Goal: Task Accomplishment & Management: Use online tool/utility

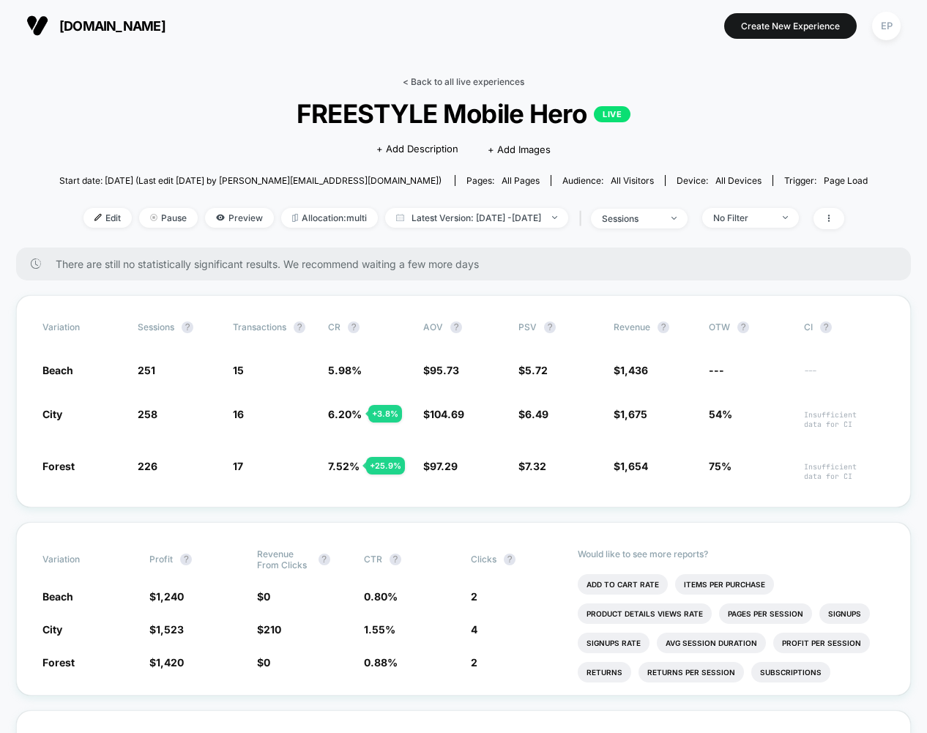
click at [477, 80] on link "< Back to all live experiences" at bounding box center [464, 81] width 122 height 11
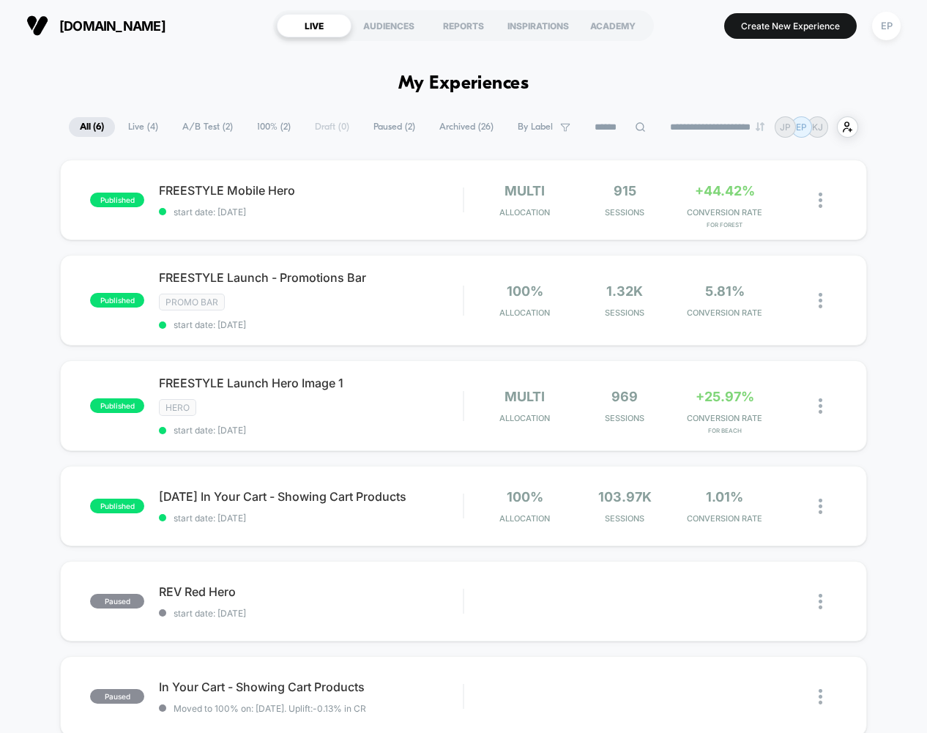
click at [904, 428] on div "published FREESTYLE Mobile Hero start date: [DATE] multi Allocation 915 Session…" at bounding box center [463, 485] width 927 height 650
click at [365, 177] on div "published FREESTYLE Mobile Hero start date: [DATE] multi Allocation 915 Session…" at bounding box center [463, 200] width 806 height 81
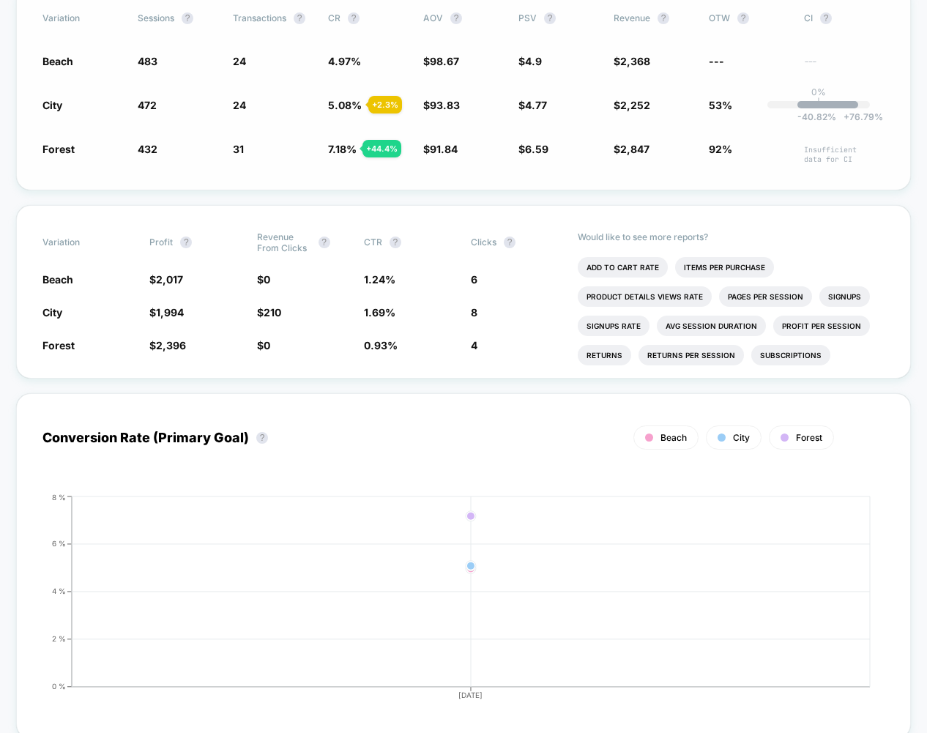
scroll to position [307, 0]
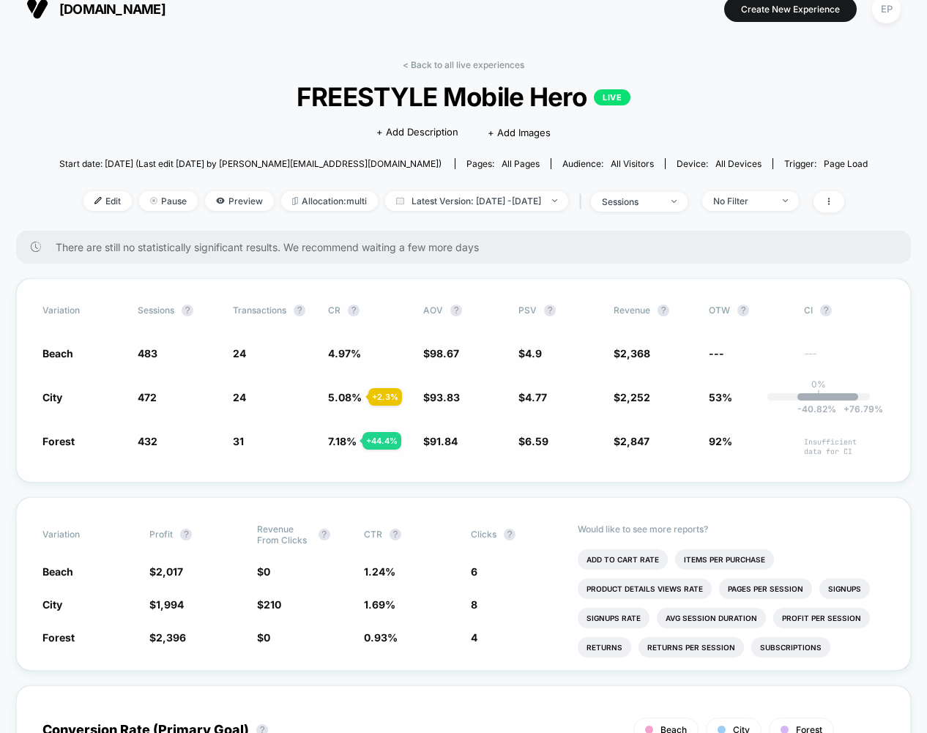
scroll to position [23, 0]
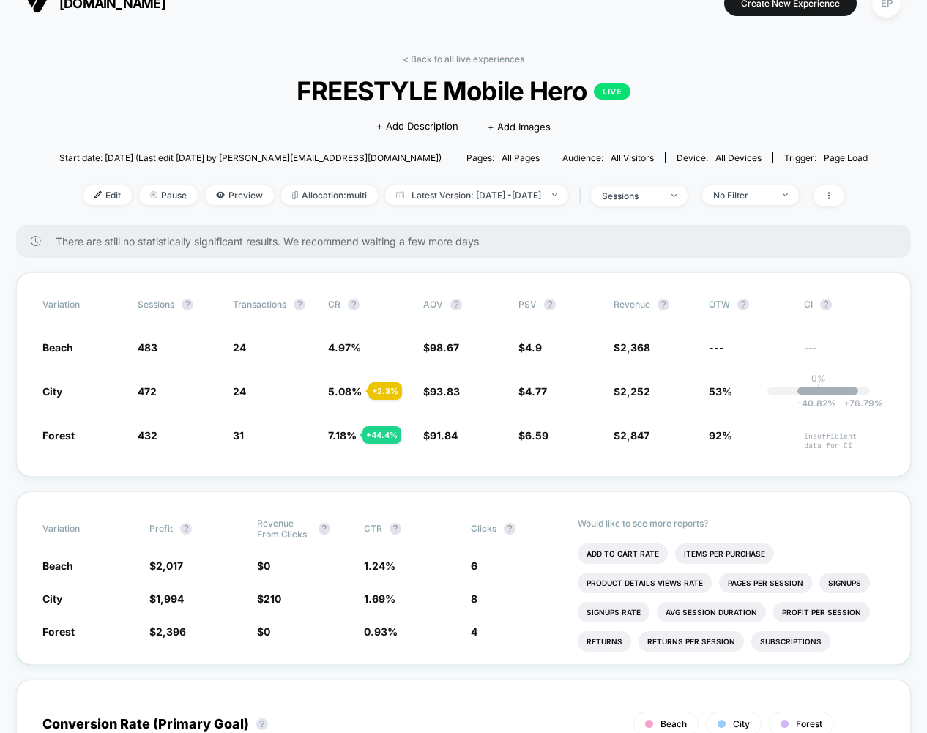
click at [125, 111] on div "< Back to all live experiences FREESTYLE Mobile Hero LIVE Click to edit experie…" at bounding box center [463, 138] width 808 height 171
click at [185, 119] on div "< Back to all live experiences FREESTYLE Mobile Hero LIVE Click to edit experie…" at bounding box center [463, 138] width 808 height 171
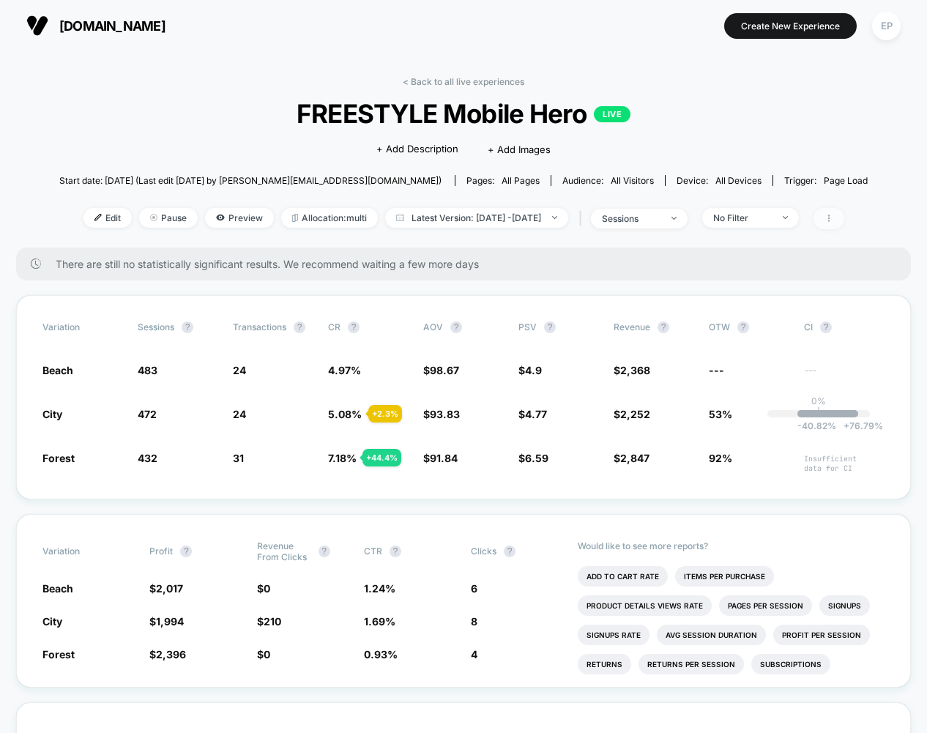
click at [844, 218] on span at bounding box center [828, 218] width 31 height 21
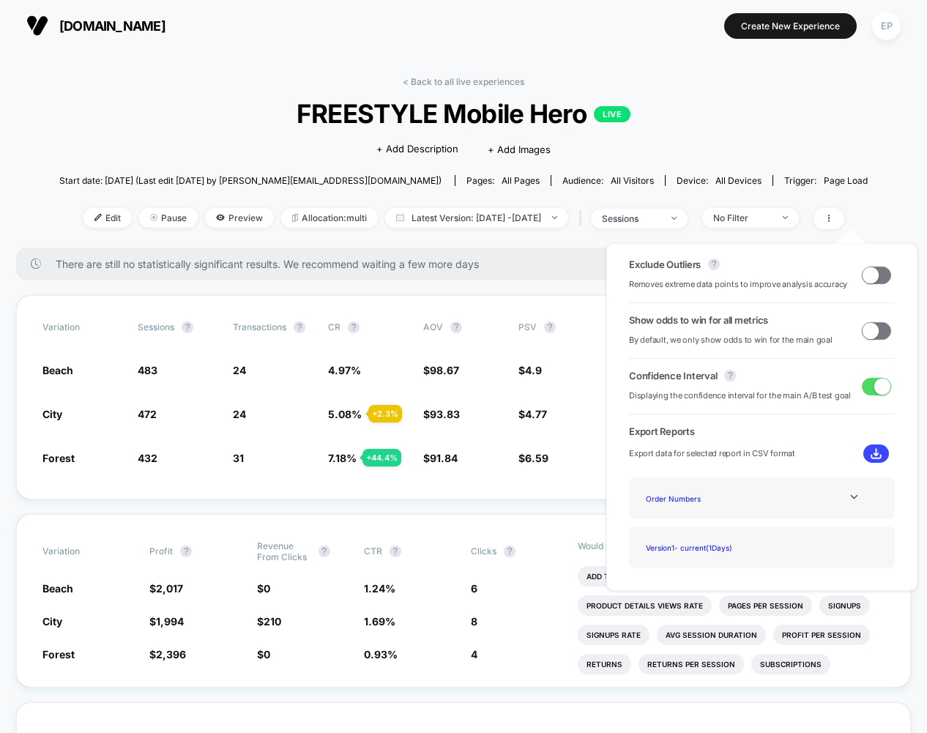
click at [250, 80] on div "< Back to all live experiences FREESTYLE Mobile Hero LIVE Click to edit experie…" at bounding box center [463, 161] width 808 height 171
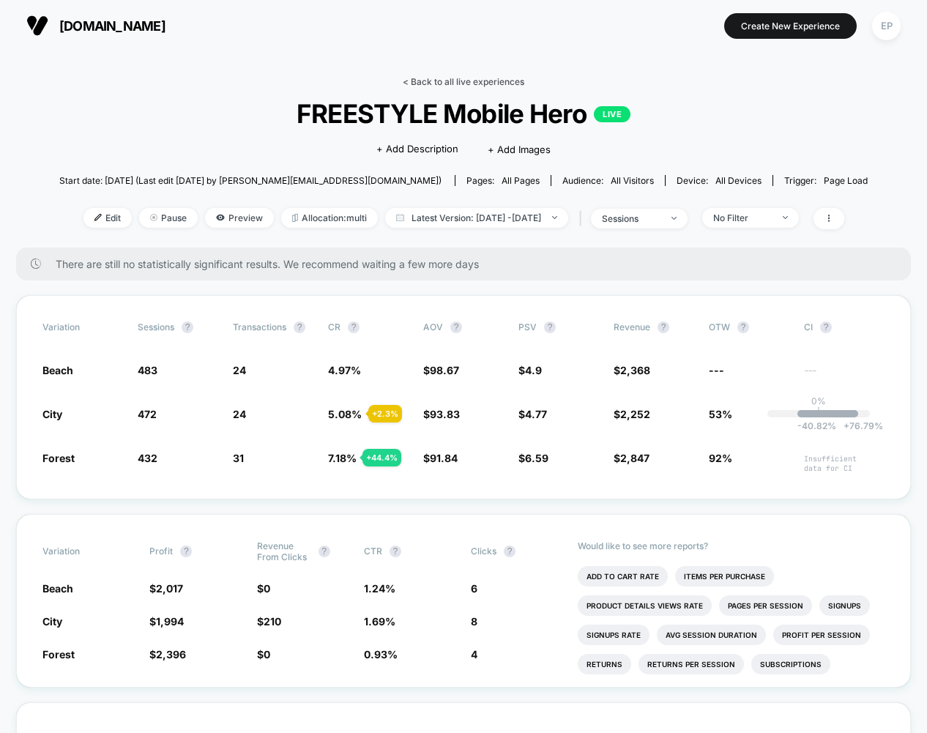
click at [491, 83] on link "< Back to all live experiences" at bounding box center [464, 81] width 122 height 11
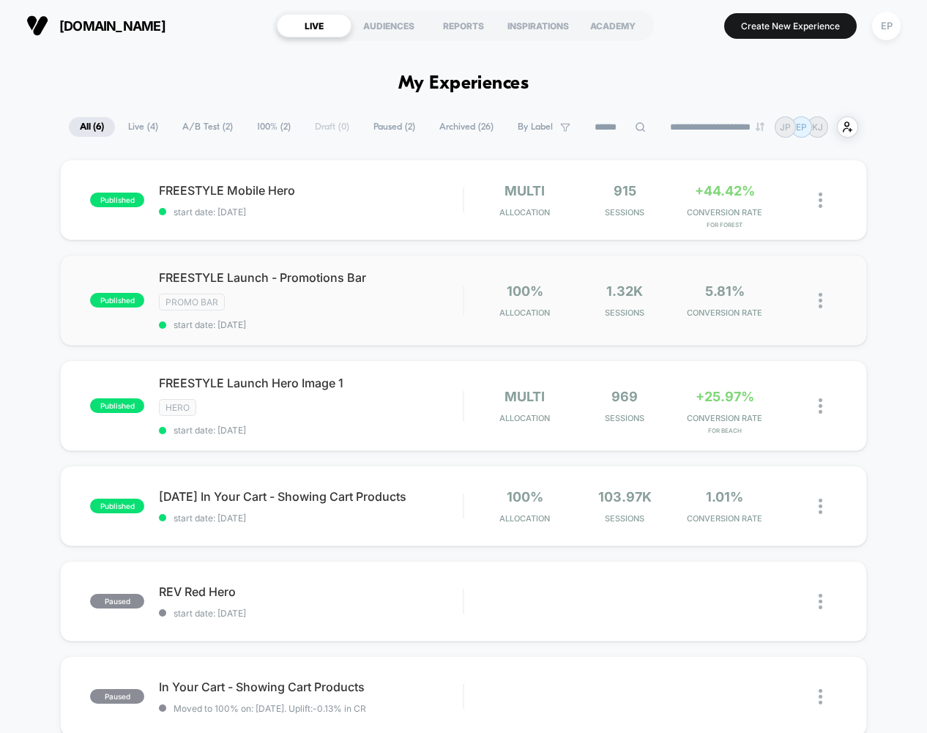
scroll to position [1, 0]
click at [206, 381] on span "FREESTYLE Launch Hero Image 1 Click to edit experience details" at bounding box center [311, 382] width 304 height 15
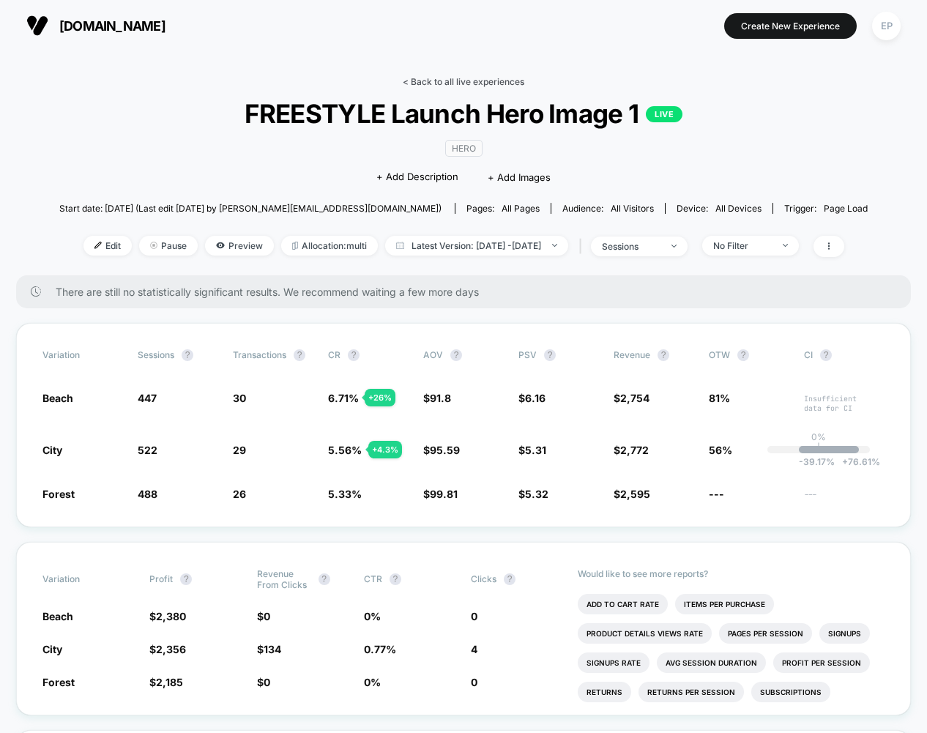
click at [496, 84] on link "< Back to all live experiences" at bounding box center [464, 81] width 122 height 11
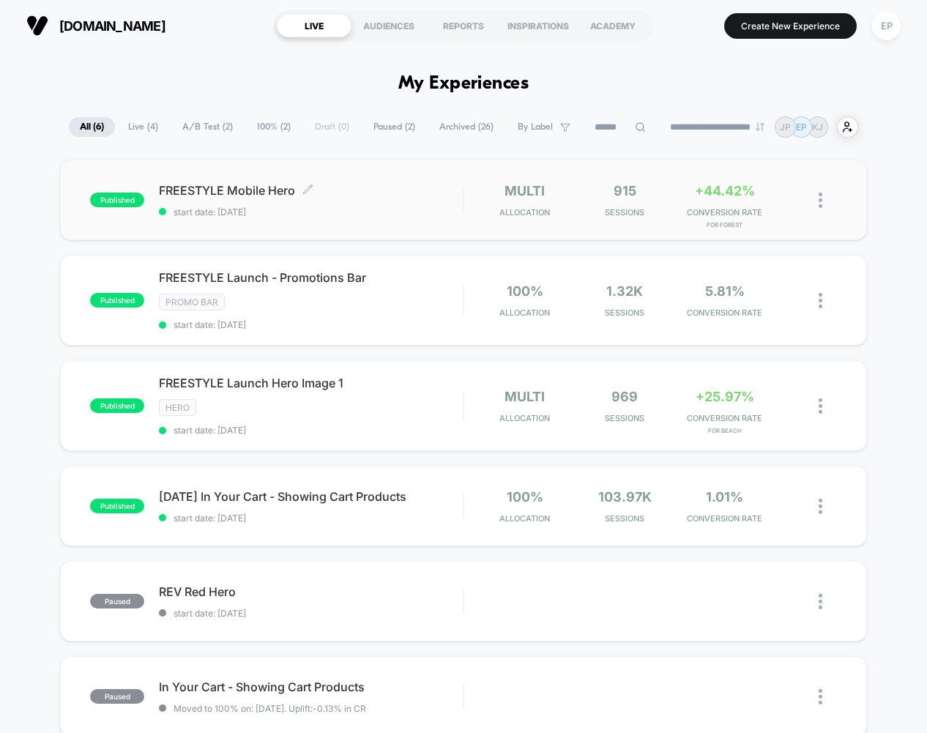
click at [446, 192] on span "FREESTYLE Mobile Hero Click to edit experience details" at bounding box center [311, 190] width 304 height 15
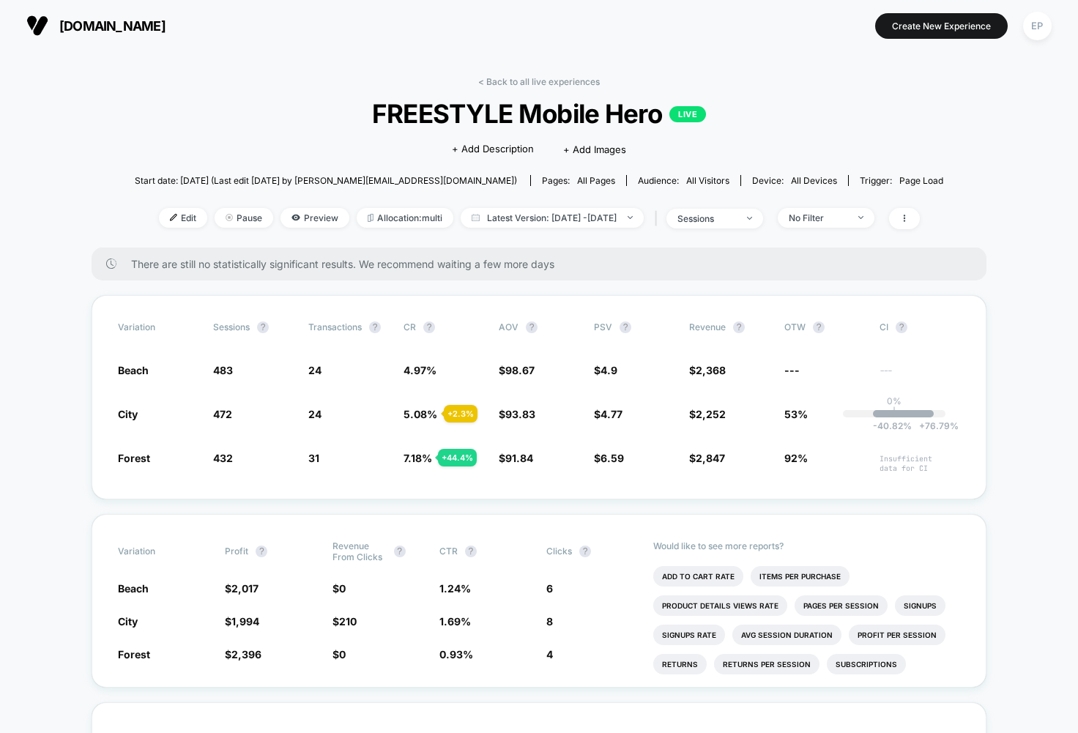
click at [835, 124] on span "FREESTYLE Mobile Hero LIVE" at bounding box center [538, 113] width 727 height 31
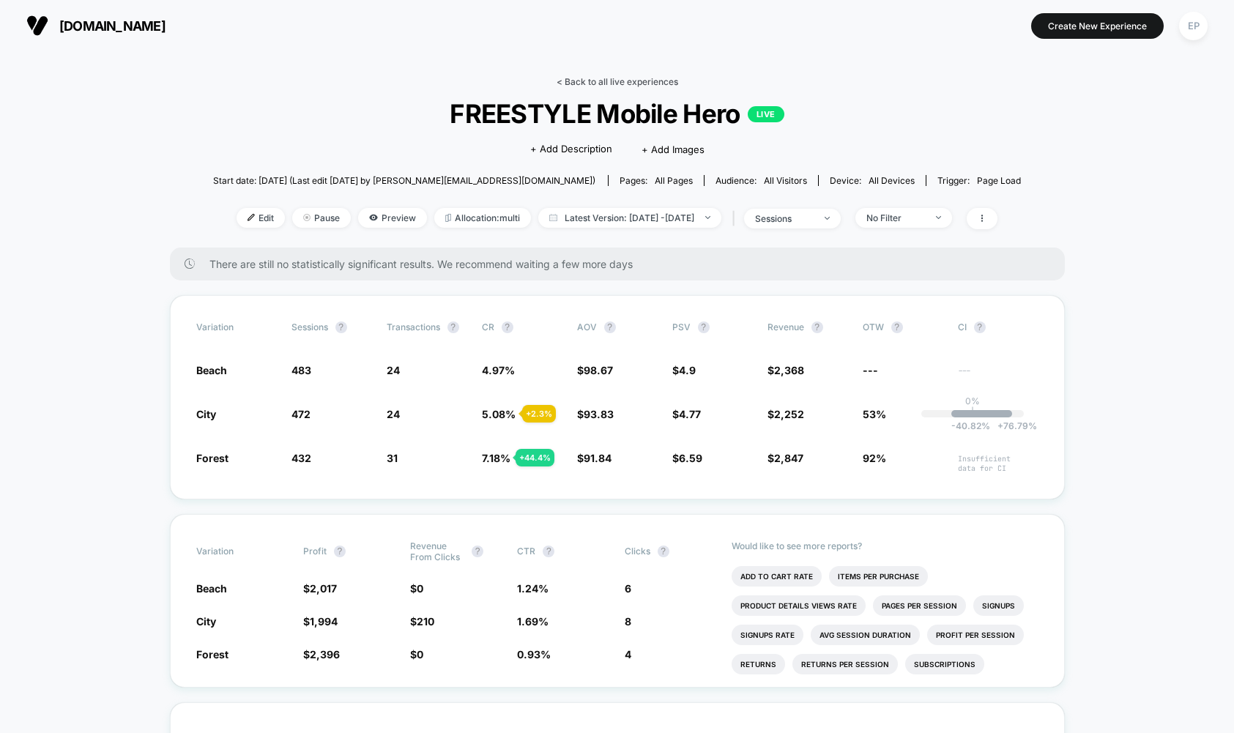
click at [590, 76] on link "< Back to all live experiences" at bounding box center [617, 81] width 122 height 11
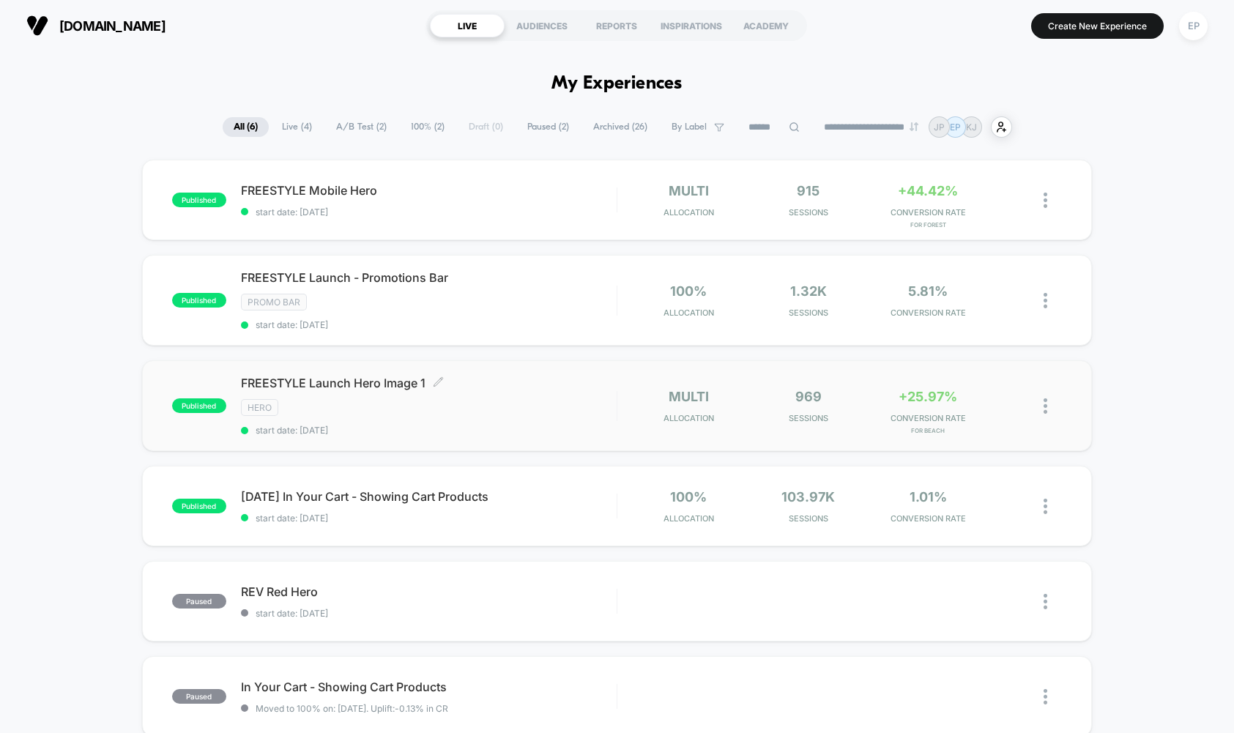
click at [394, 379] on span "FREESTYLE Launch Hero Image 1 Click to edit experience details" at bounding box center [429, 383] width 376 height 15
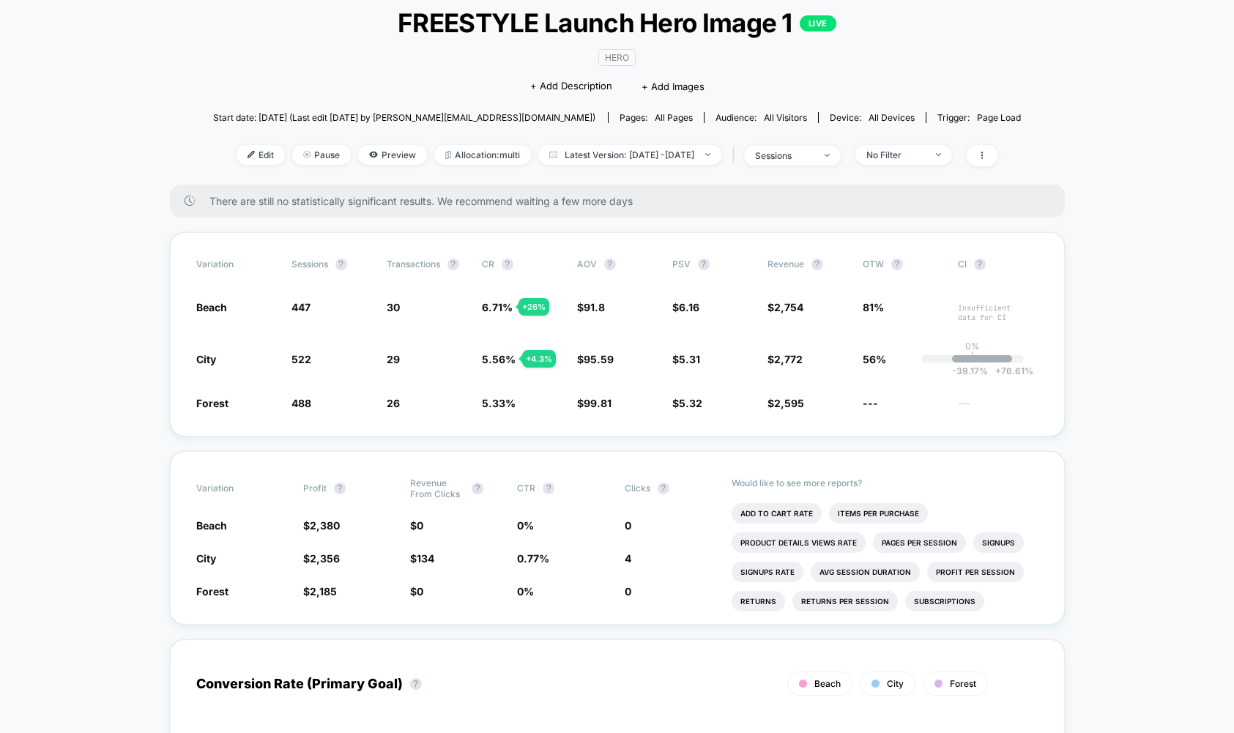
scroll to position [148, 0]
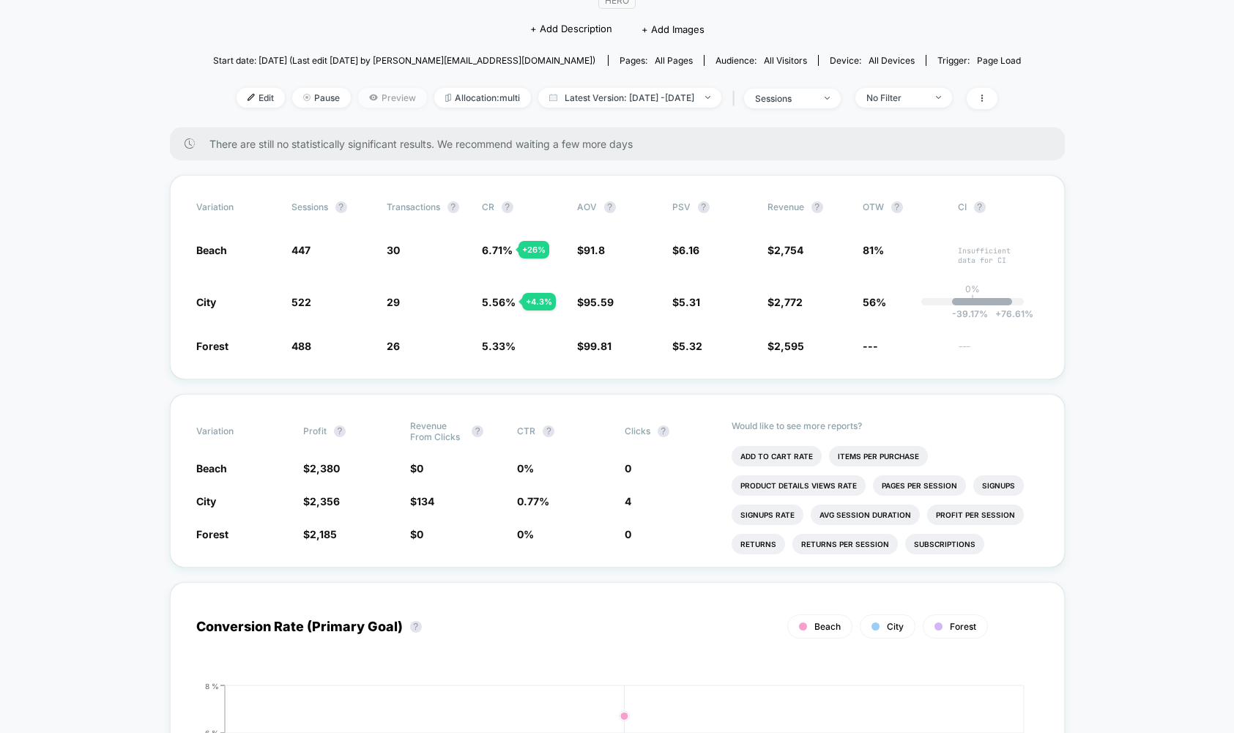
click at [358, 92] on span "Preview" at bounding box center [392, 98] width 69 height 20
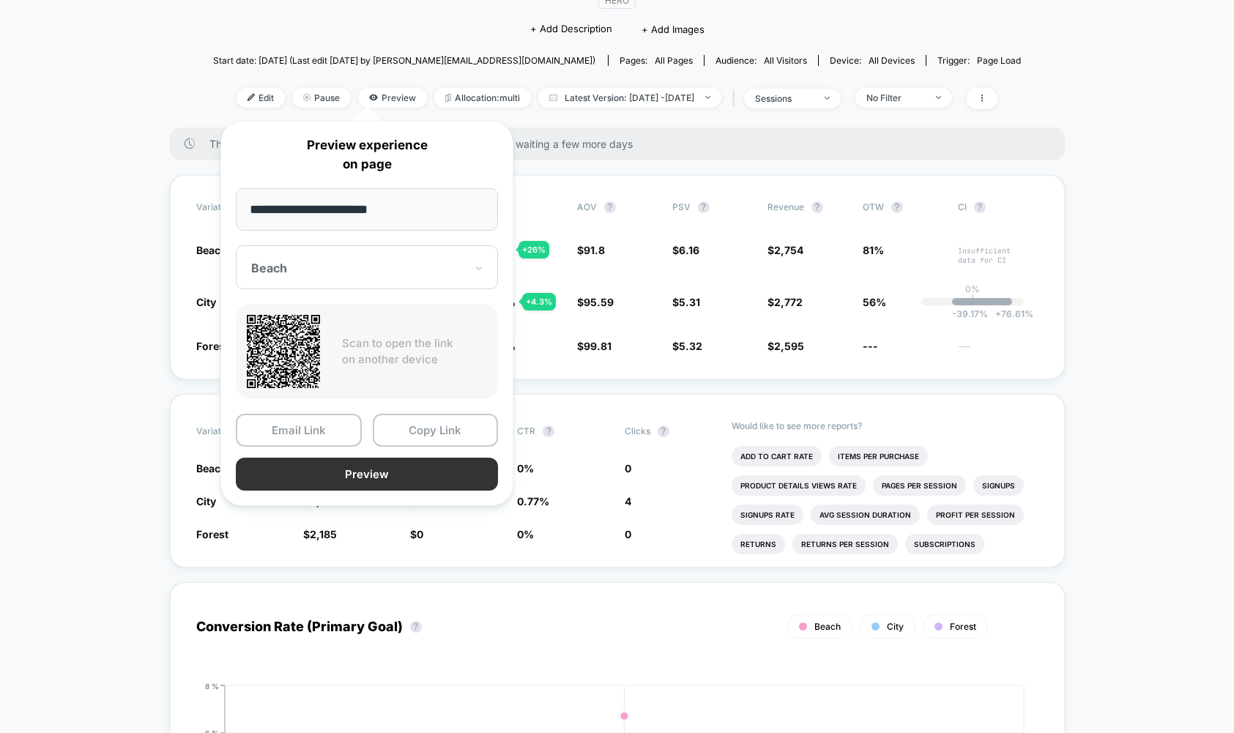
click at [383, 475] on button "Preview" at bounding box center [367, 474] width 262 height 33
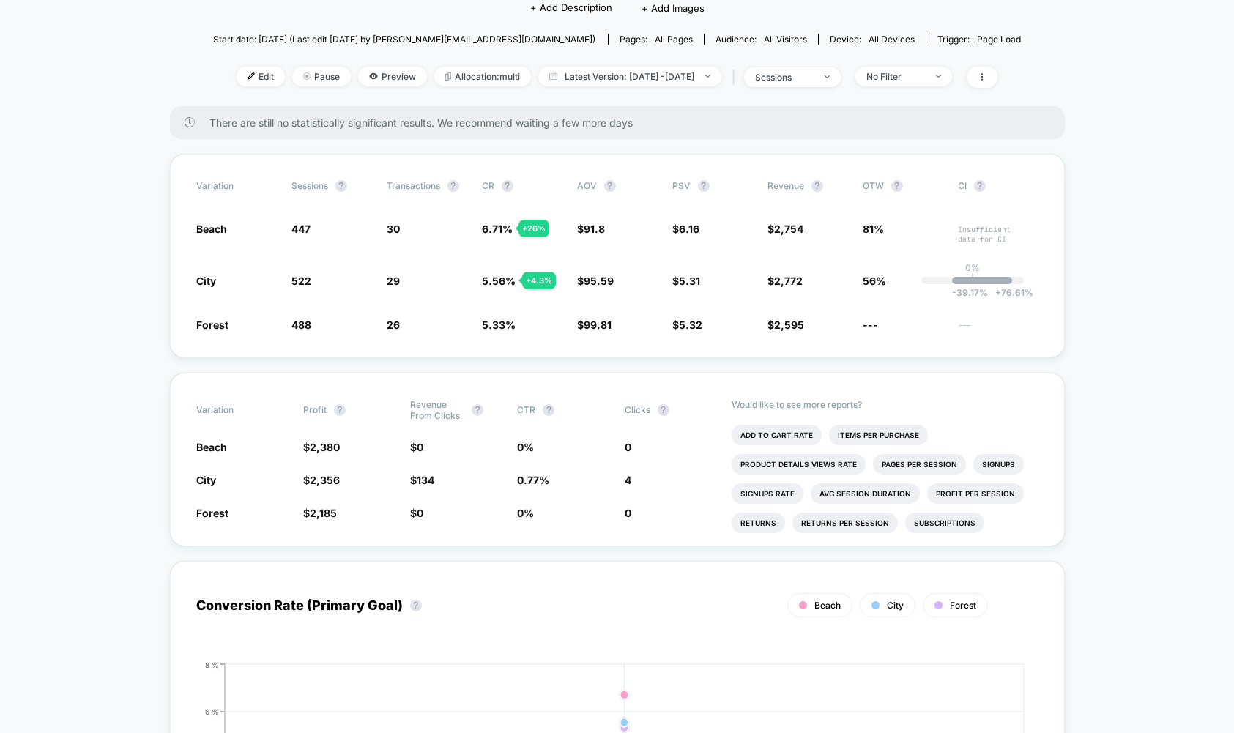
scroll to position [168, 0]
click at [454, 71] on span "Allocation: multi" at bounding box center [482, 77] width 97 height 20
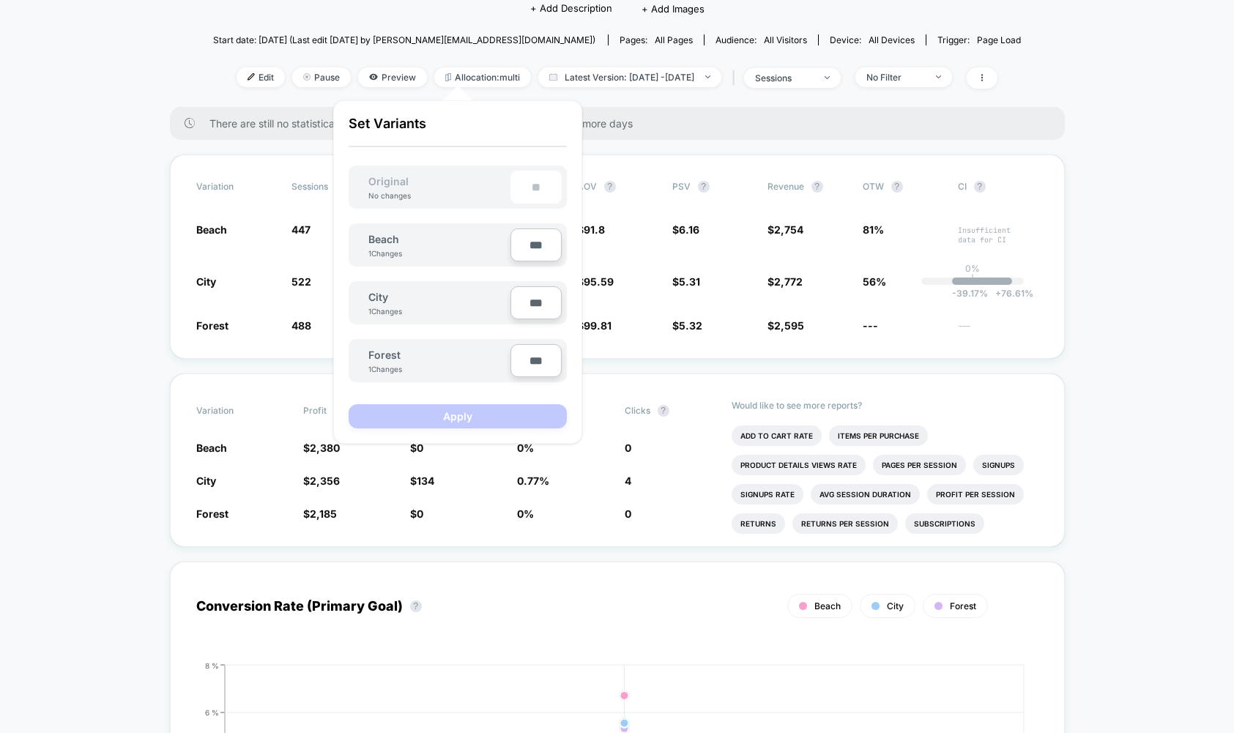
click at [394, 239] on span "Beach" at bounding box center [383, 239] width 31 height 12
drag, startPoint x: 871, startPoint y: 159, endPoint x: 645, endPoint y: 102, distance: 233.3
click at [871, 159] on div "Variation Sessions ? Transactions ? CR ? AOV ? PSV ? Revenue ? OTW ? CI ? Beach…" at bounding box center [617, 256] width 895 height 204
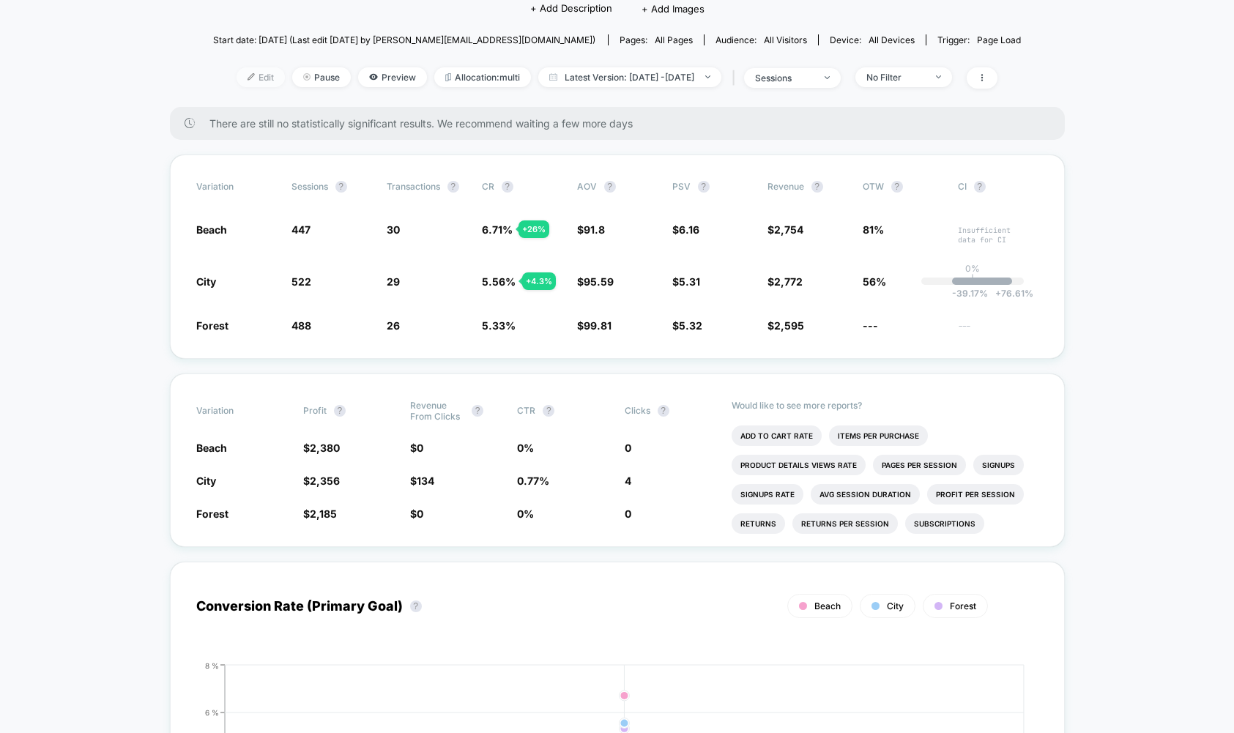
click at [236, 72] on span "Edit" at bounding box center [260, 77] width 48 height 20
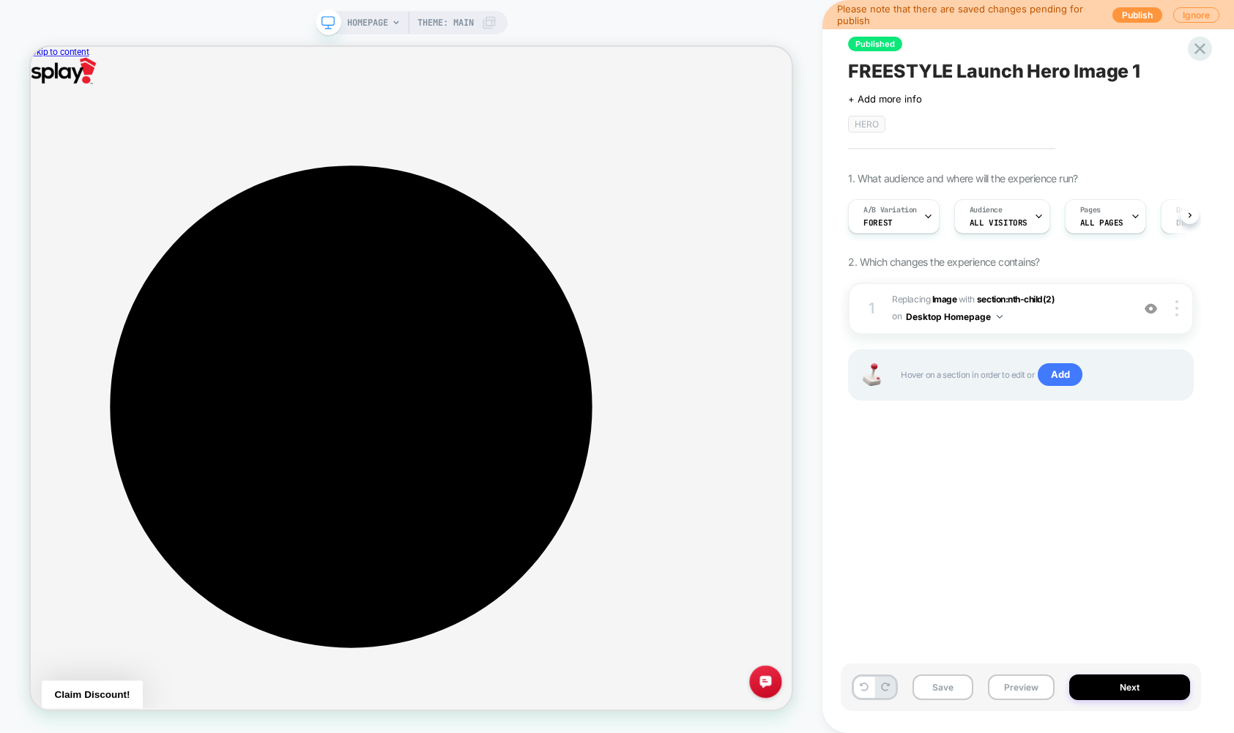
scroll to position [0, 1]
click at [906, 220] on div "A/B Variation Forest" at bounding box center [889, 216] width 83 height 33
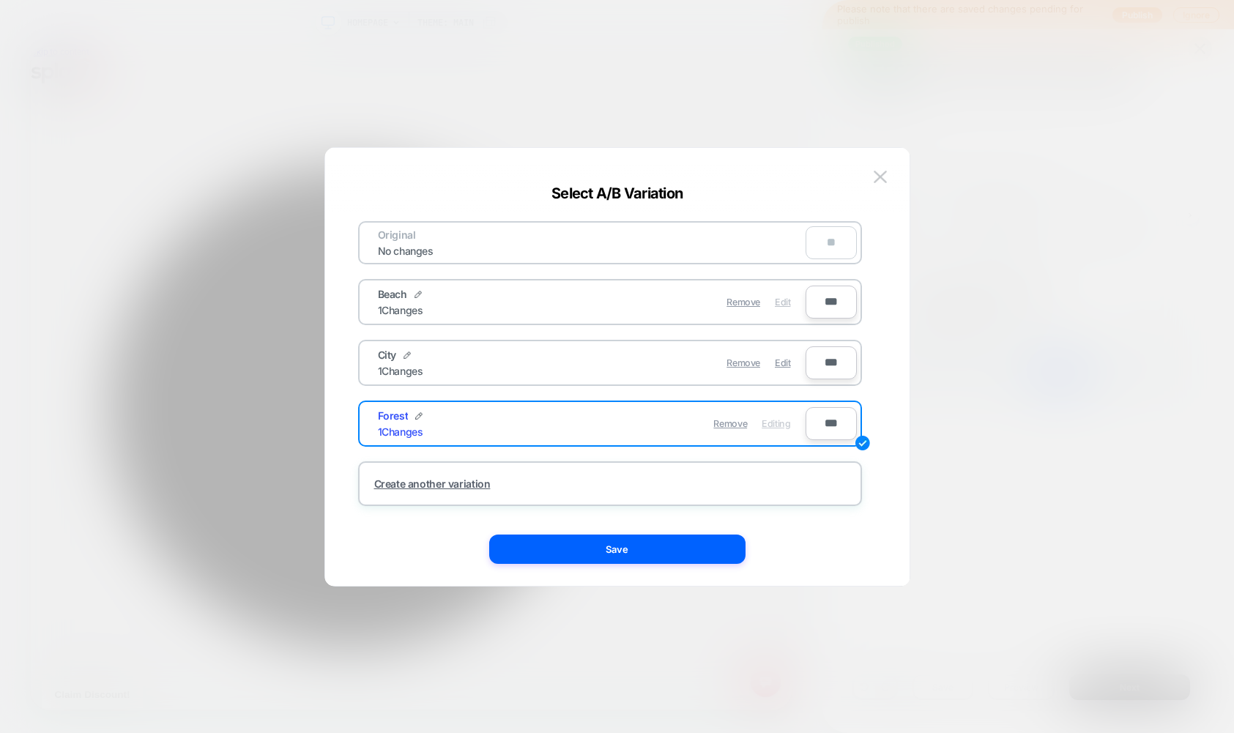
click at [786, 302] on span "Edit" at bounding box center [782, 302] width 15 height 11
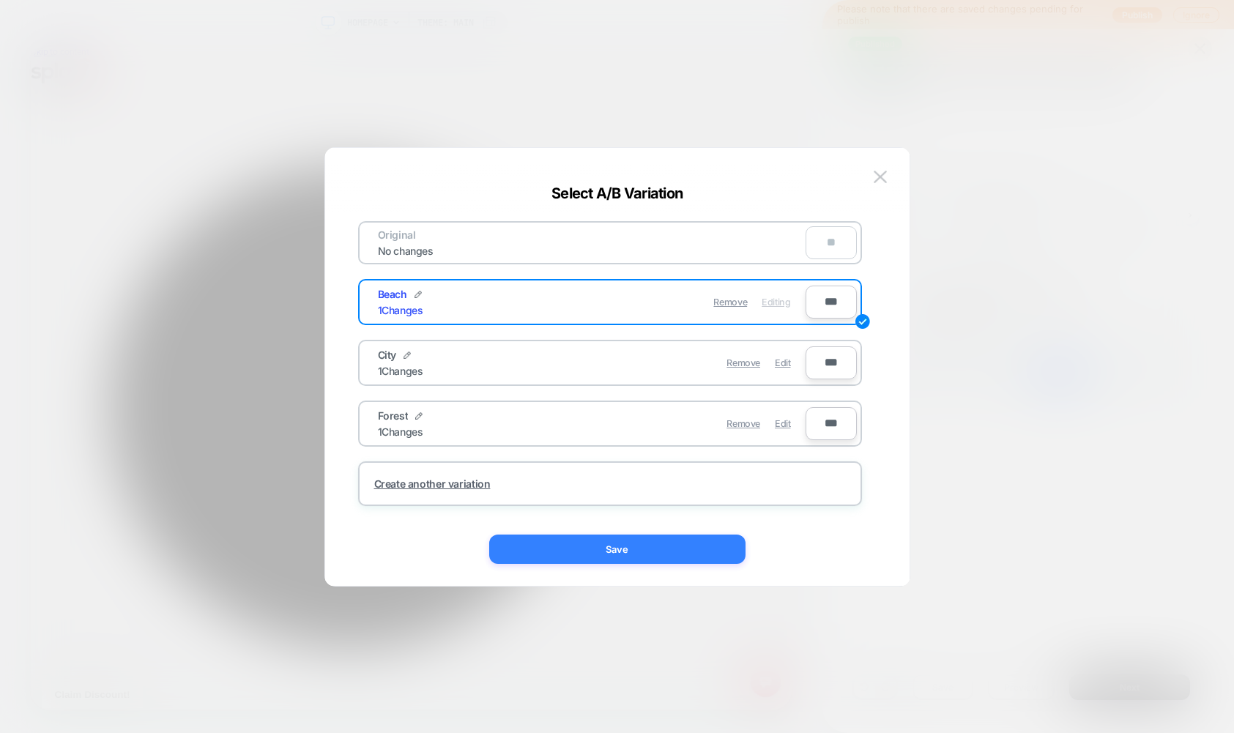
click at [660, 545] on button "Save" at bounding box center [617, 548] width 256 height 29
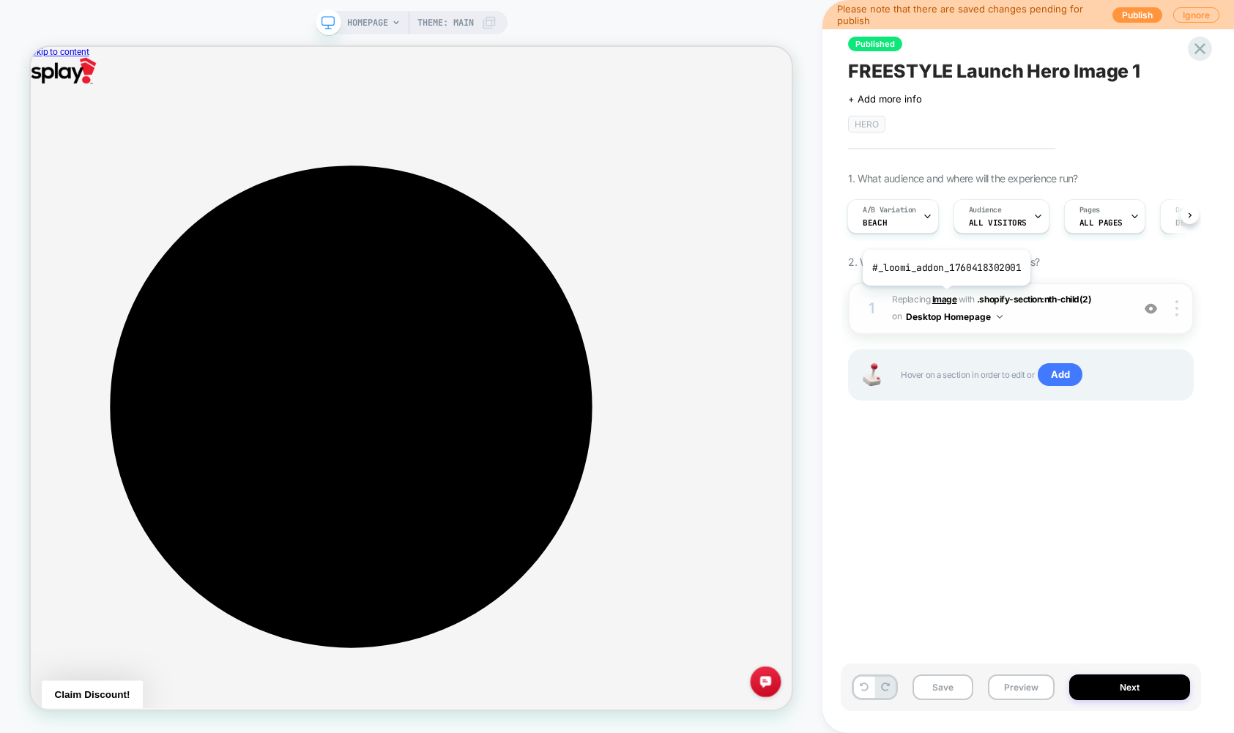
click at [926, 297] on b "Image" at bounding box center [944, 299] width 25 height 11
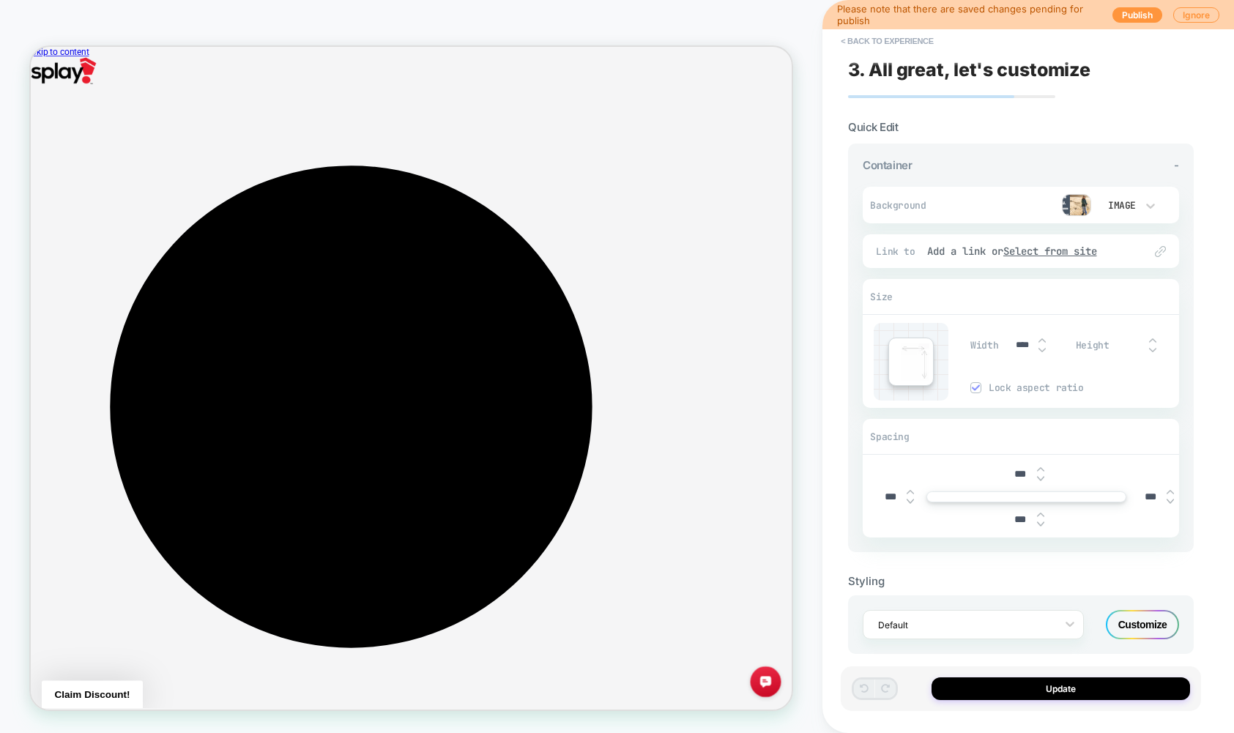
scroll to position [0, 0]
click at [926, 247] on div "Add a link or Select from site" at bounding box center [1028, 251] width 202 height 13
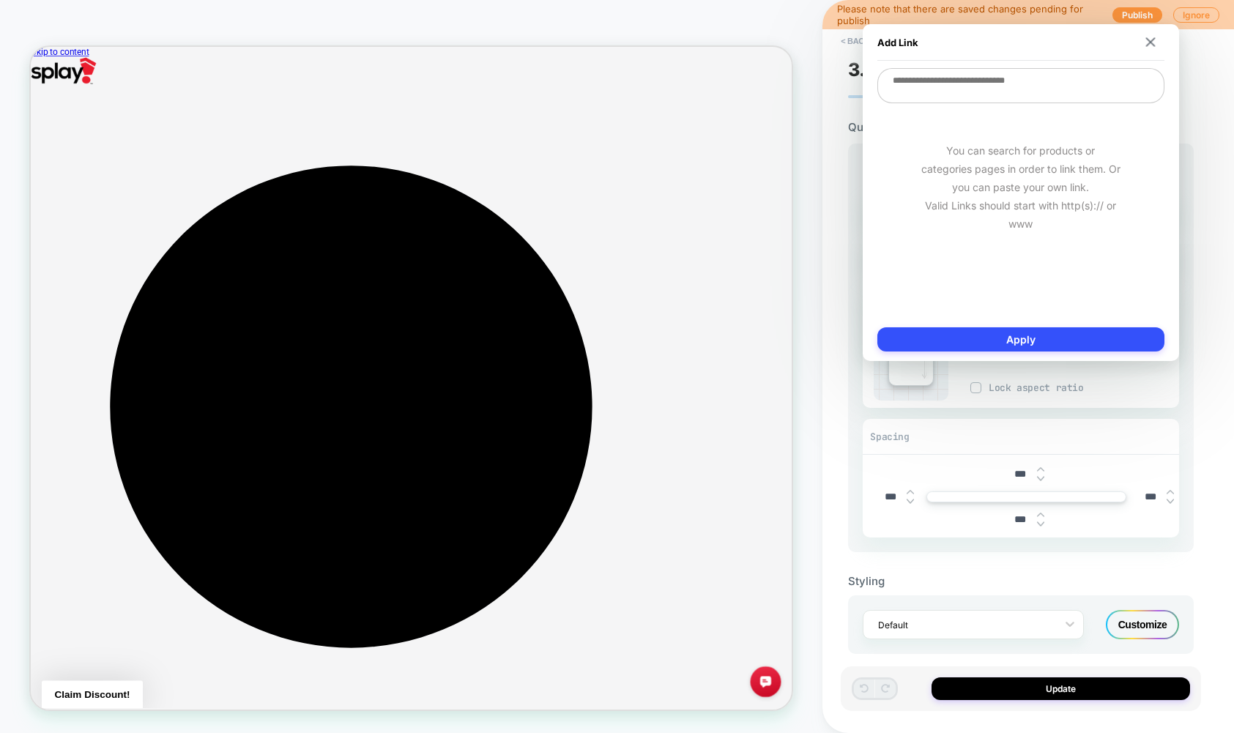
click at [926, 86] on textarea at bounding box center [1020, 85] width 287 height 35
type textarea "*"
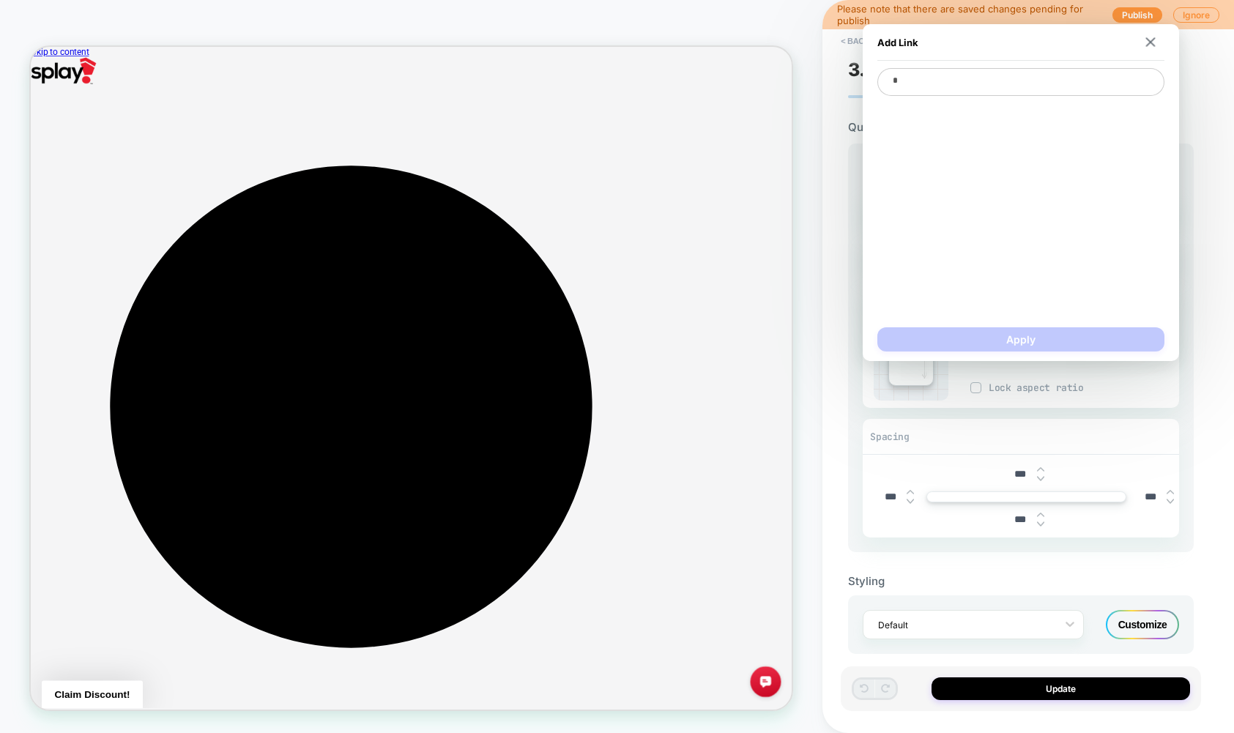
type textarea "*"
type textarea "**"
type textarea "*"
type textarea "***"
type textarea "*"
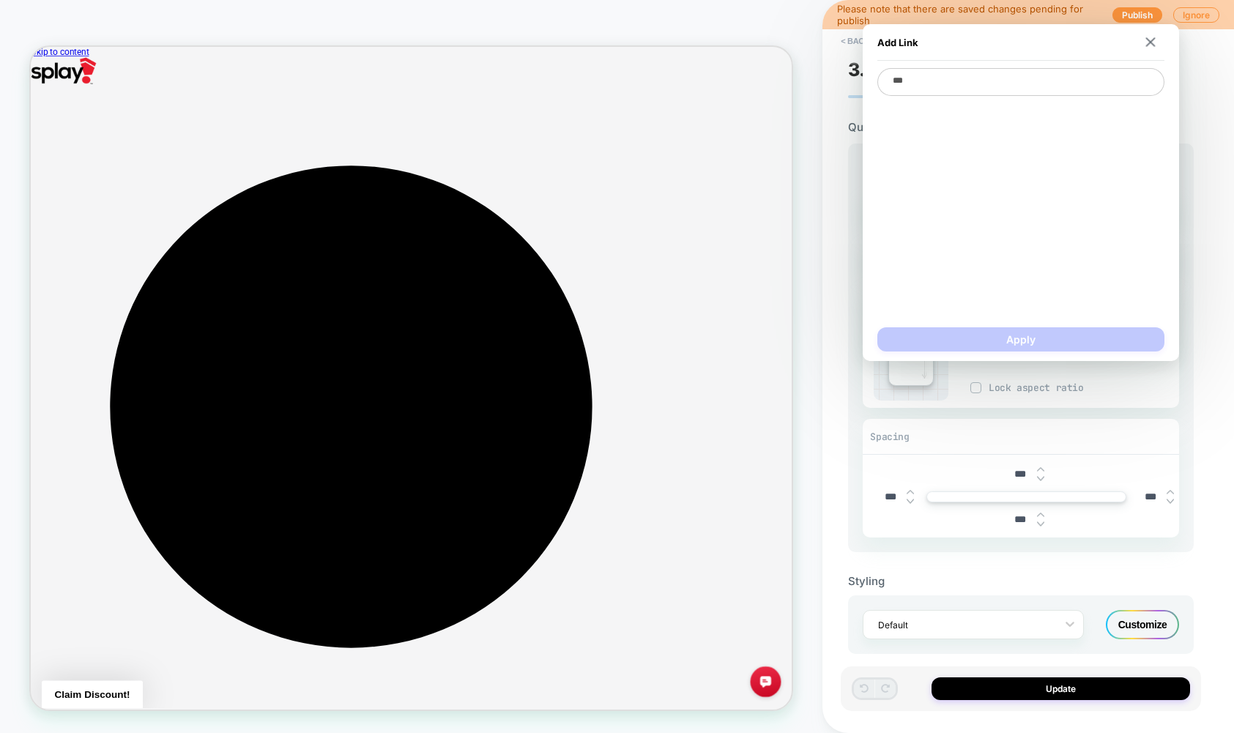
type textarea "****"
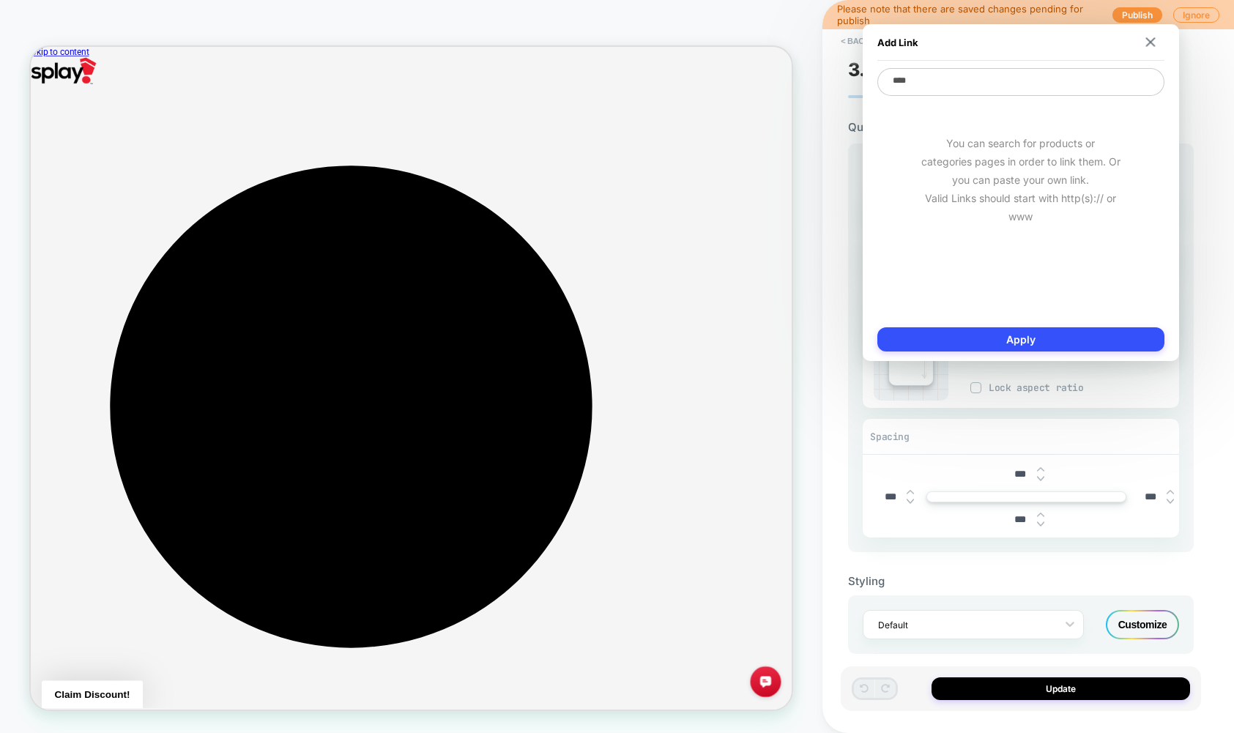
type textarea "*"
type textarea "*****"
type textarea "*"
type textarea "******"
type textarea "*"
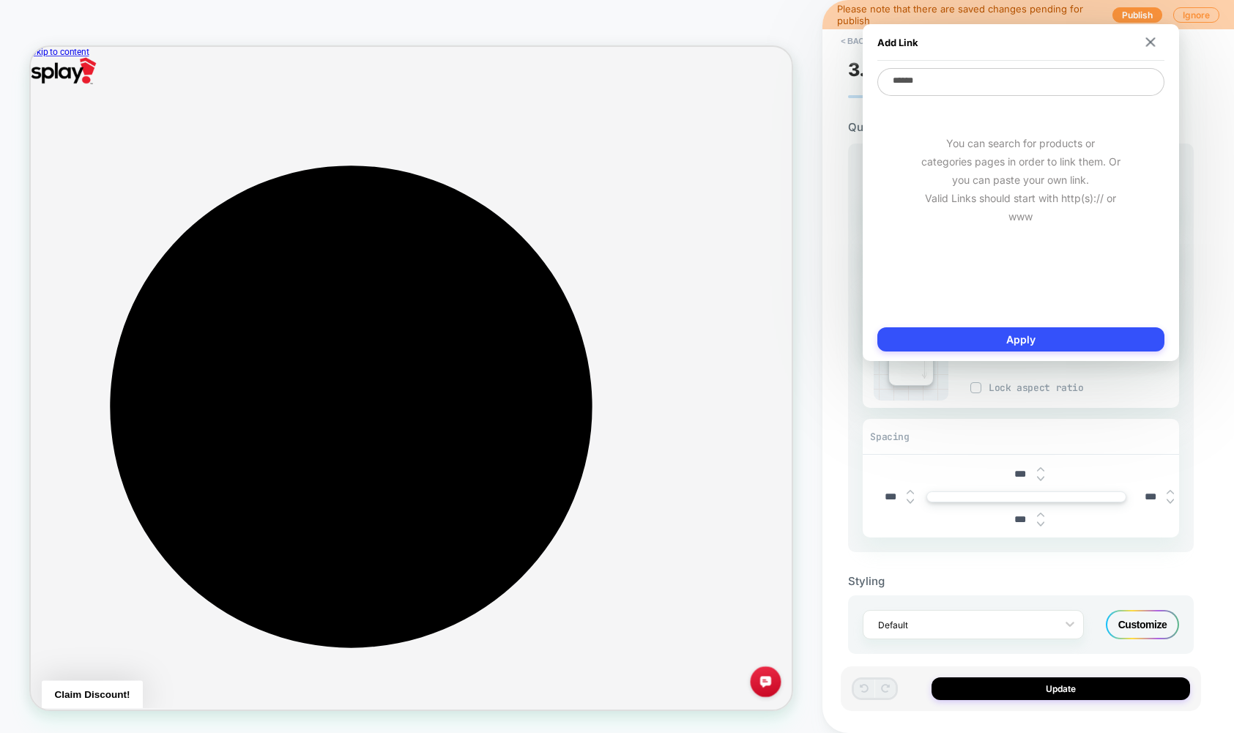
type textarea "*******"
type textarea "*"
type textarea "********"
type textarea "*"
type textarea "*********"
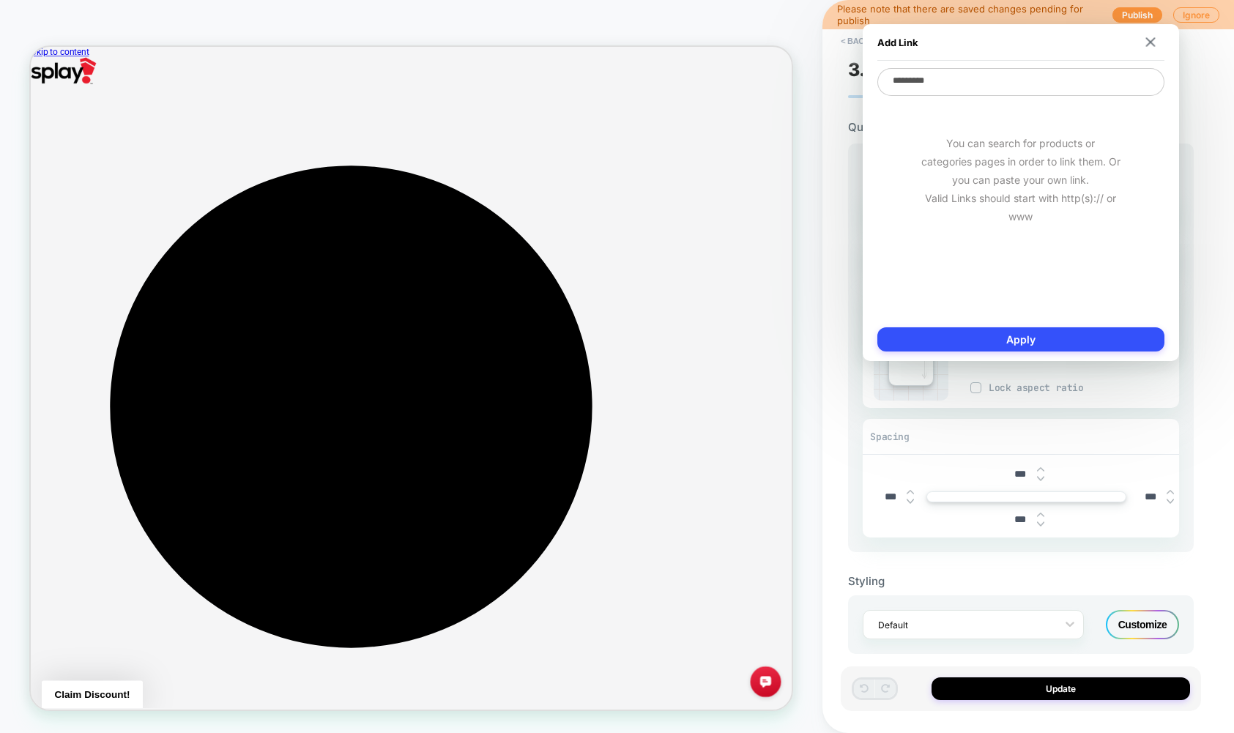
type textarea "*"
type textarea "**********"
type textarea "*"
type textarea "**********"
type textarea "*"
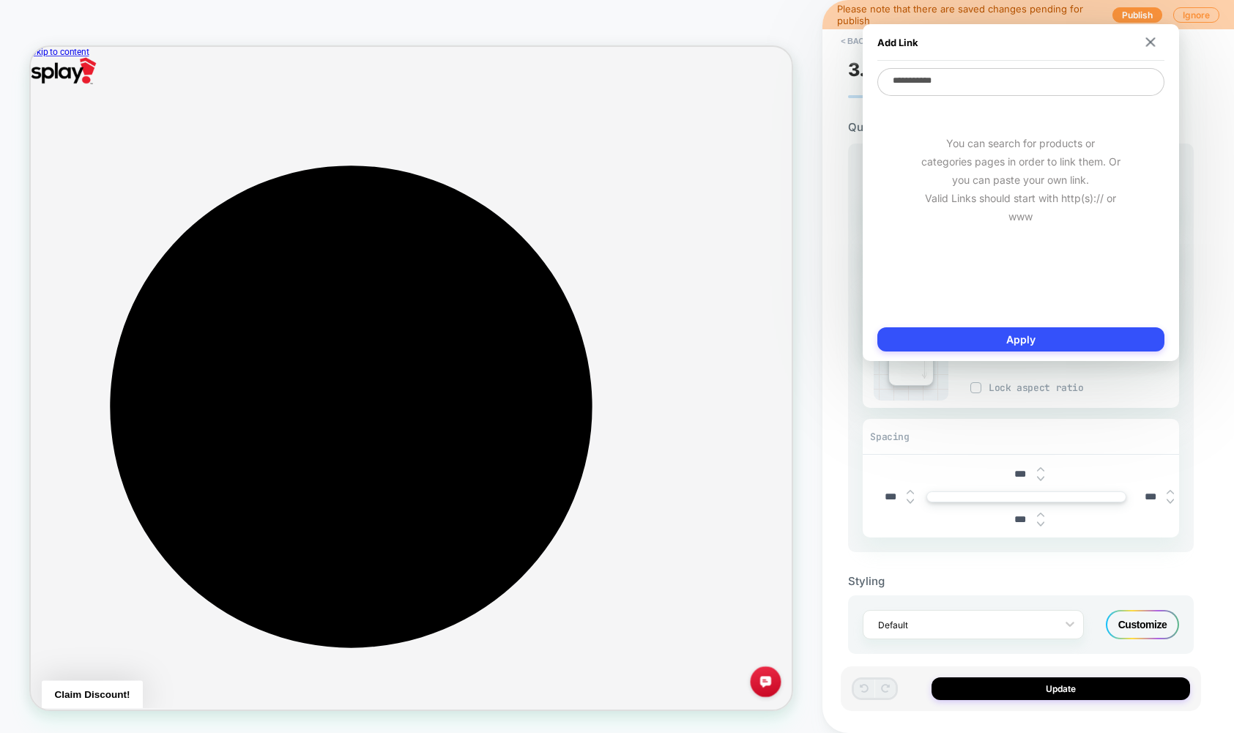
type textarea "**********"
type textarea "*"
type textarea "**********"
type textarea "*"
type textarea "**********"
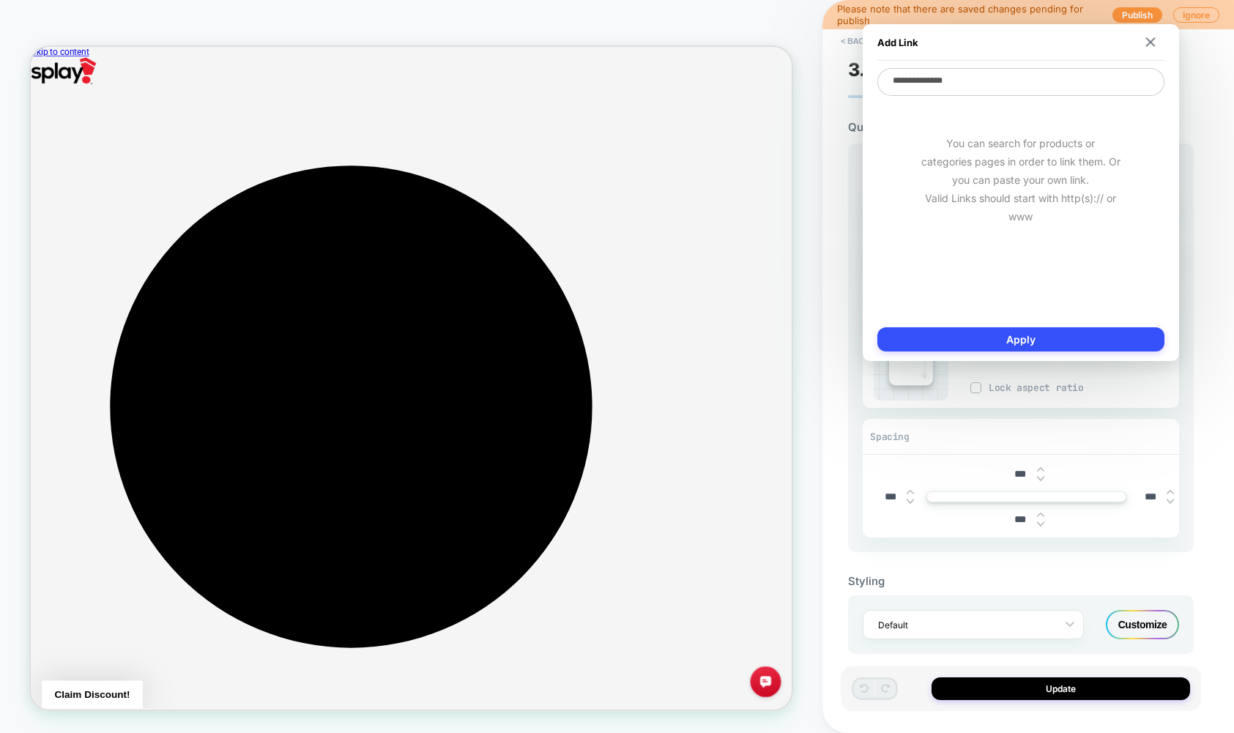
type textarea "*"
type textarea "**********"
type textarea "*"
type textarea "**********"
type textarea "*"
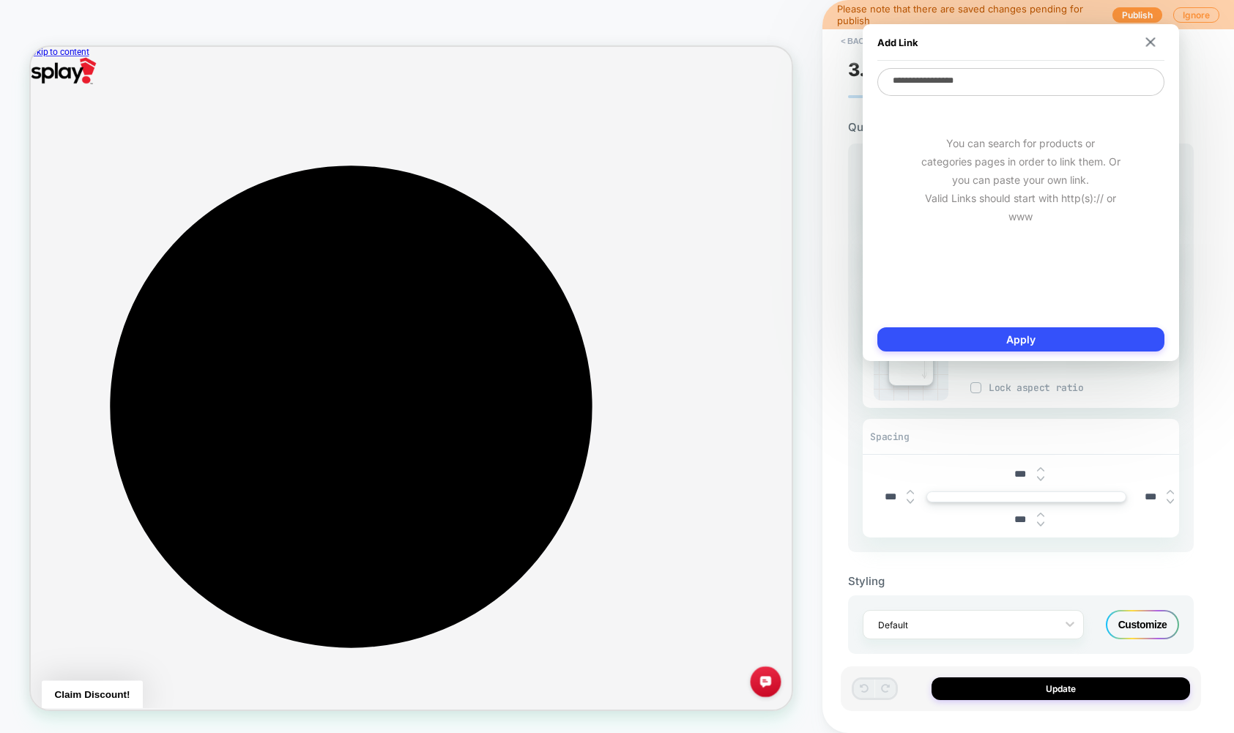
type textarea "**********"
type textarea "*"
type textarea "**********"
type textarea "*"
type textarea "**********"
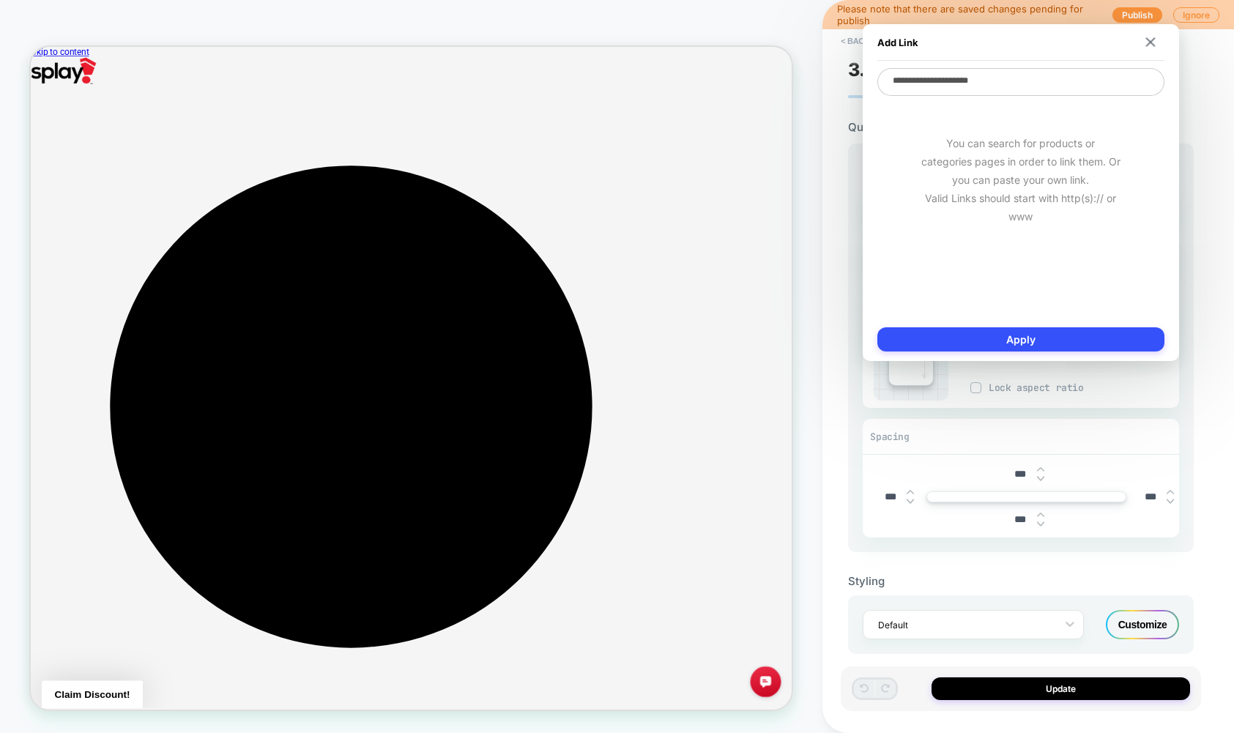
type textarea "*"
type textarea "**********"
type textarea "*"
type textarea "**********"
type textarea "*"
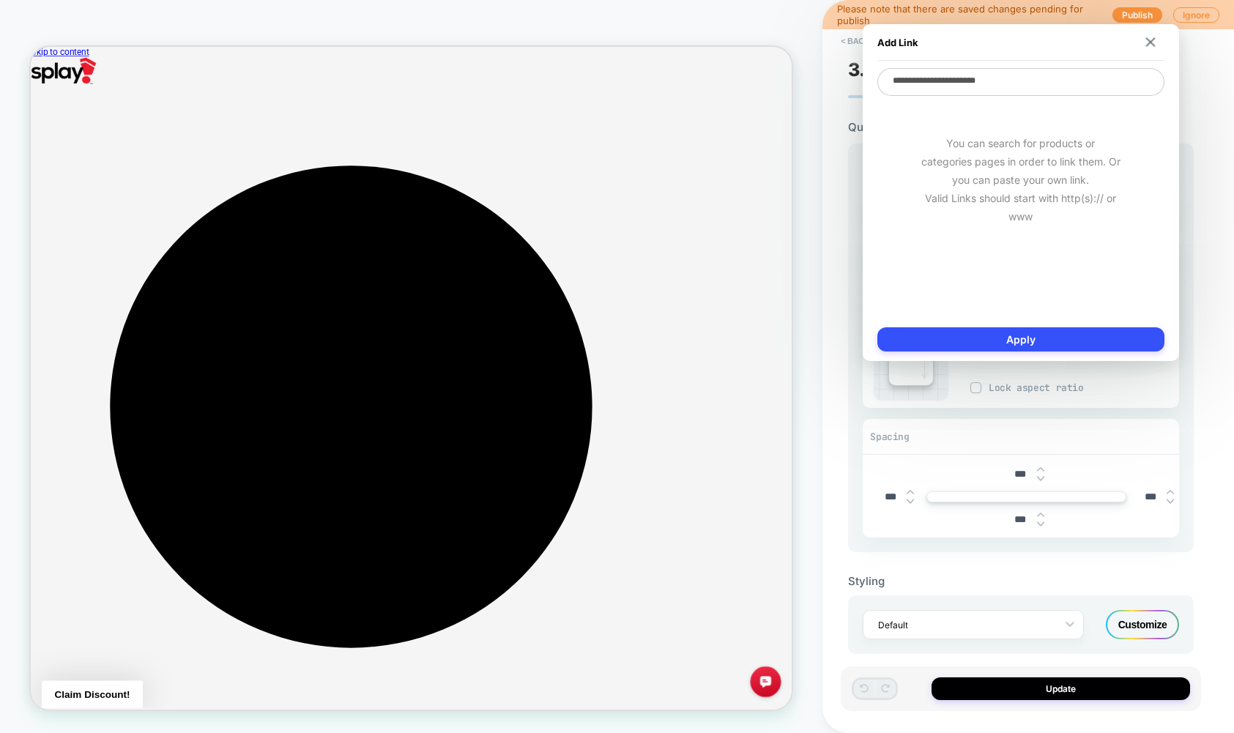
type textarea "**********"
type textarea "*"
type textarea "**********"
type textarea "*"
type textarea "**********"
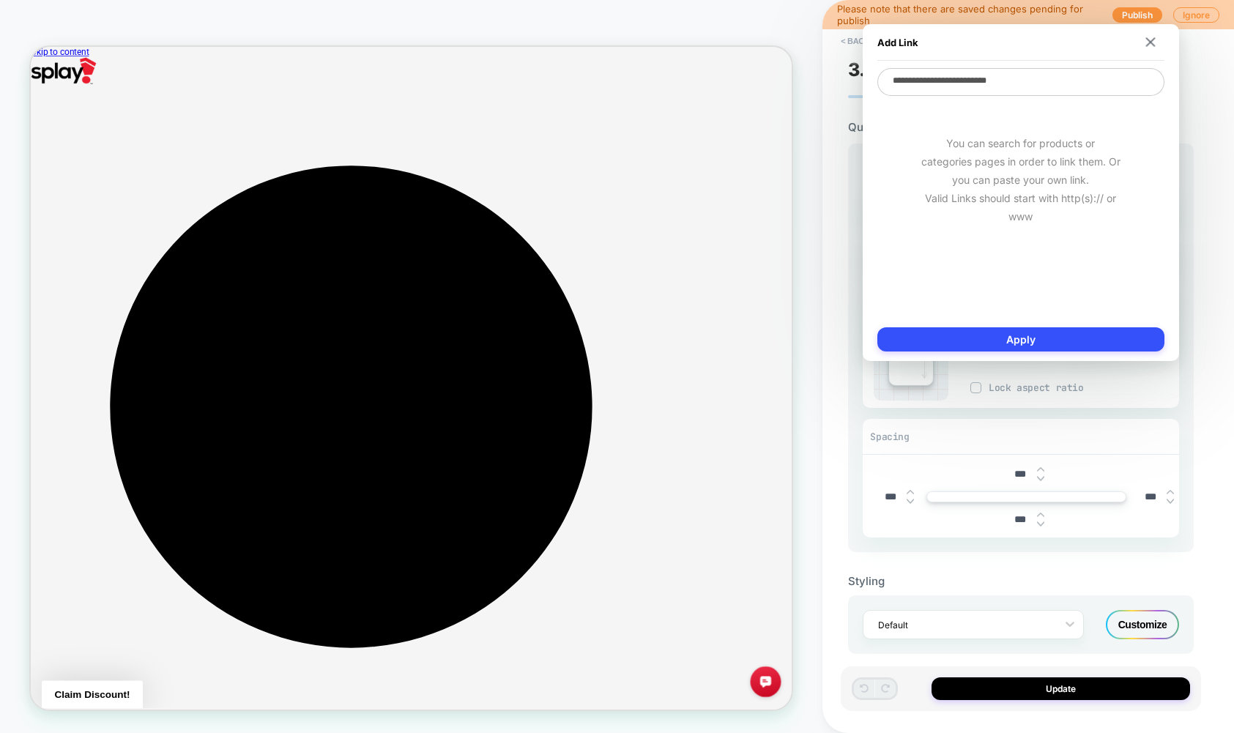
type textarea "*"
type textarea "**********"
type textarea "*"
type textarea "**********"
type textarea "*"
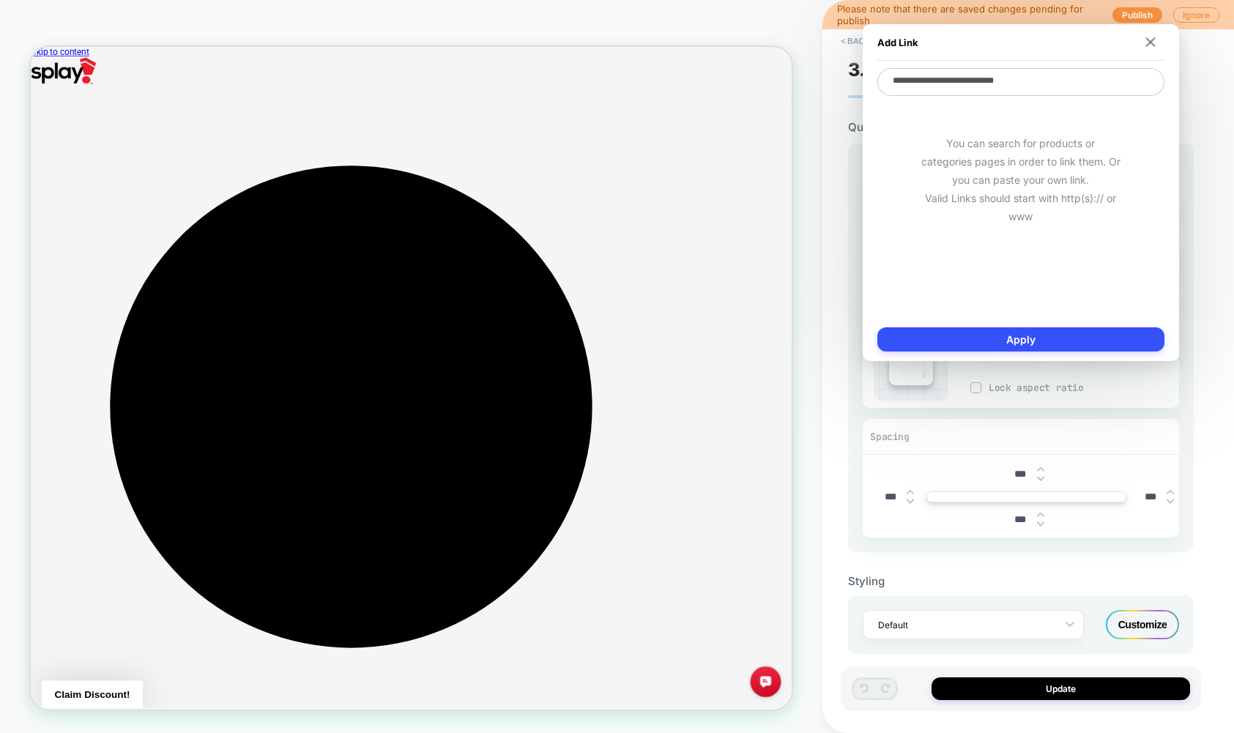
type textarea "**********"
type textarea "*"
type textarea "**********"
type textarea "*"
type textarea "**********"
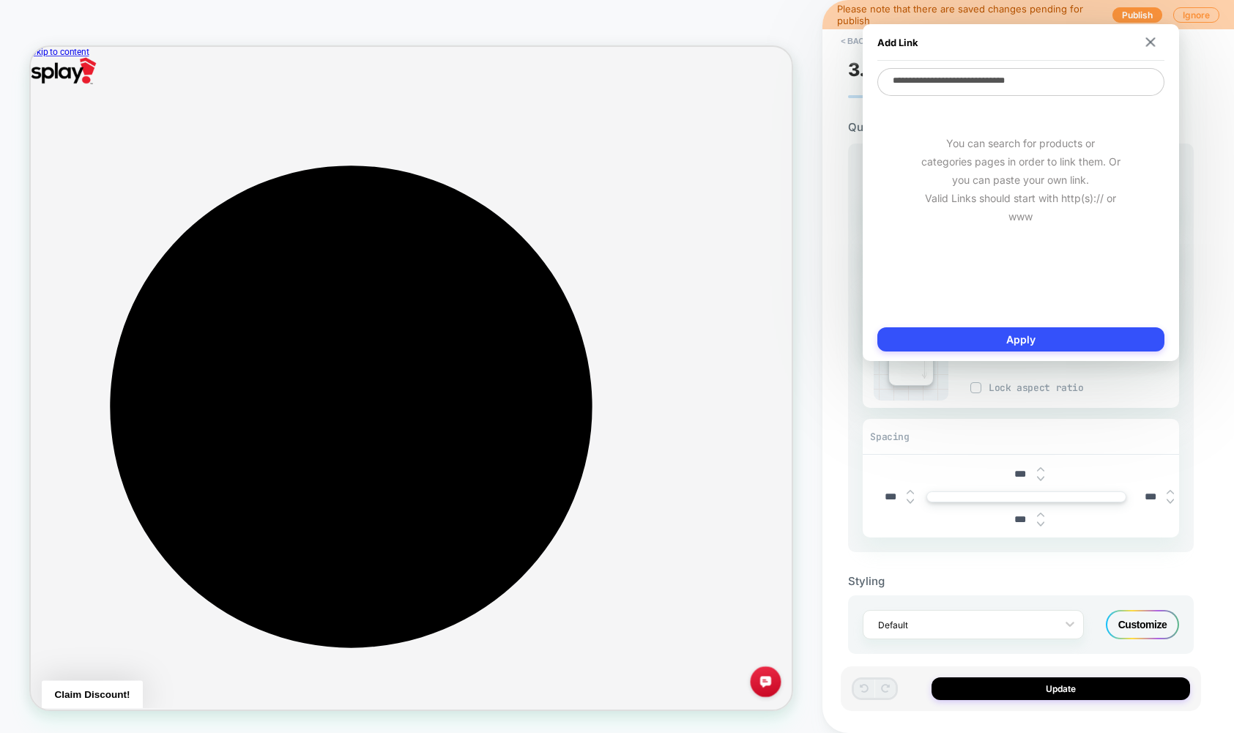
type textarea "*"
type textarea "**********"
type textarea "*"
type textarea "**********"
type textarea "*"
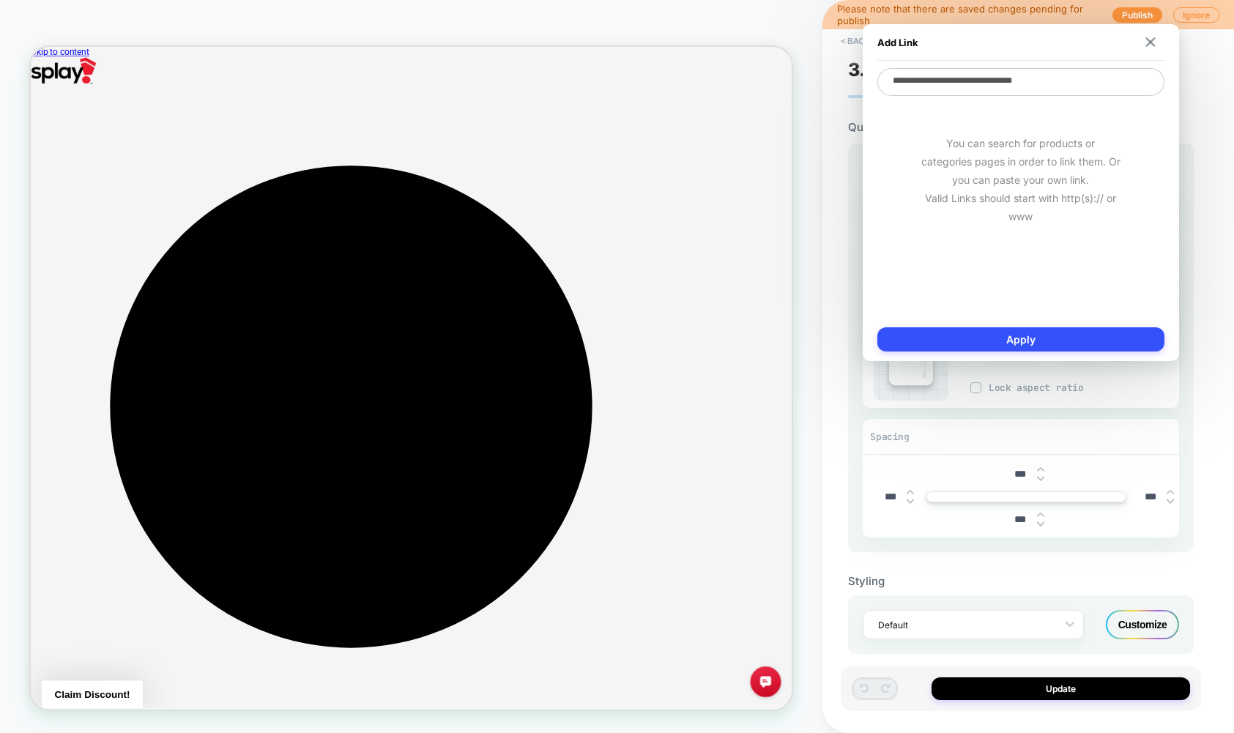
type textarea "**********"
type textarea "*"
type textarea "**********"
type textarea "*"
type textarea "**********"
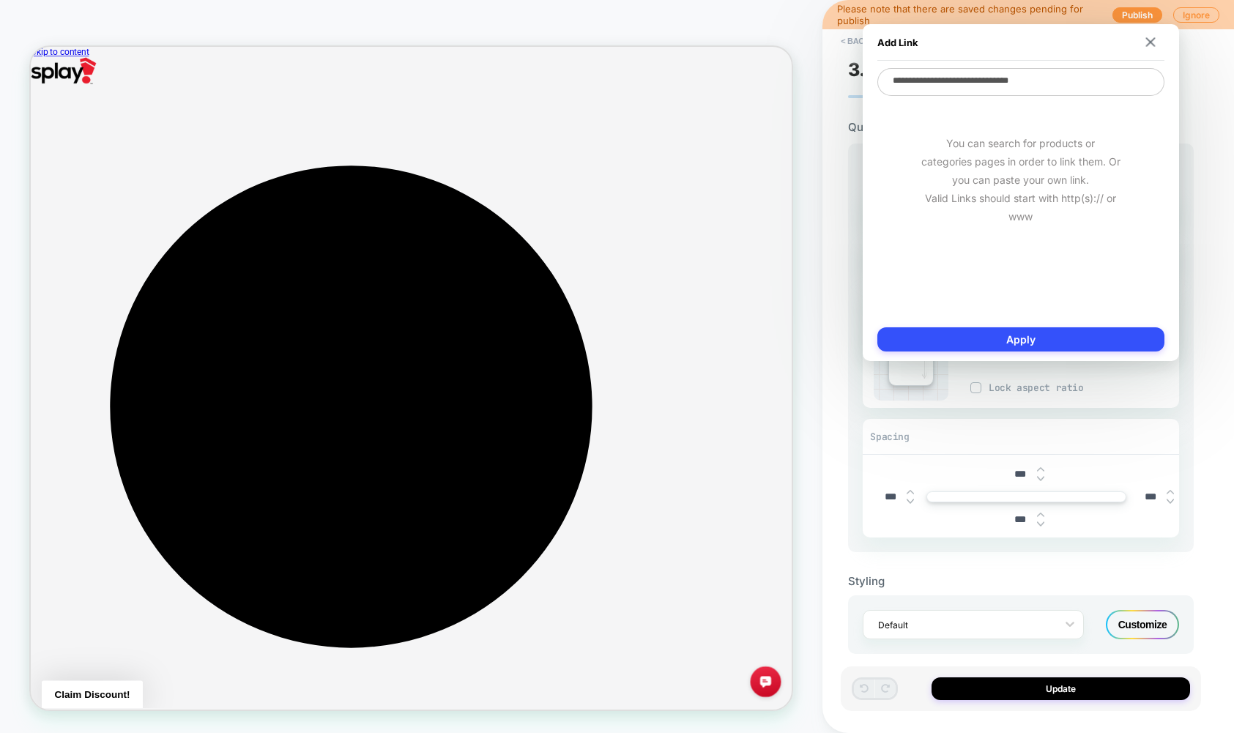
type textarea "*"
type textarea "**********"
type textarea "*"
type textarea "**********"
type textarea "*"
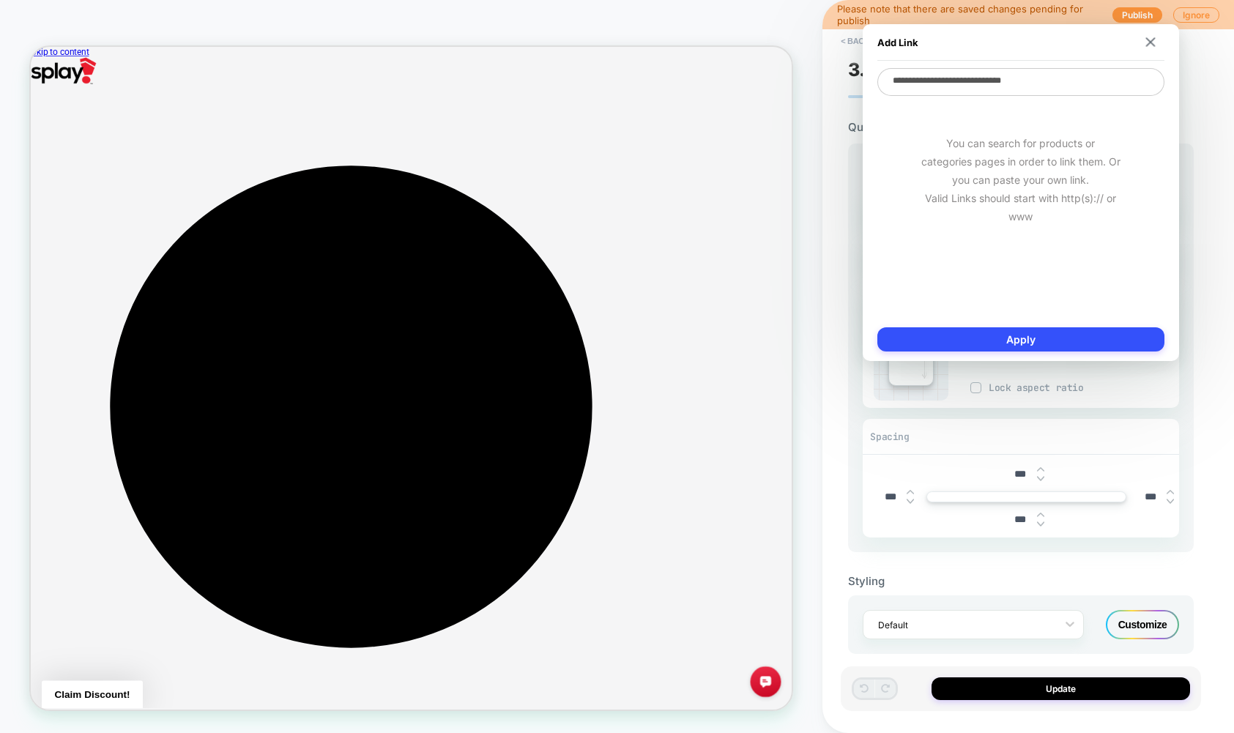
type textarea "**********"
type textarea "*"
type textarea "**********"
type textarea "*"
type textarea "**********"
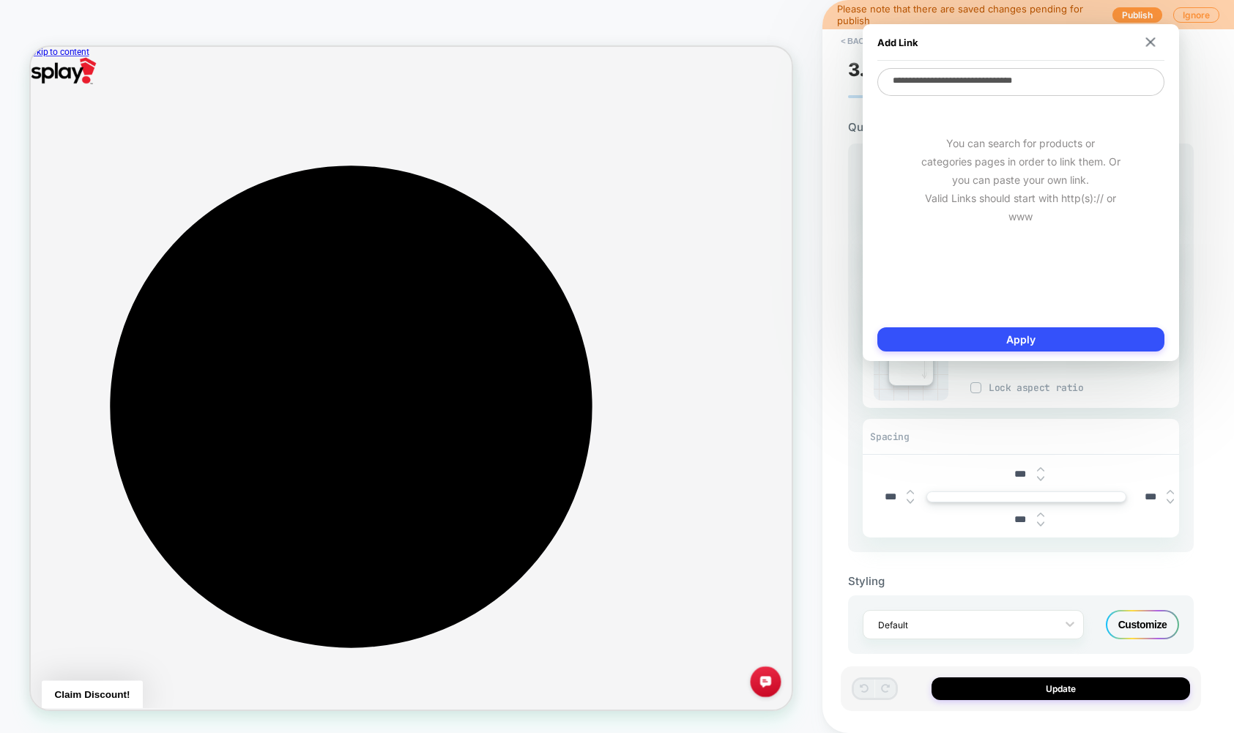
type textarea "*"
type textarea "**********"
type textarea "*"
type textarea "**********"
type textarea "*"
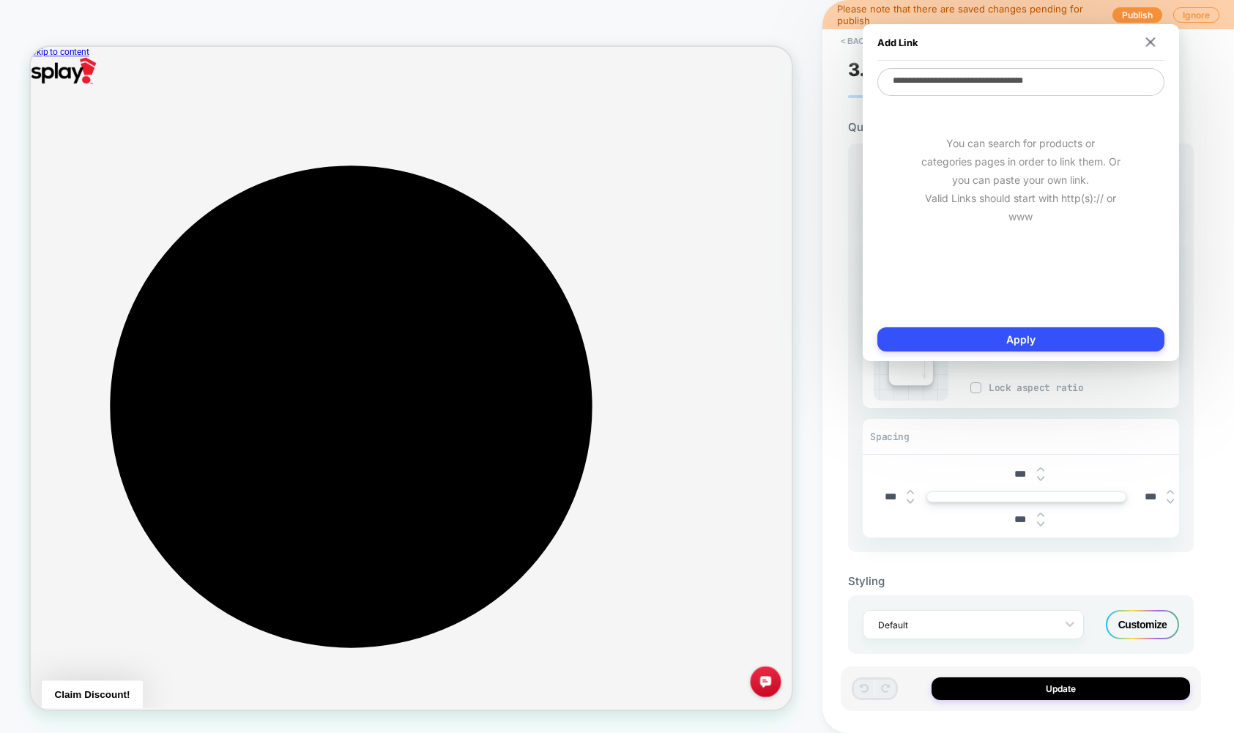
type textarea "**********"
type textarea "*"
type textarea "**********"
type textarea "*"
type textarea "**********"
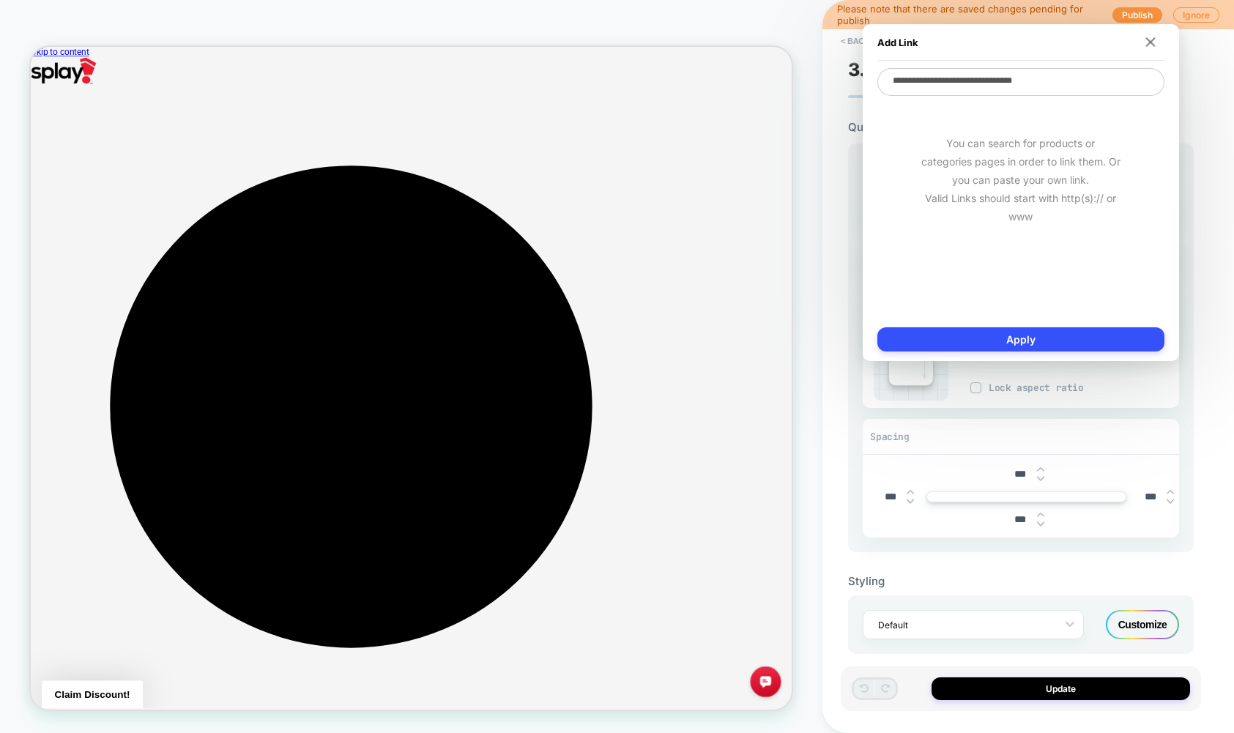
type textarea "*"
type textarea "**********"
click at [926, 351] on div "**********" at bounding box center [1020, 192] width 316 height 337
click at [926, 339] on button "Apply" at bounding box center [1020, 339] width 287 height 24
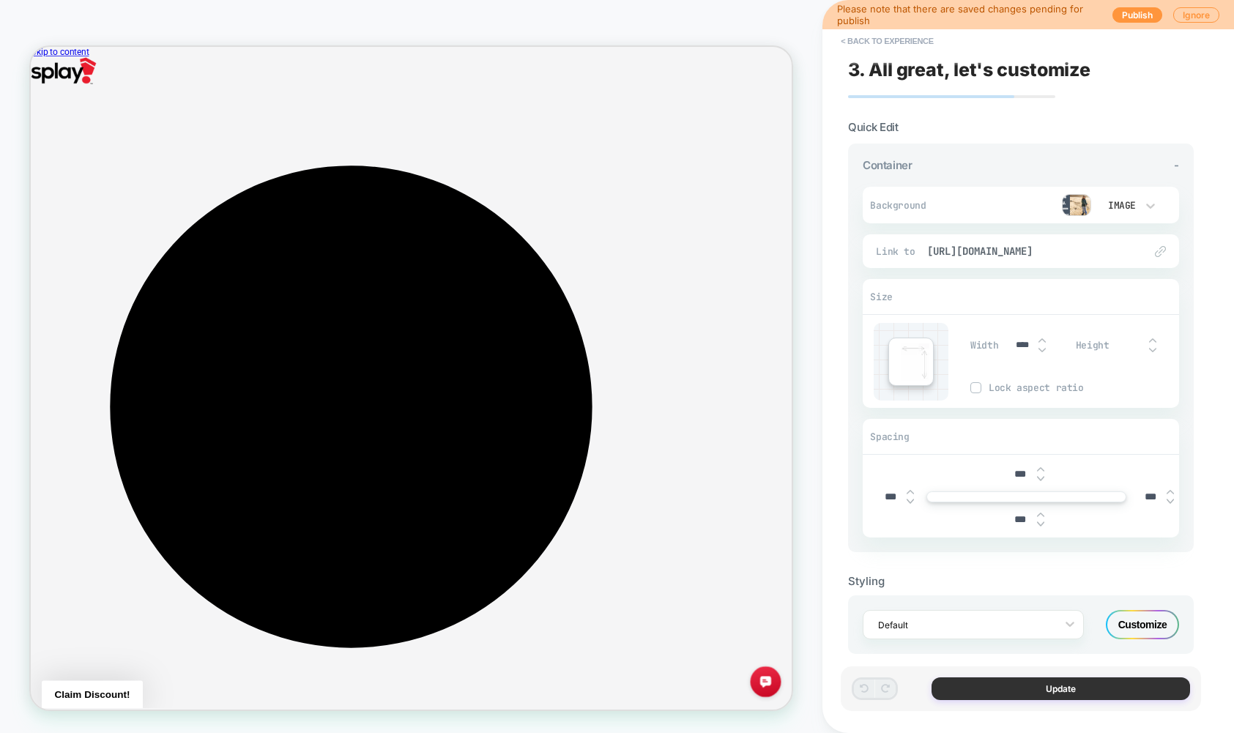
click at [926, 690] on button "Update" at bounding box center [1060, 688] width 258 height 23
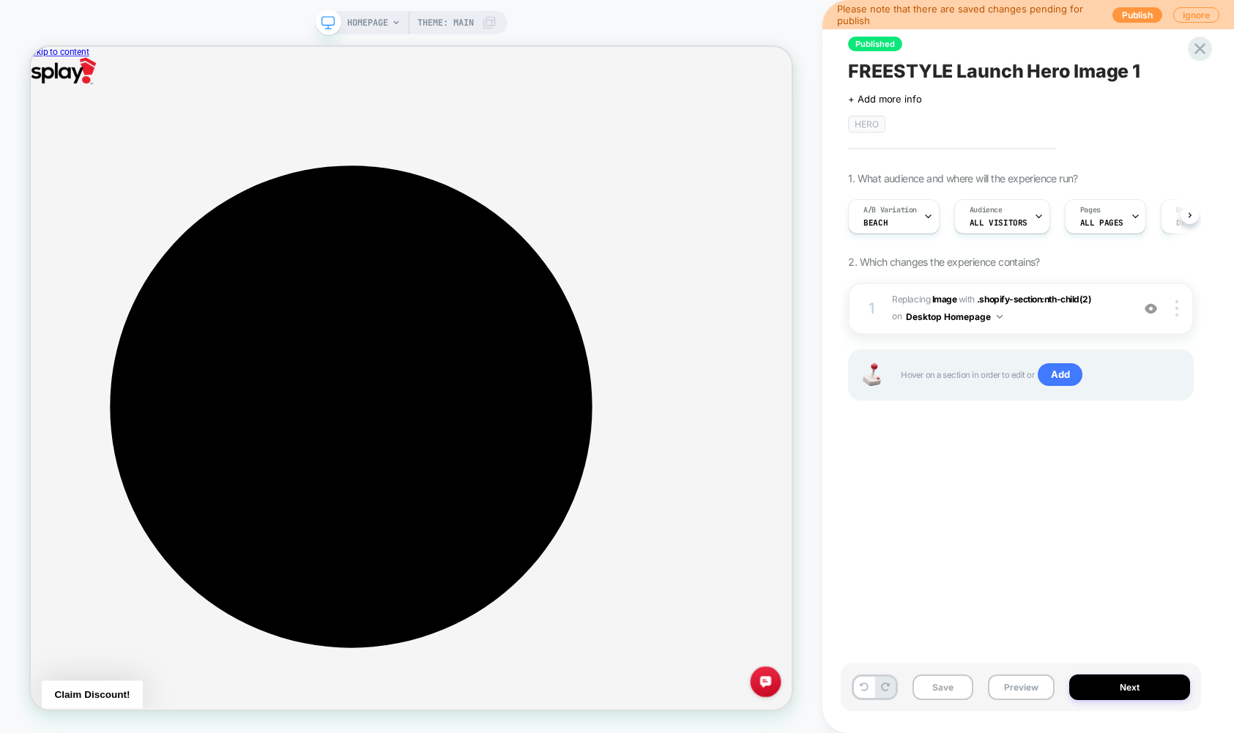
scroll to position [0, 1]
click at [926, 679] on button "Next" at bounding box center [1129, 687] width 121 height 26
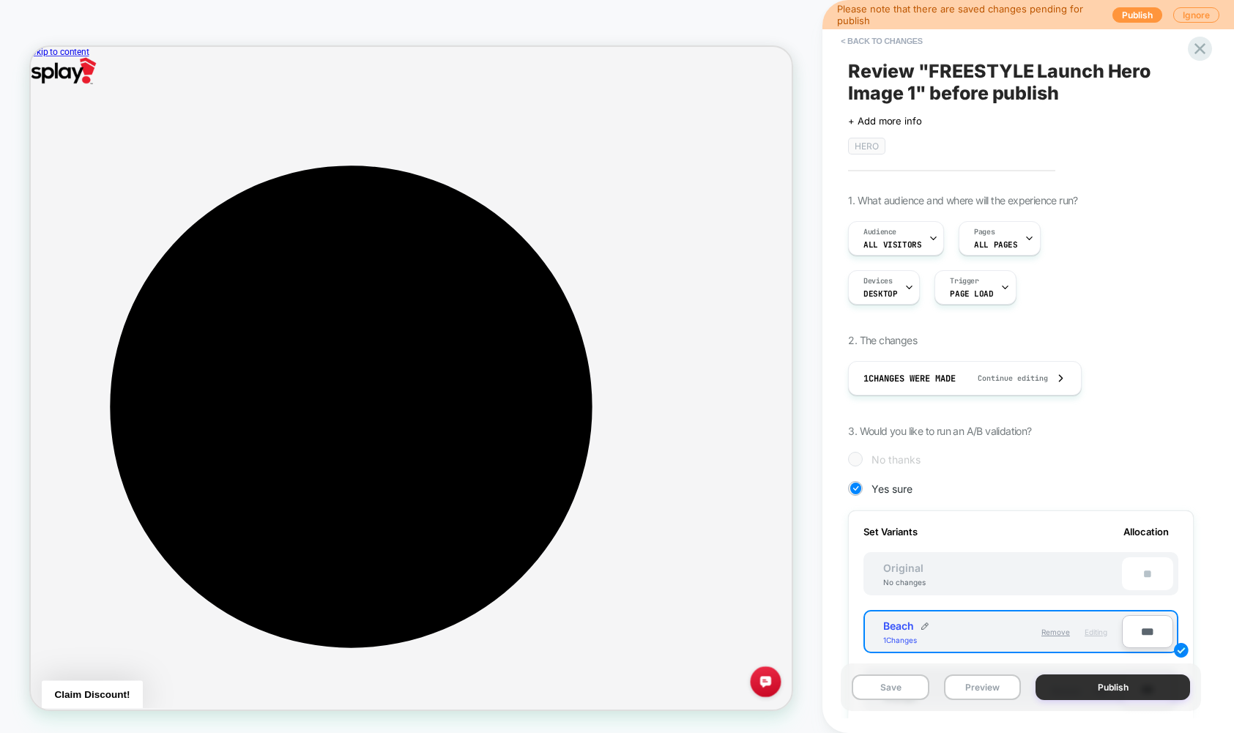
scroll to position [0, 1]
click at [926, 685] on button "Preview" at bounding box center [982, 687] width 77 height 26
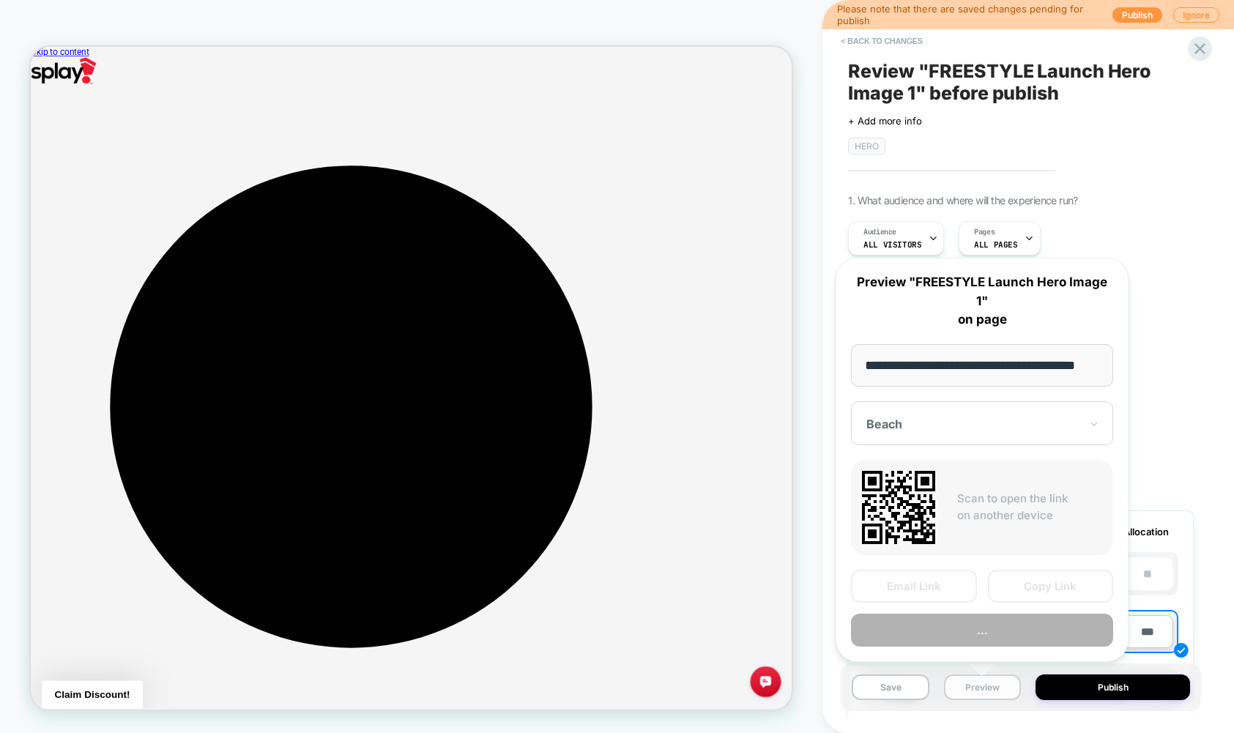
scroll to position [0, 24]
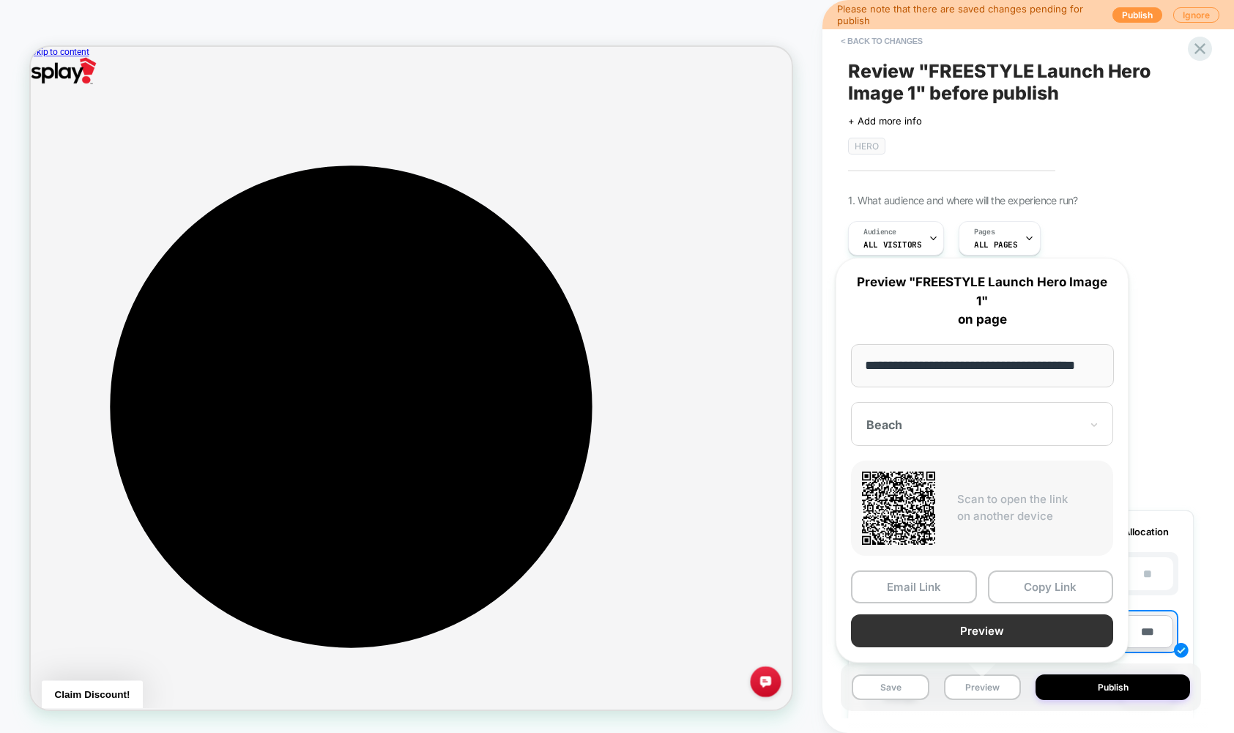
click at [926, 630] on button "Preview" at bounding box center [982, 630] width 262 height 33
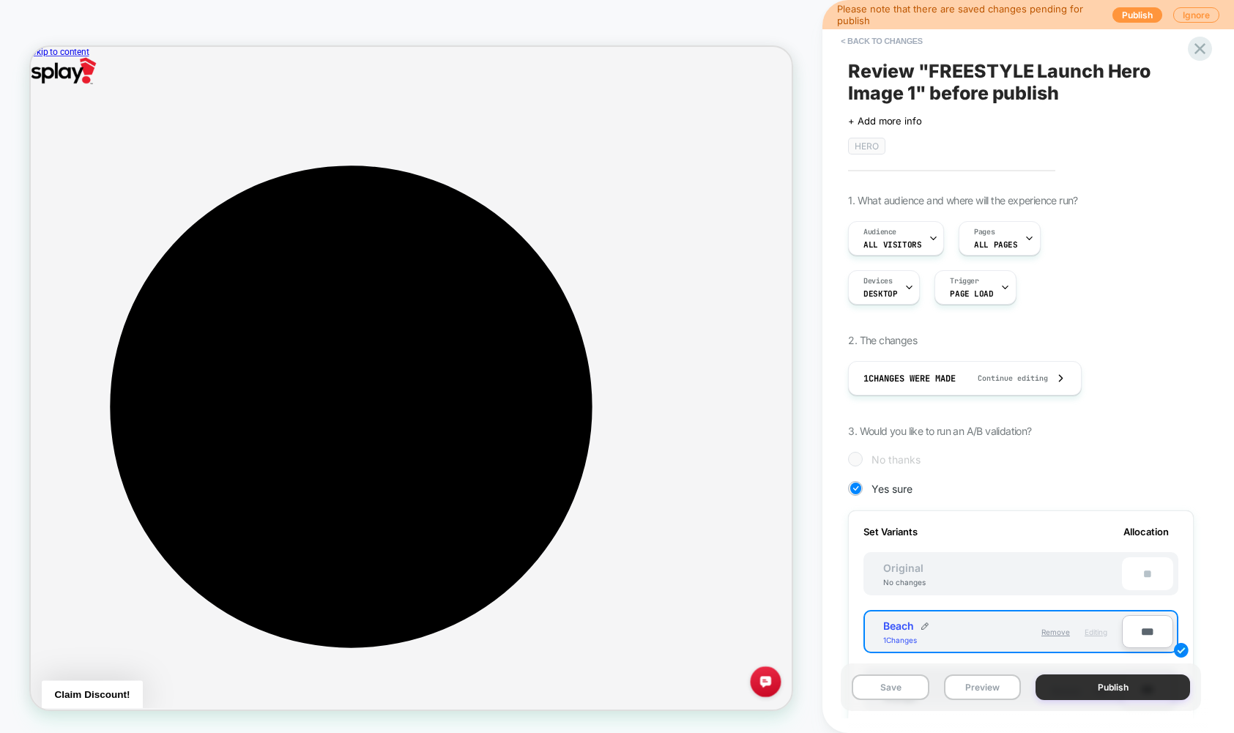
click at [926, 677] on button "Publish" at bounding box center [1112, 687] width 154 height 26
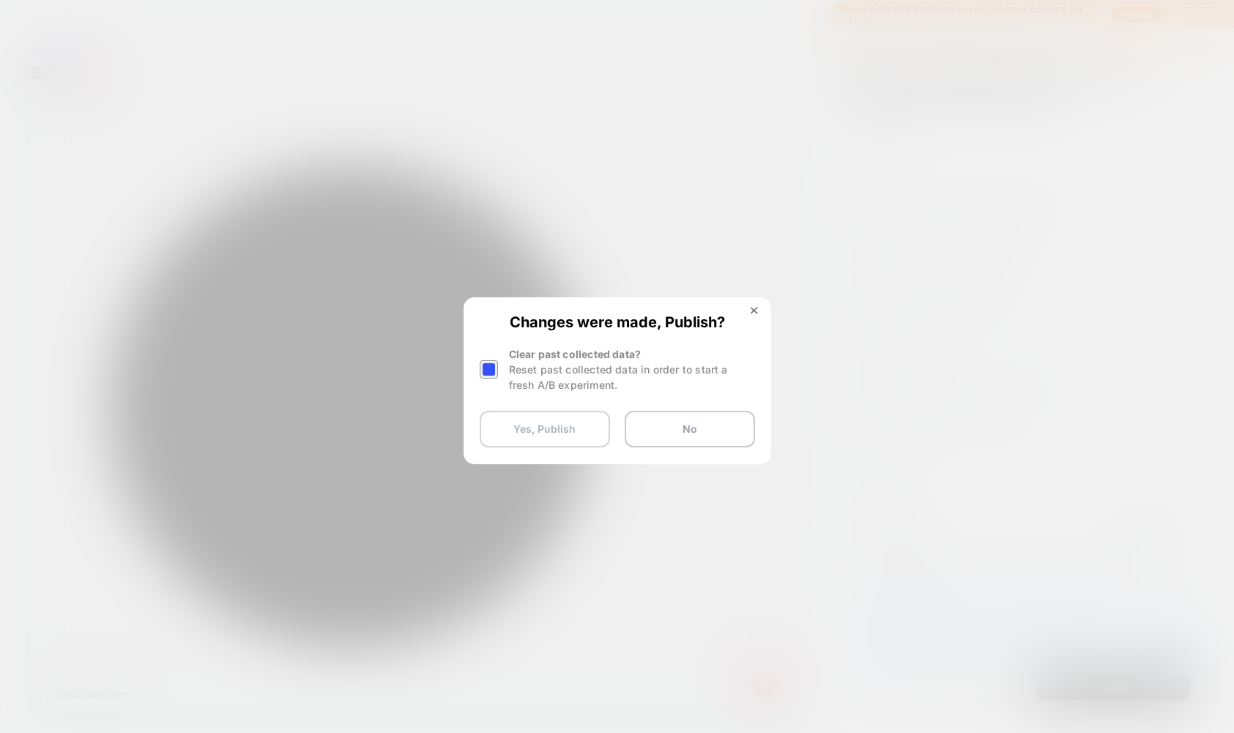
click at [543, 425] on button "Yes, Publish" at bounding box center [545, 429] width 130 height 37
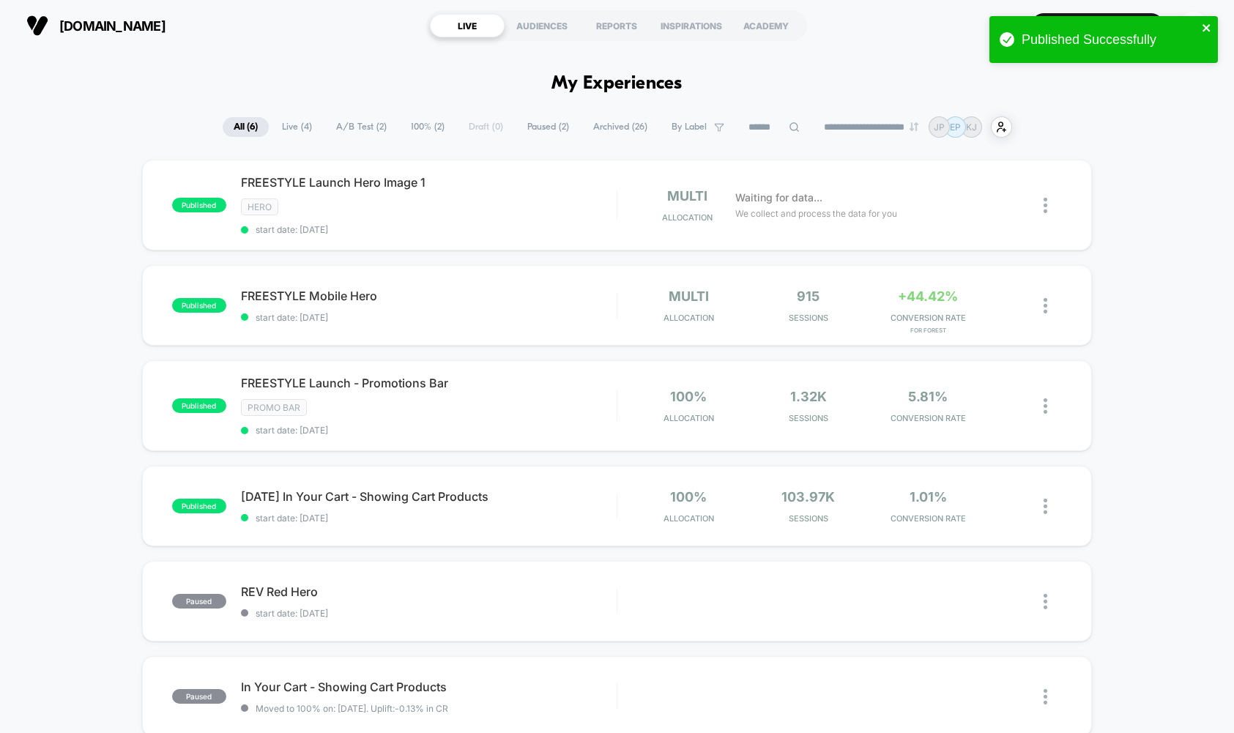
click at [926, 31] on icon "close" at bounding box center [1206, 28] width 10 height 12
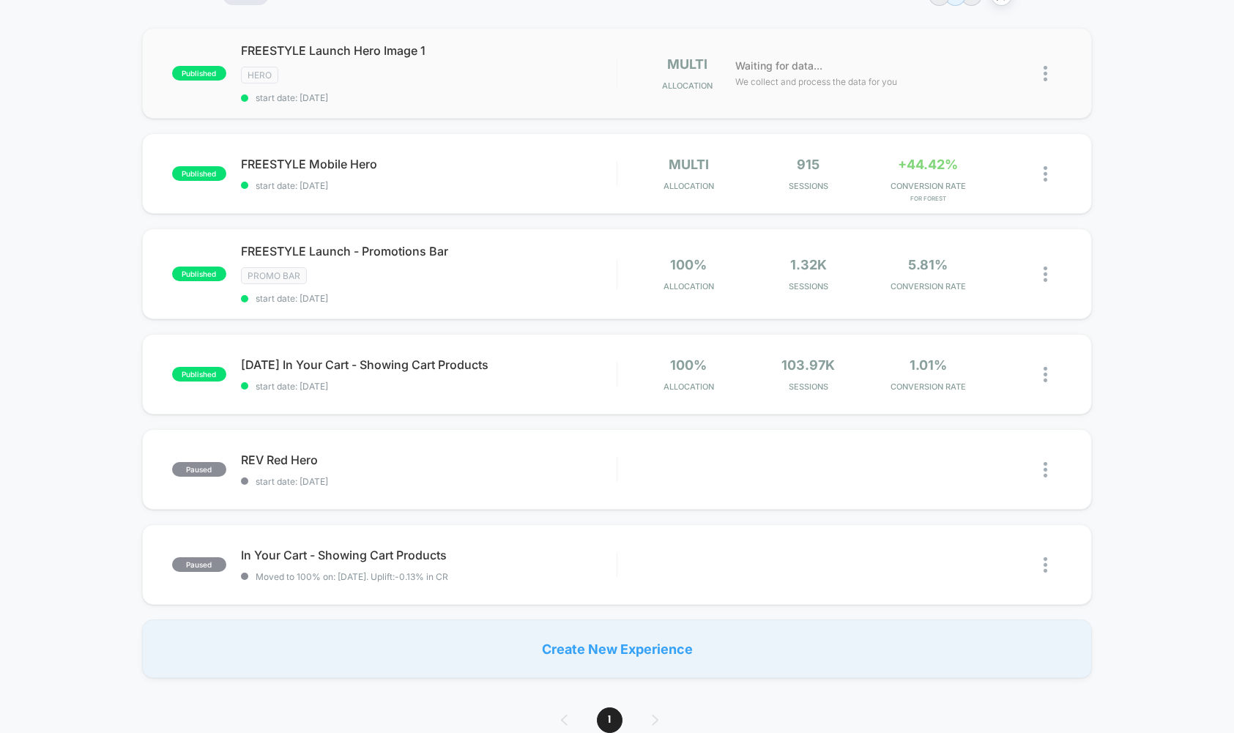
scroll to position [138, 0]
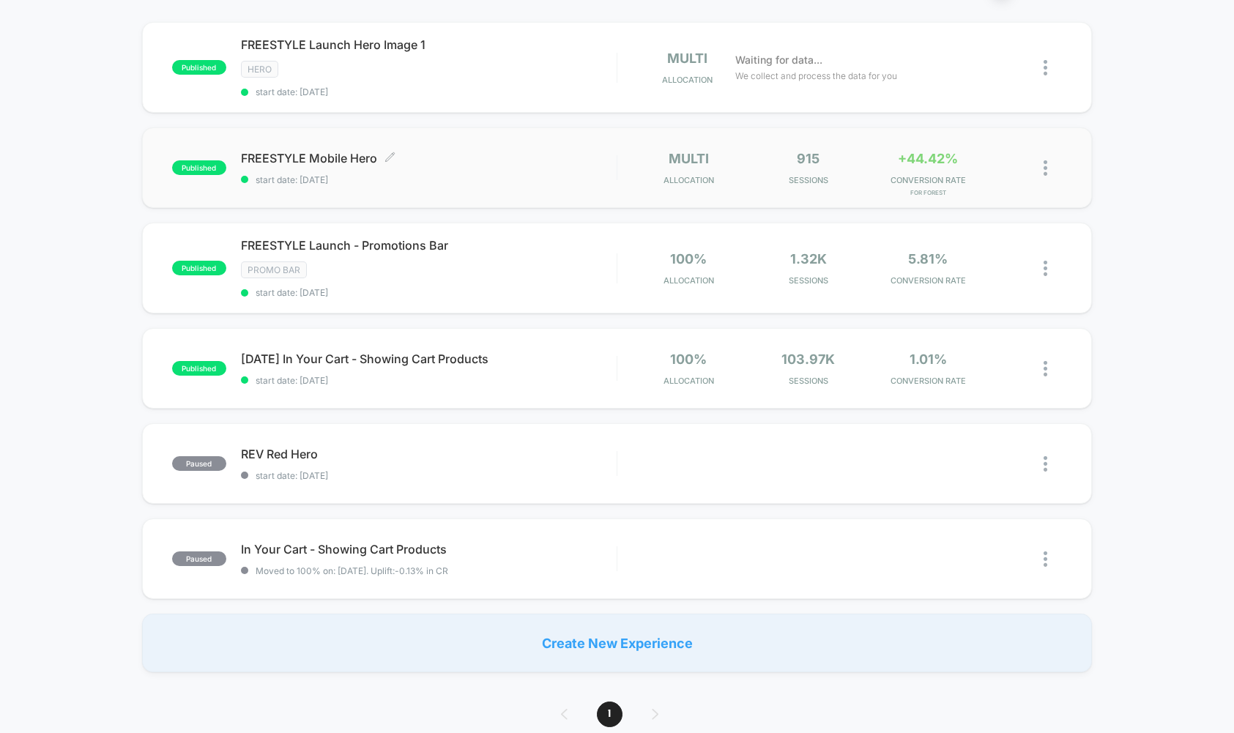
click at [357, 154] on span "FREESTYLE Mobile Hero Click to edit experience details" at bounding box center [429, 158] width 376 height 15
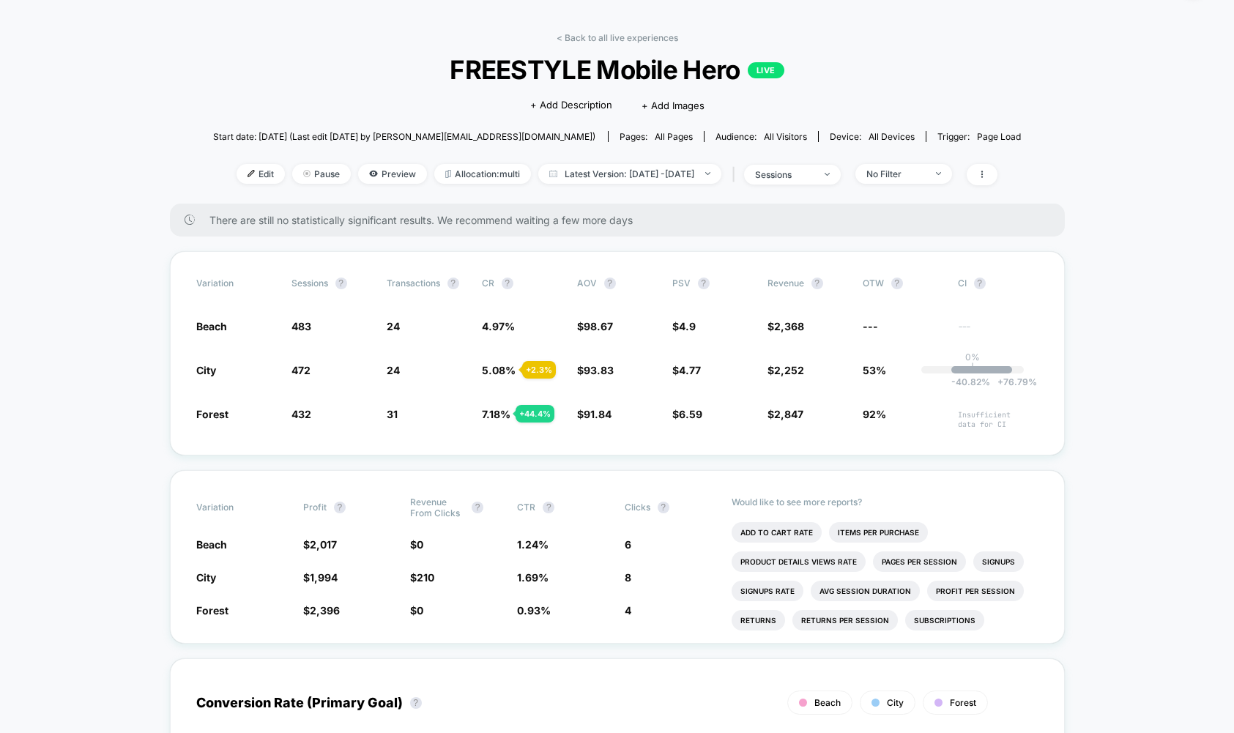
scroll to position [45, 0]
click at [371, 170] on span "Preview" at bounding box center [392, 173] width 69 height 20
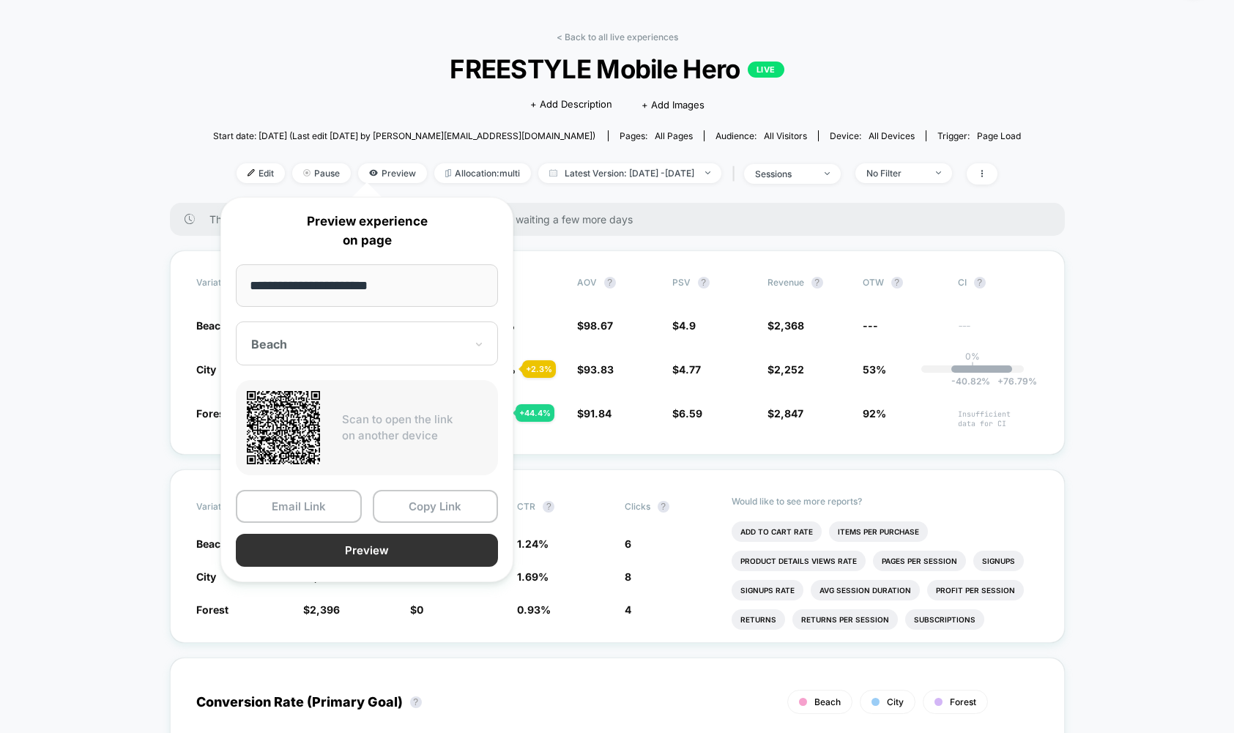
click at [370, 556] on button "Preview" at bounding box center [367, 550] width 262 height 33
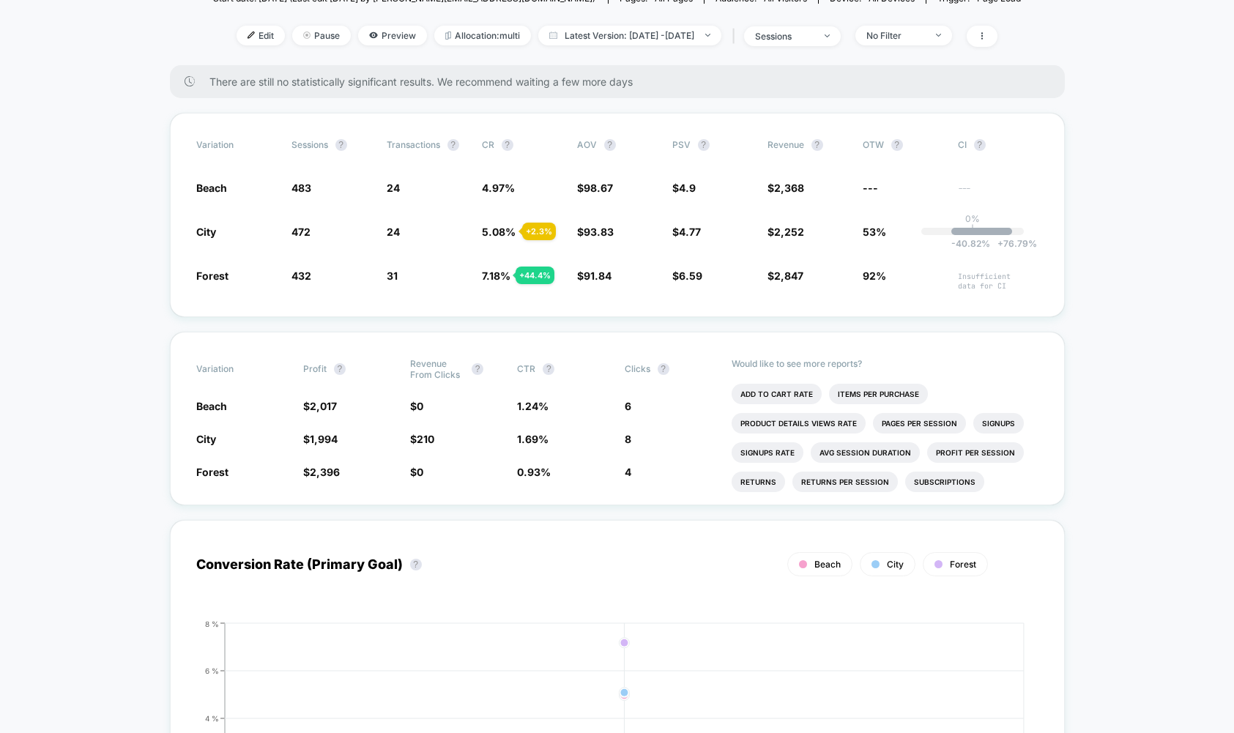
scroll to position [0, 0]
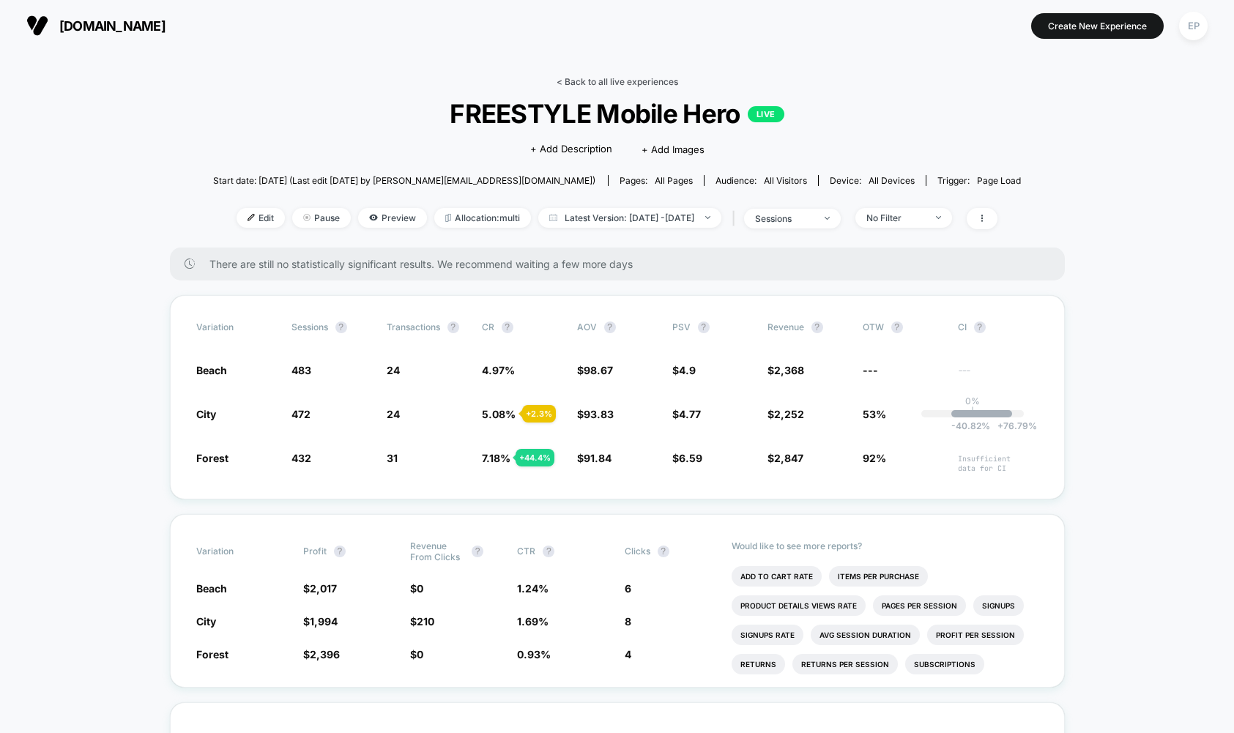
click at [586, 78] on link "< Back to all live experiences" at bounding box center [617, 81] width 122 height 11
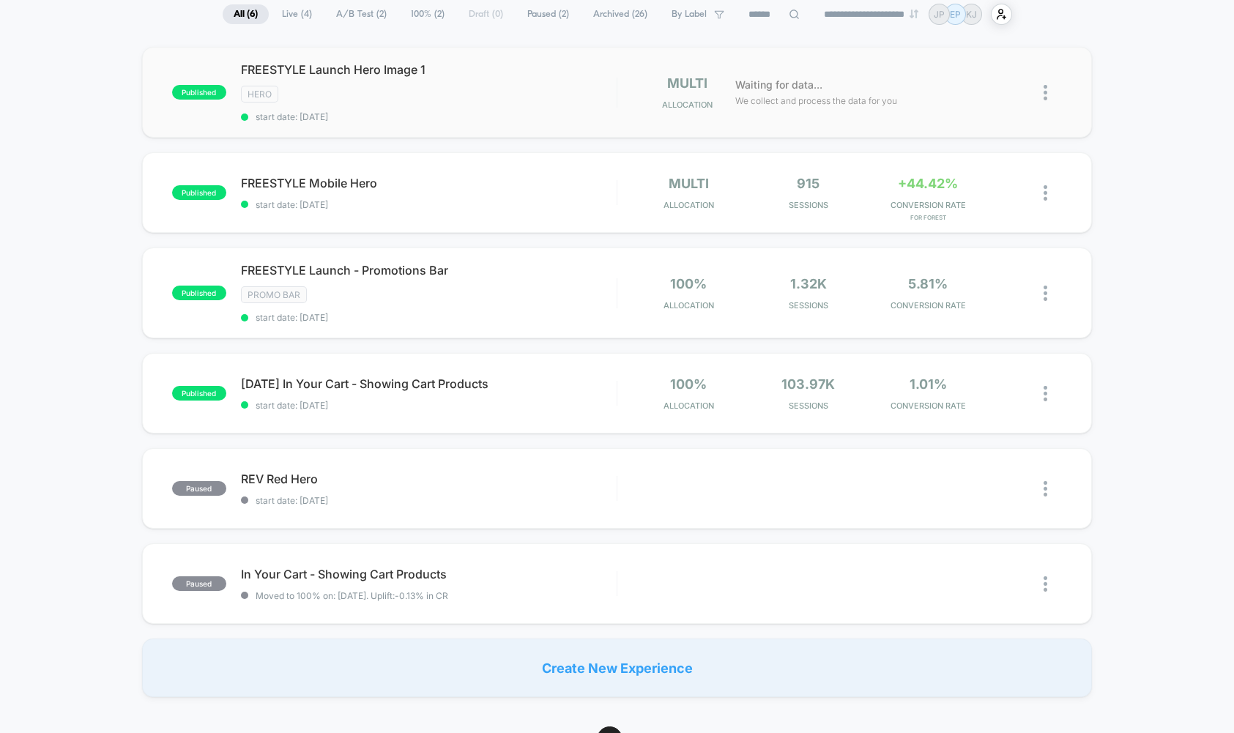
scroll to position [106, 0]
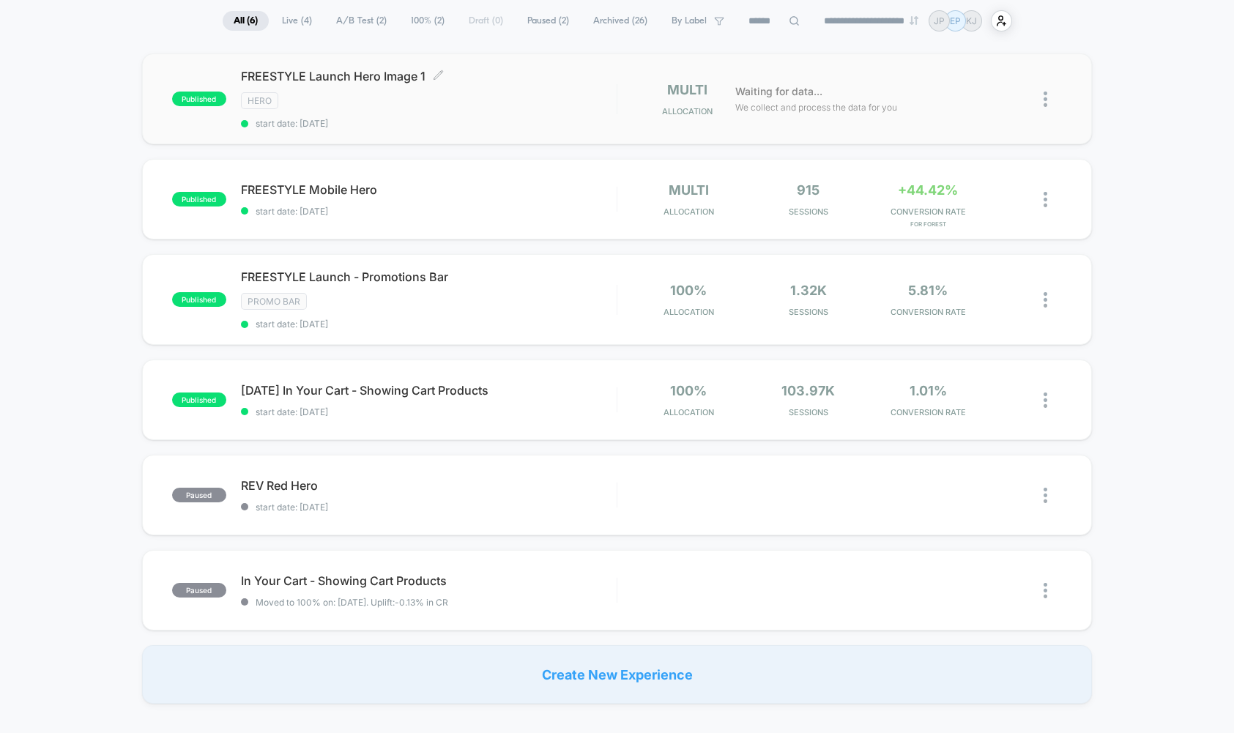
click at [365, 81] on span "FREESTYLE Launch Hero Image 1 Click to edit experience details" at bounding box center [429, 76] width 376 height 15
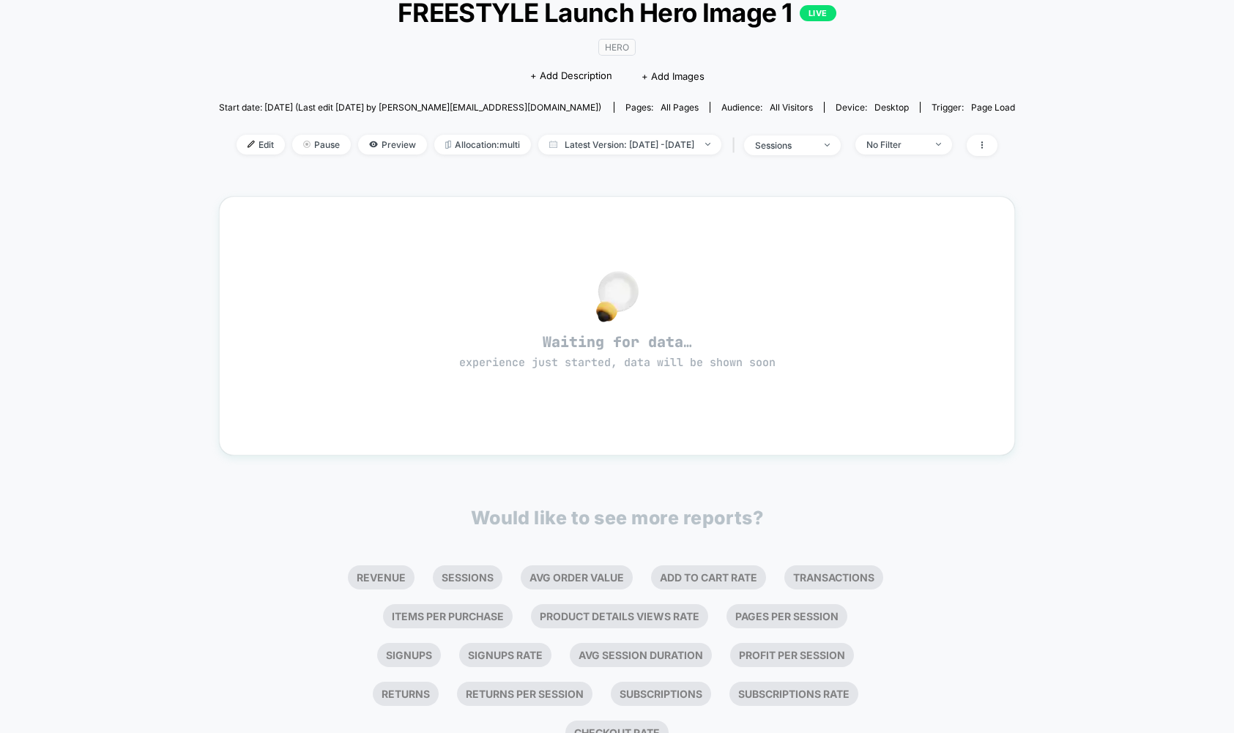
scroll to position [107, 0]
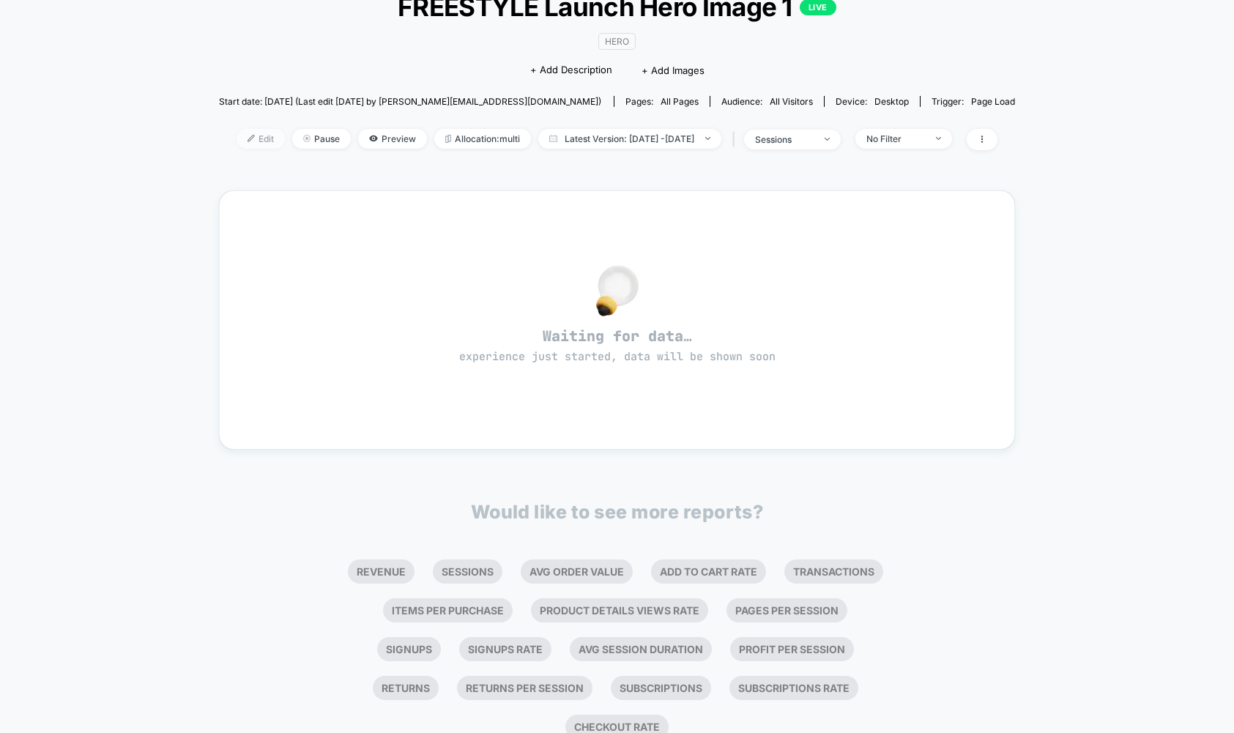
click at [242, 135] on span "Edit" at bounding box center [260, 139] width 48 height 20
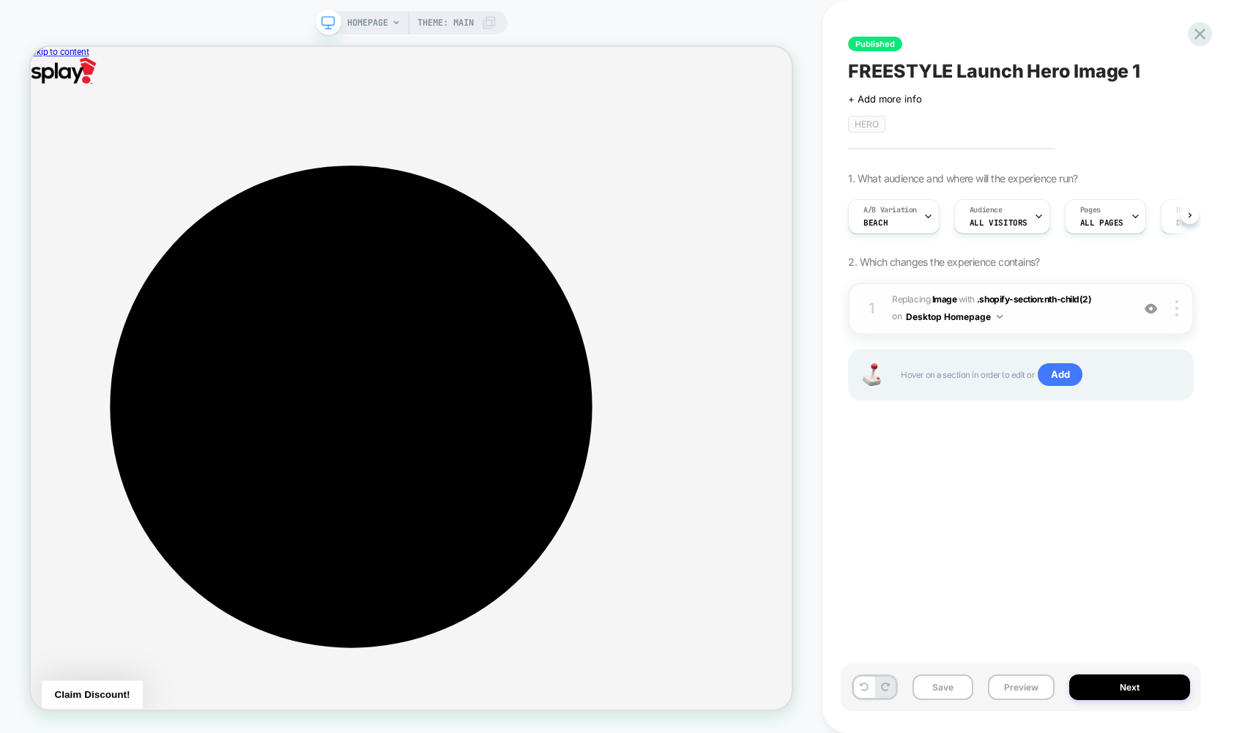
scroll to position [0, 1]
click at [926, 300] on b "Image" at bounding box center [944, 299] width 25 height 11
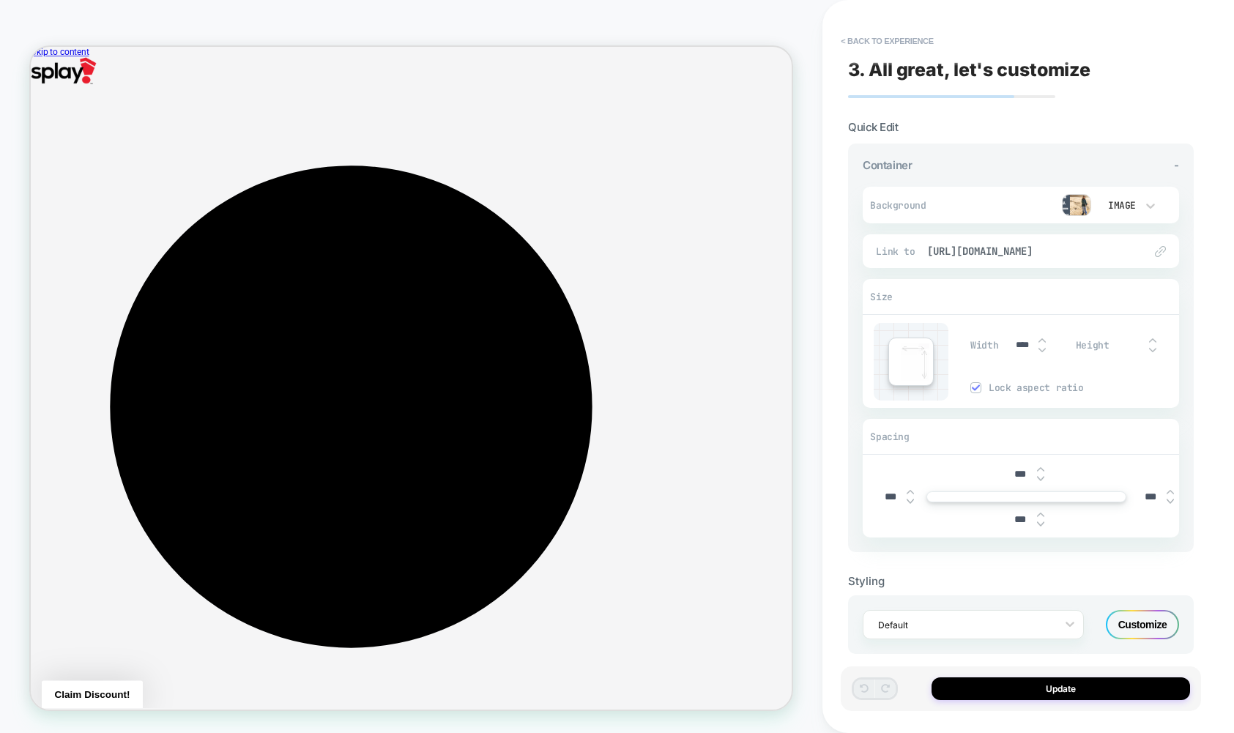
scroll to position [0, 0]
click at [886, 44] on button "< Back to experience" at bounding box center [886, 40] width 107 height 23
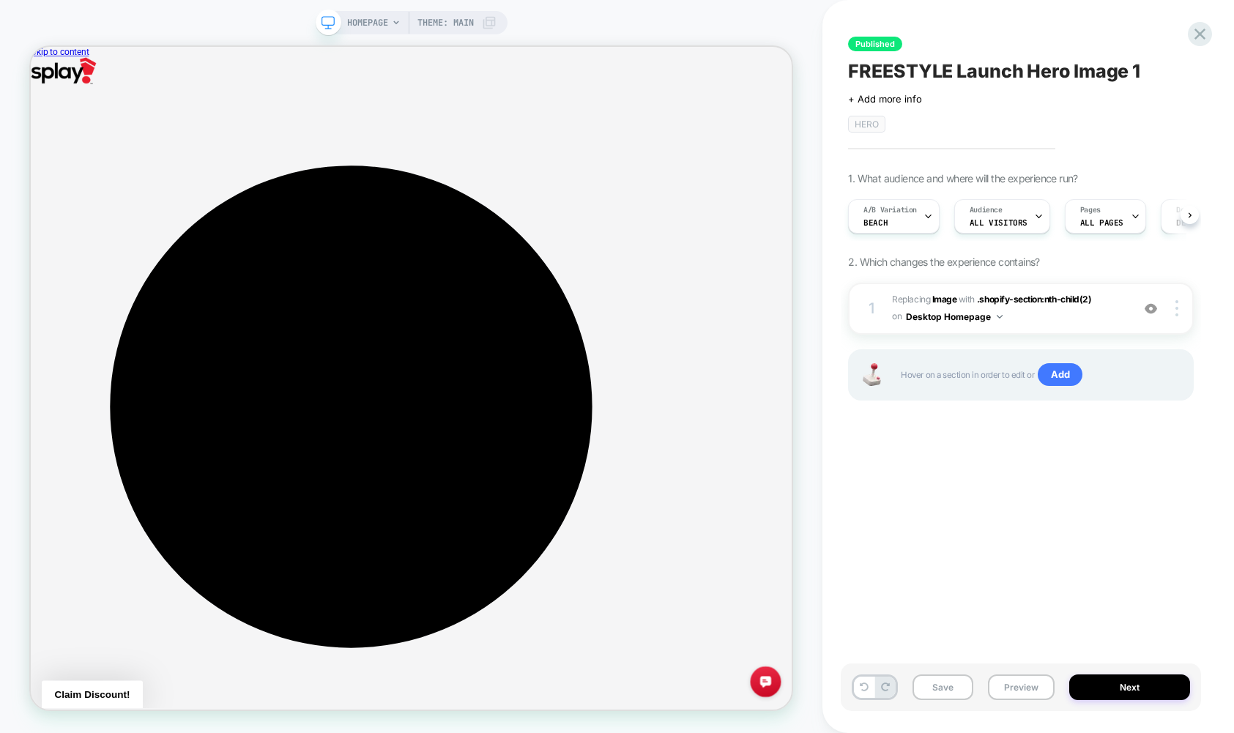
scroll to position [0, 1]
click at [895, 249] on div "1. What audience and where will the experience run? A/B Variation Beach Audienc…" at bounding box center [1021, 304] width 346 height 265
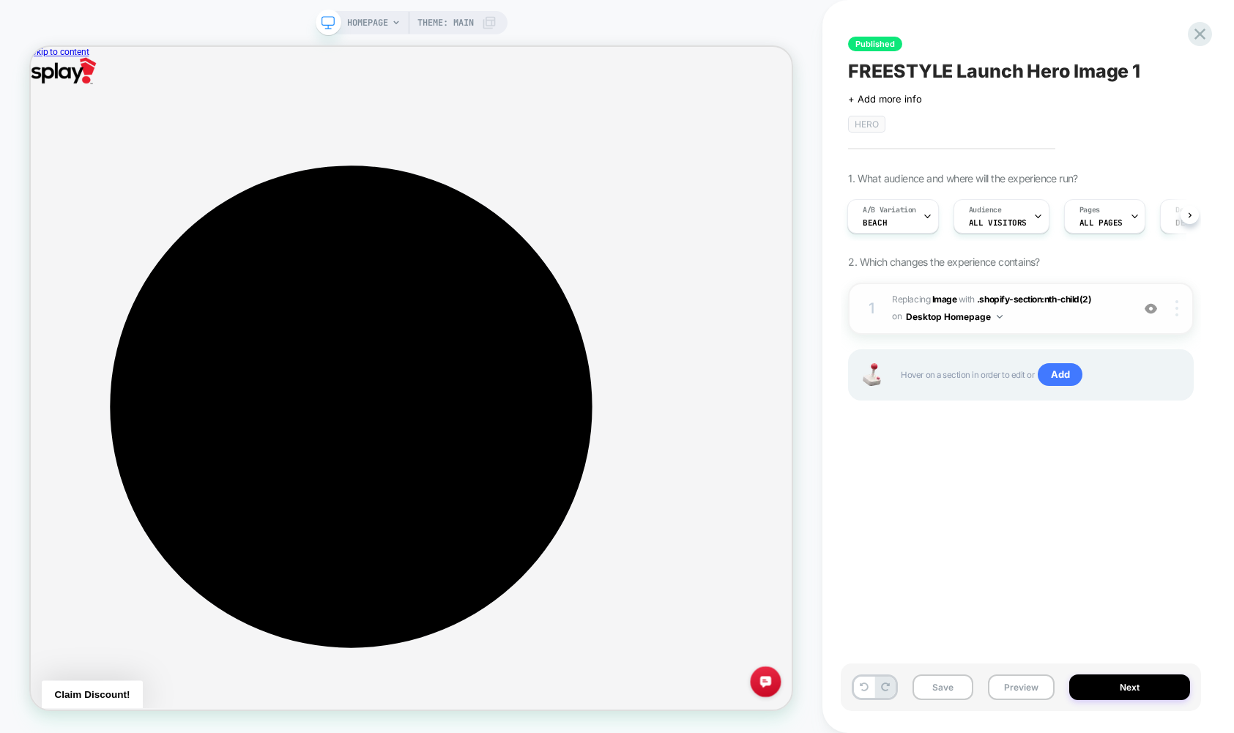
click at [926, 310] on div at bounding box center [1179, 308] width 28 height 16
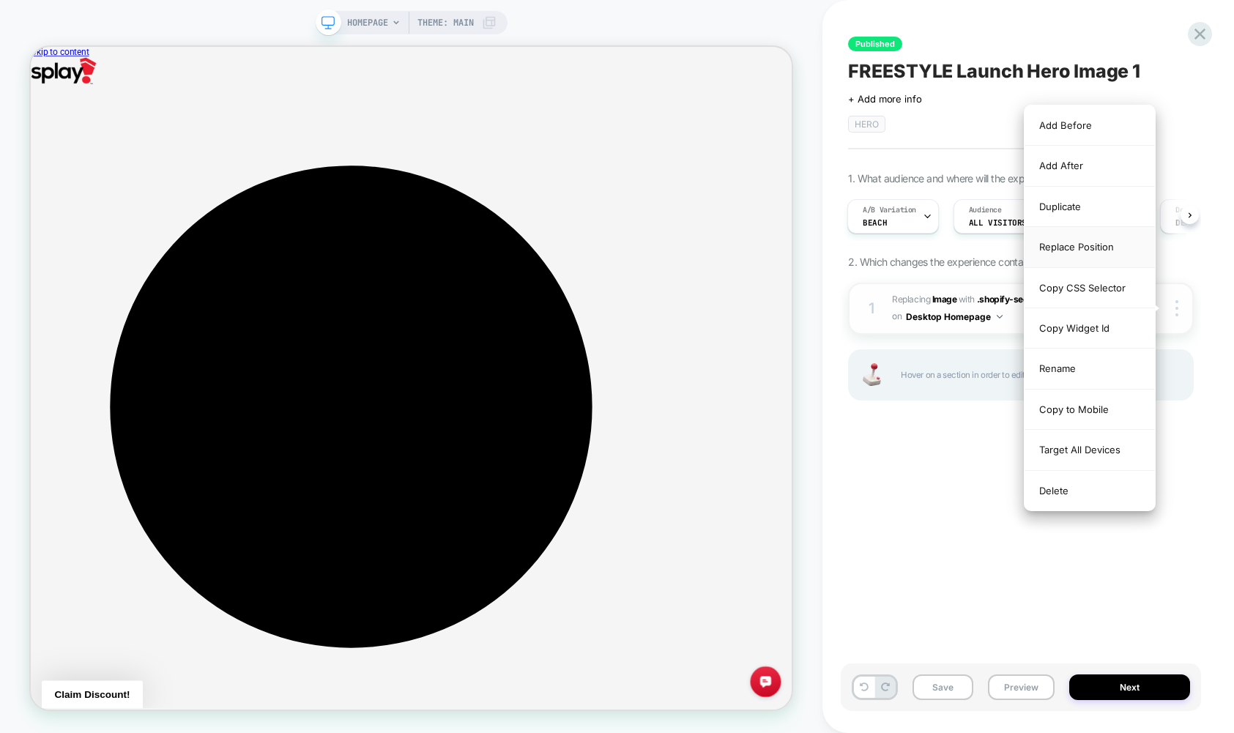
click at [926, 243] on div "Replace Position" at bounding box center [1089, 247] width 130 height 40
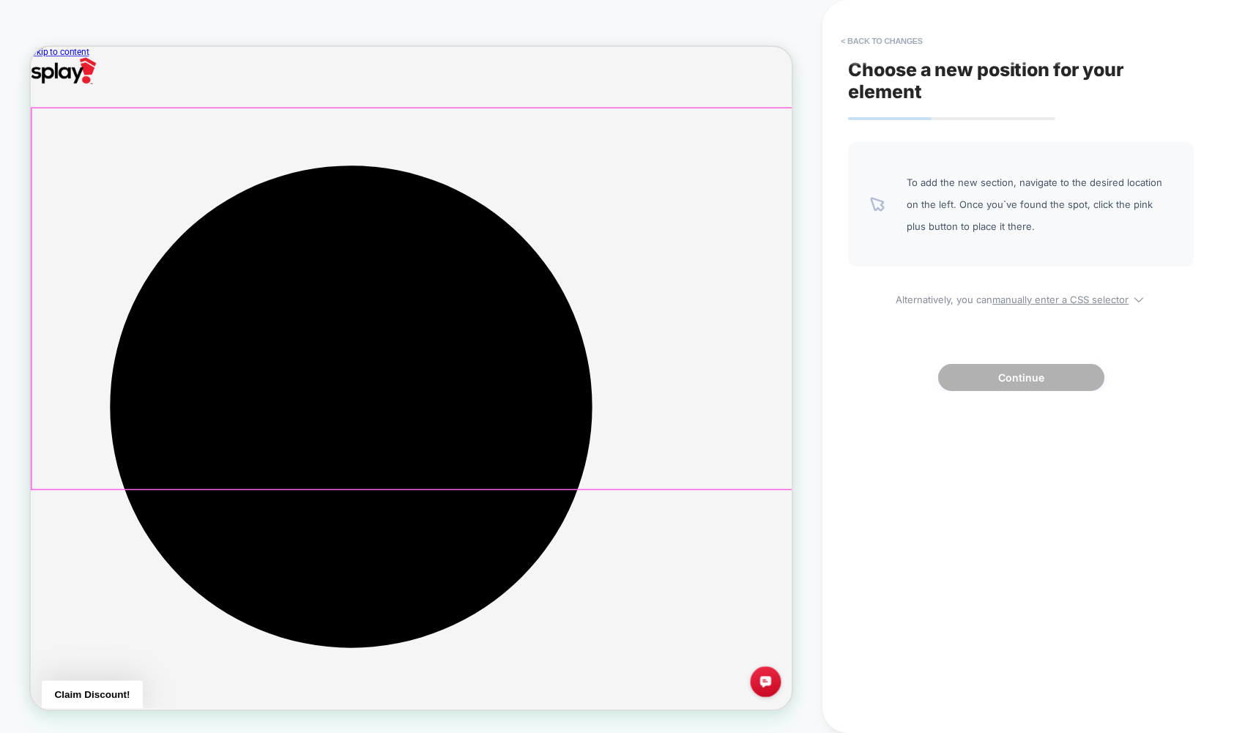
click at [823, 314] on div at bounding box center [539, 382] width 1015 height 507
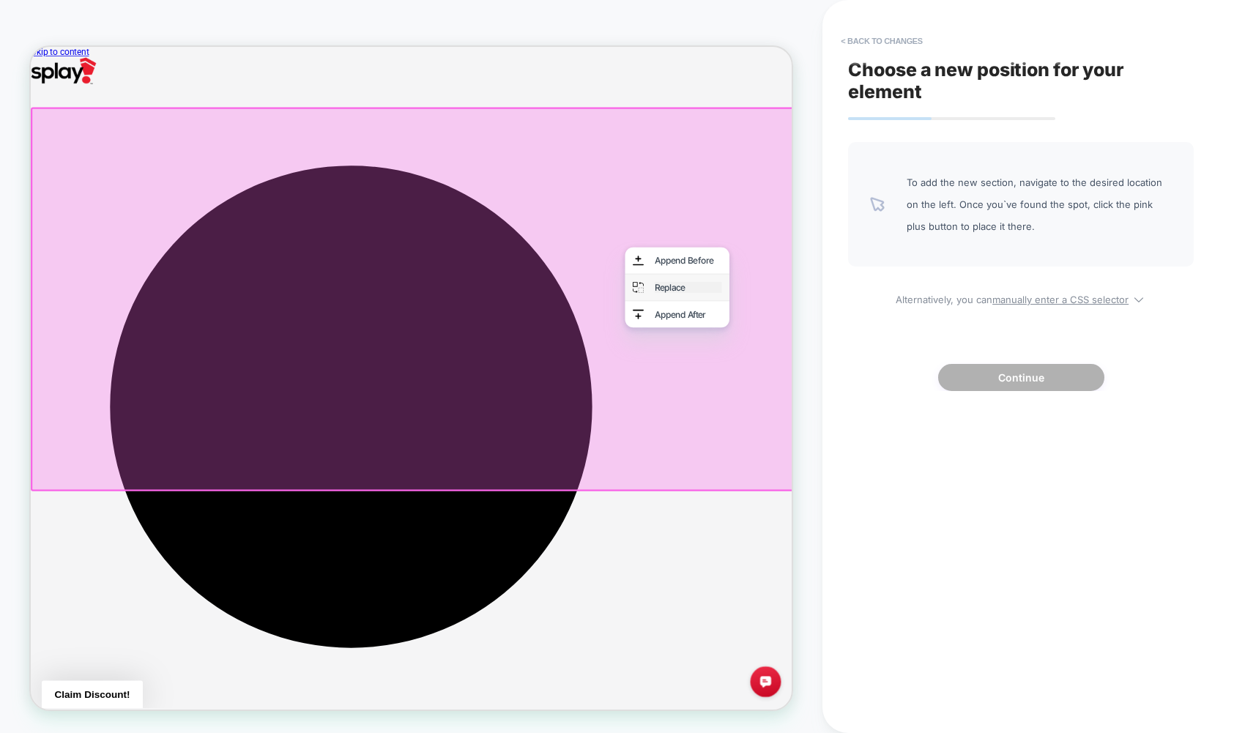
click at [925, 368] on div "Replace" at bounding box center [906, 367] width 89 height 15
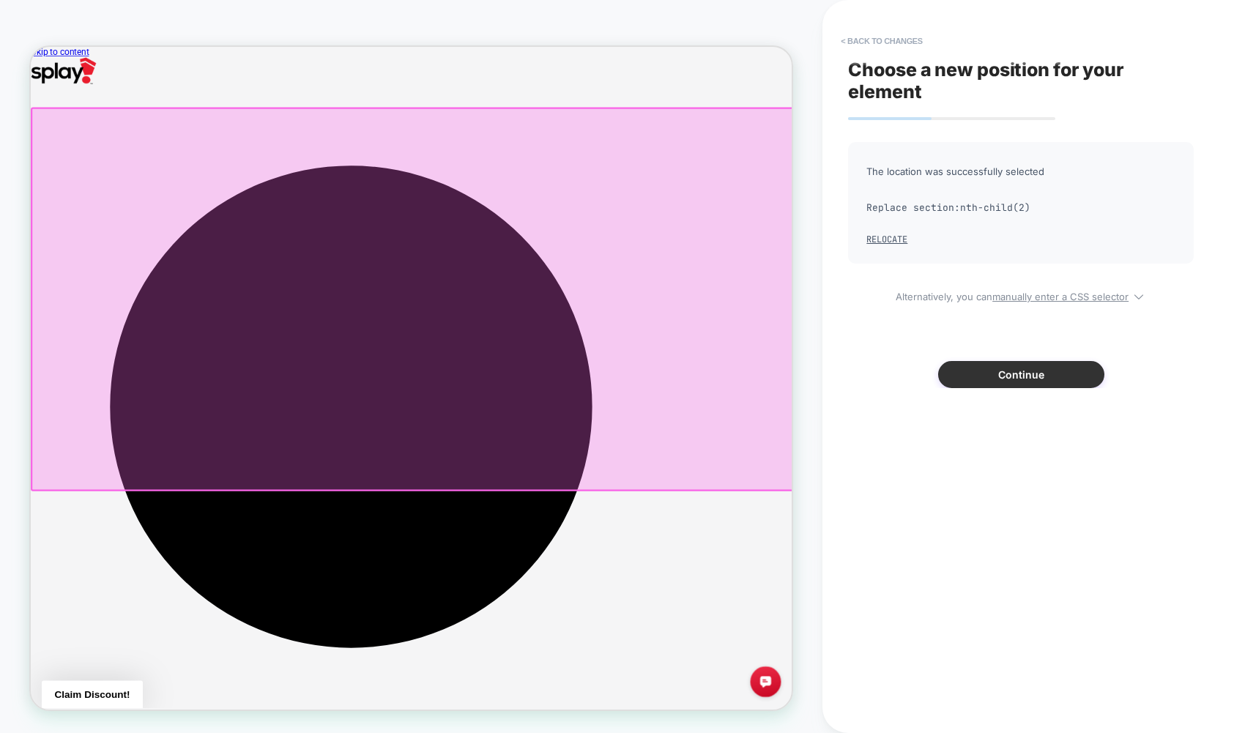
click at [926, 372] on button "Continue" at bounding box center [1021, 374] width 166 height 27
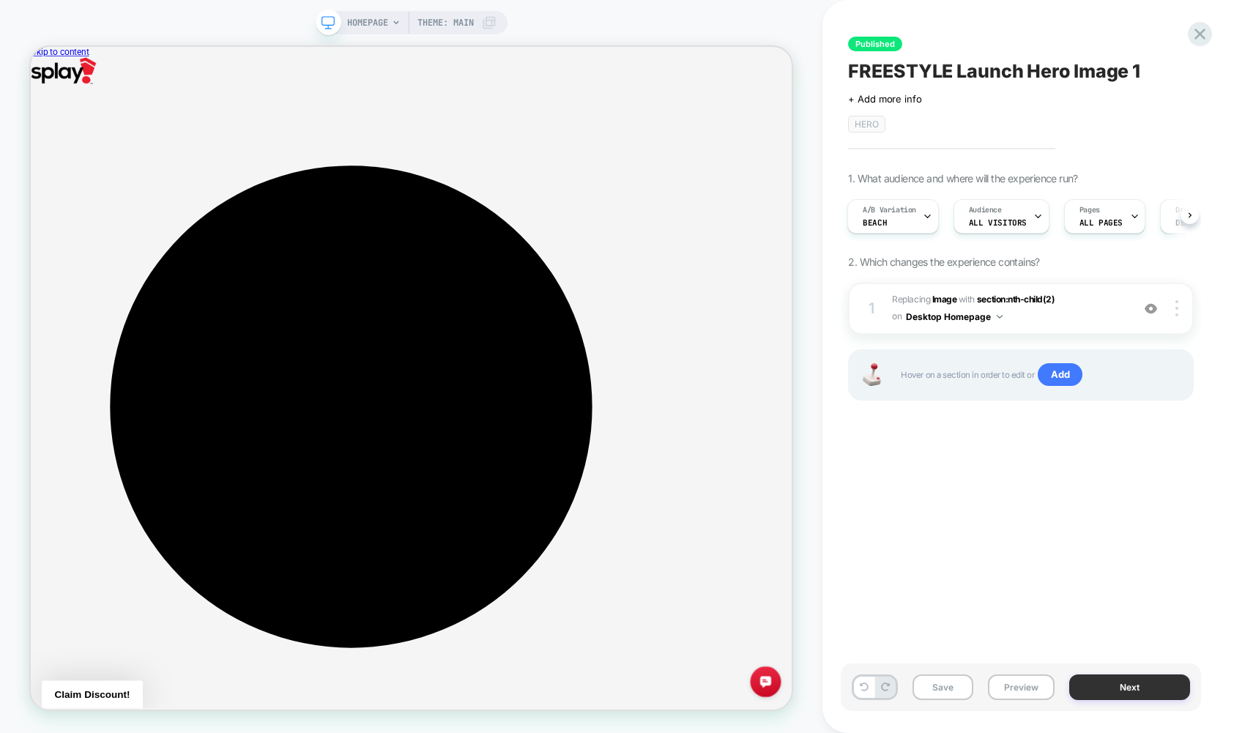
click at [926, 688] on button "Next" at bounding box center [1129, 687] width 121 height 26
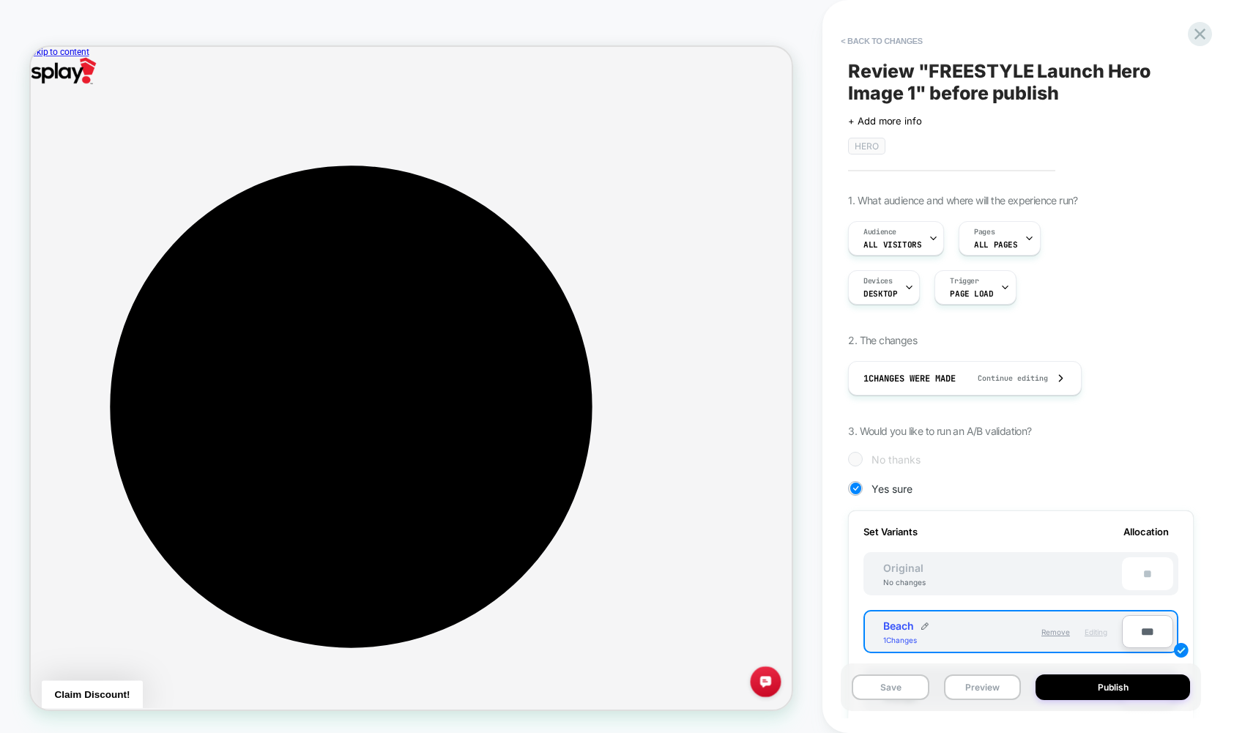
scroll to position [0, 1]
click at [926, 688] on button "Publish" at bounding box center [1112, 687] width 154 height 26
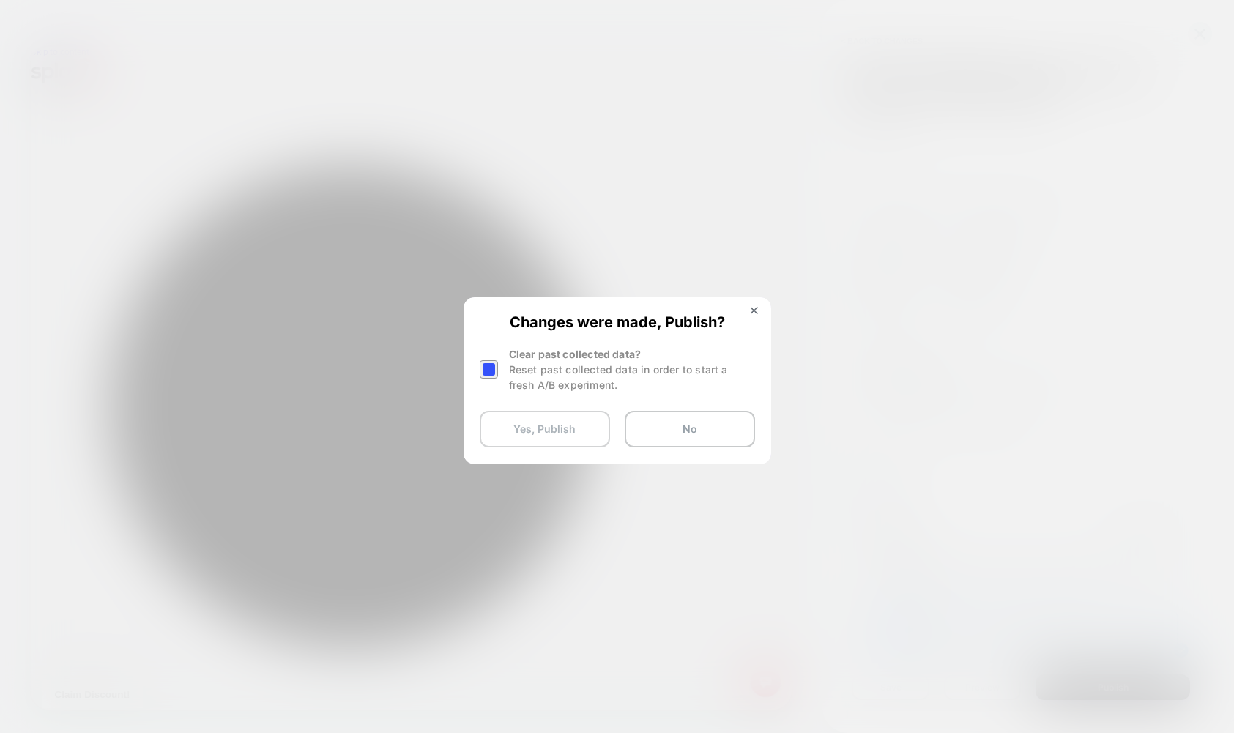
click at [557, 436] on button "Yes, Publish" at bounding box center [545, 429] width 130 height 37
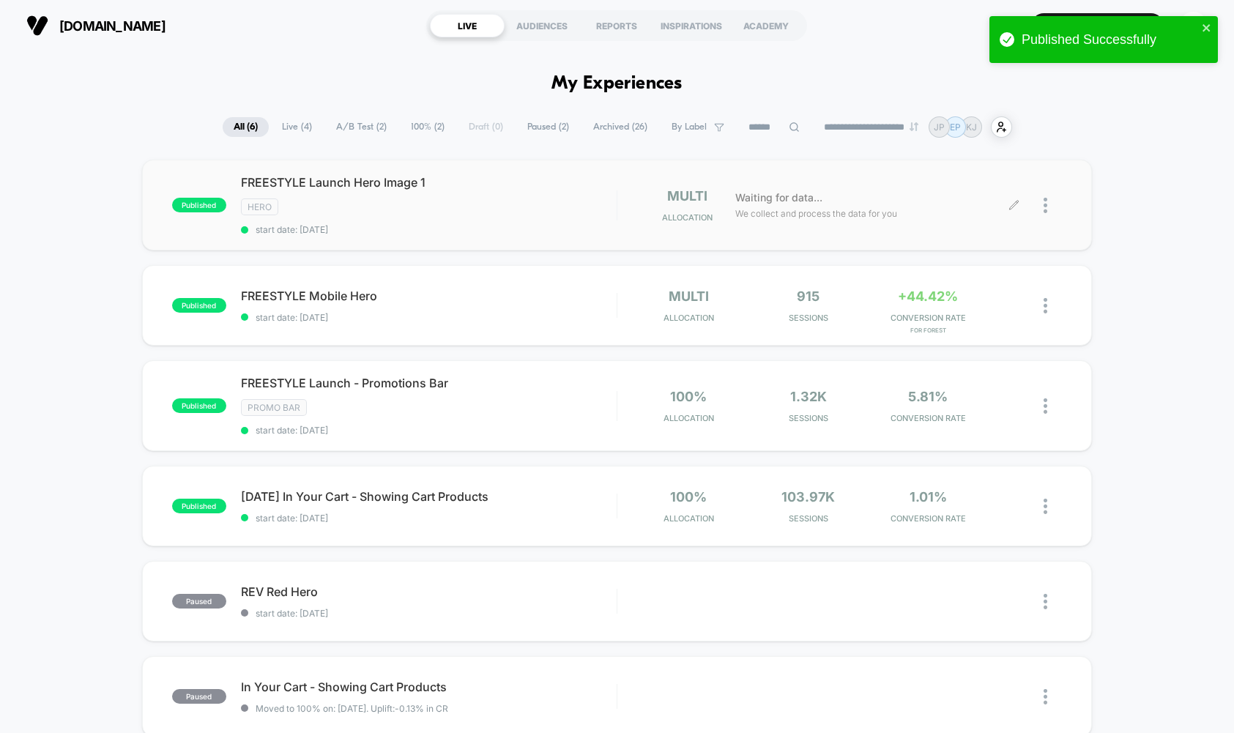
click at [926, 199] on div at bounding box center [1038, 205] width 48 height 34
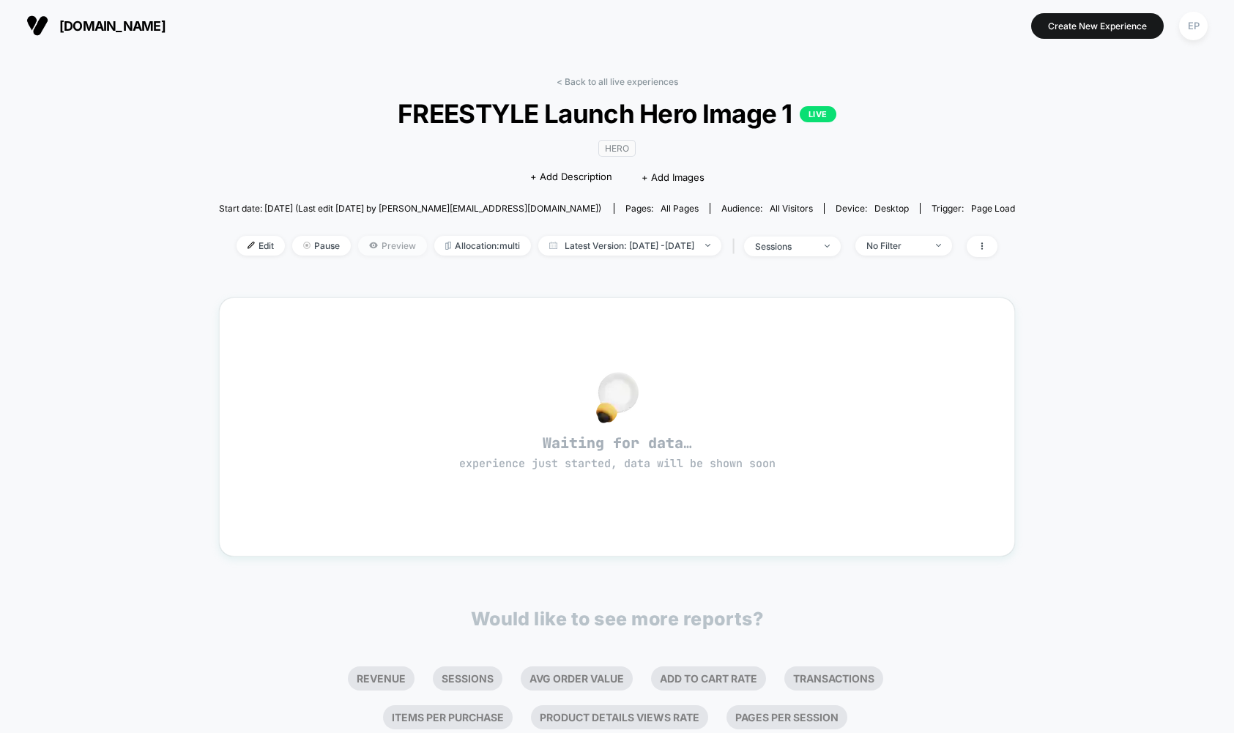
click at [369, 242] on span "Preview" at bounding box center [392, 246] width 69 height 20
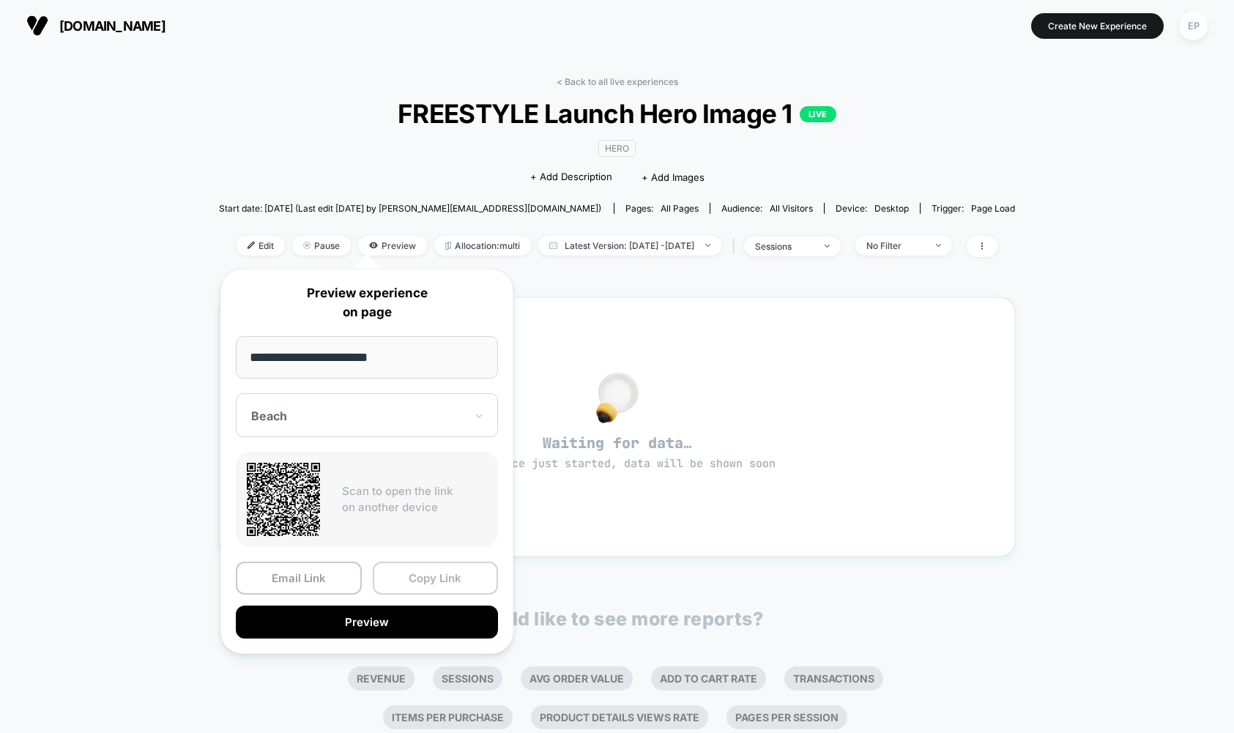
click at [417, 584] on button "Copy Link" at bounding box center [436, 578] width 126 height 33
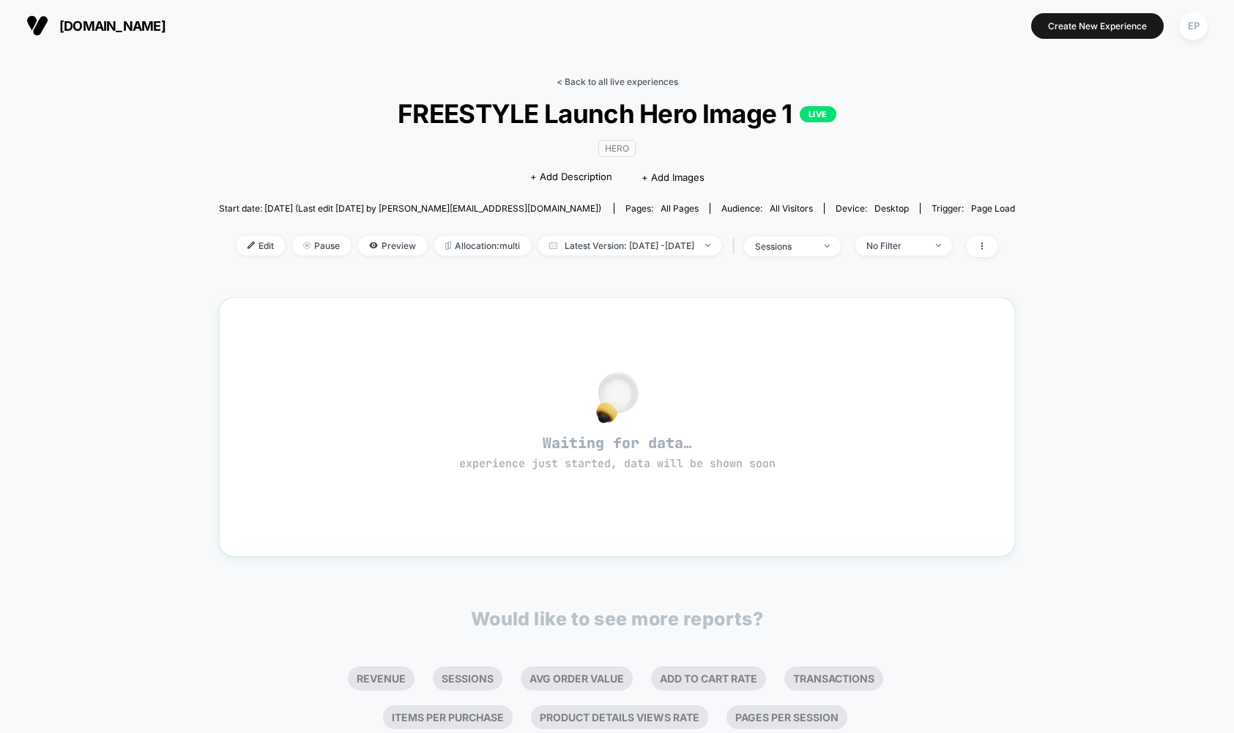
click at [619, 84] on link "< Back to all live experiences" at bounding box center [617, 81] width 122 height 11
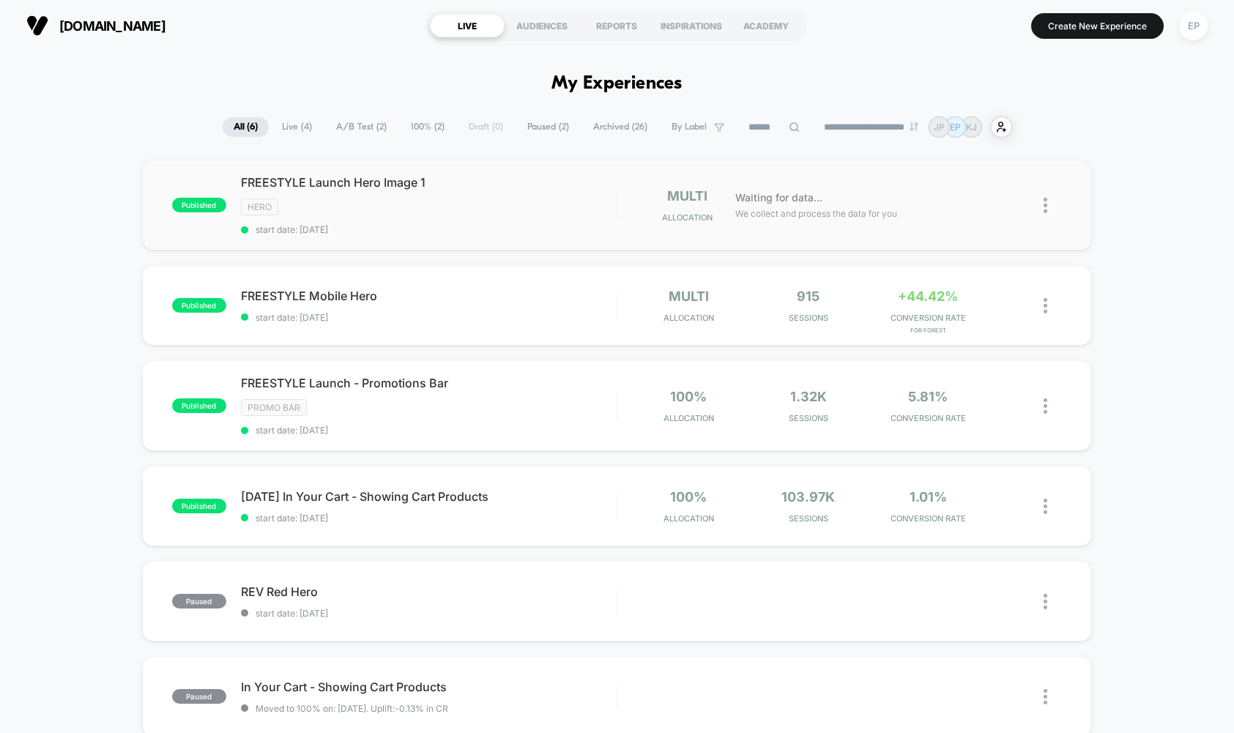
scroll to position [173, 0]
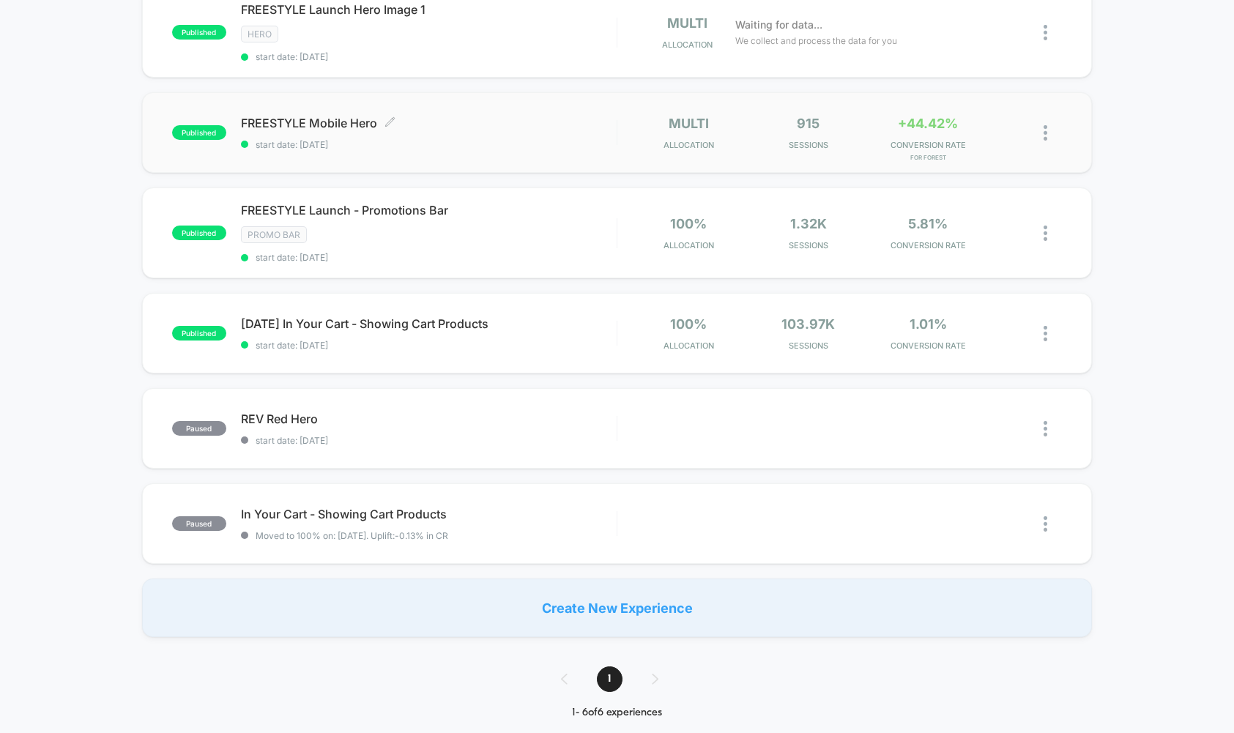
click at [270, 116] on span "FREESTYLE Mobile Hero Click to edit experience details" at bounding box center [429, 123] width 376 height 15
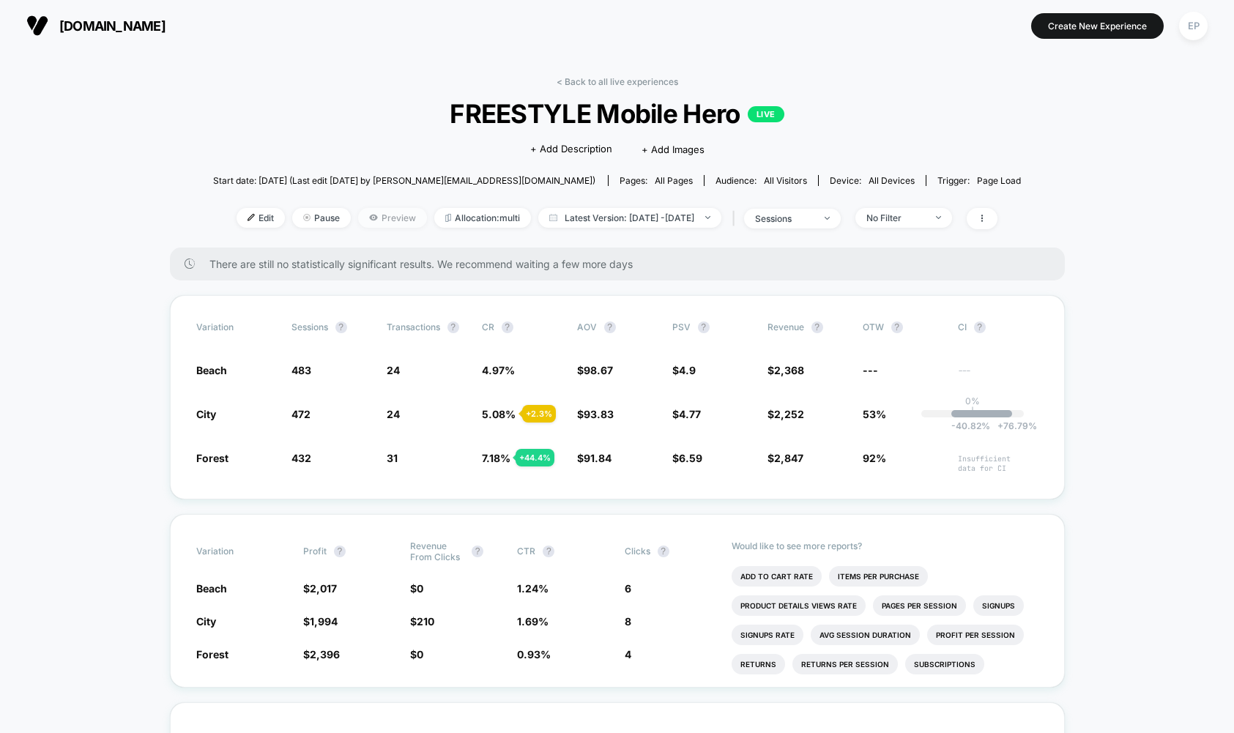
click at [370, 213] on span "Preview" at bounding box center [392, 218] width 69 height 20
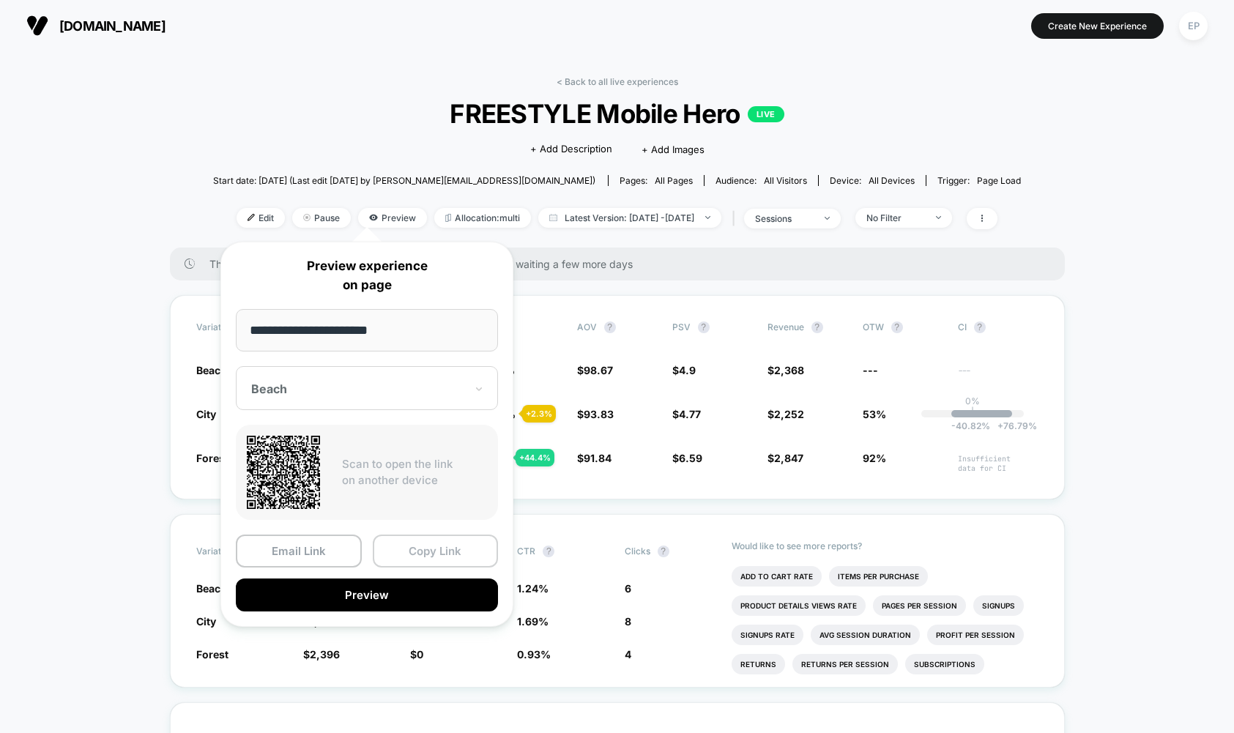
click at [431, 559] on button "Copy Link" at bounding box center [436, 550] width 126 height 33
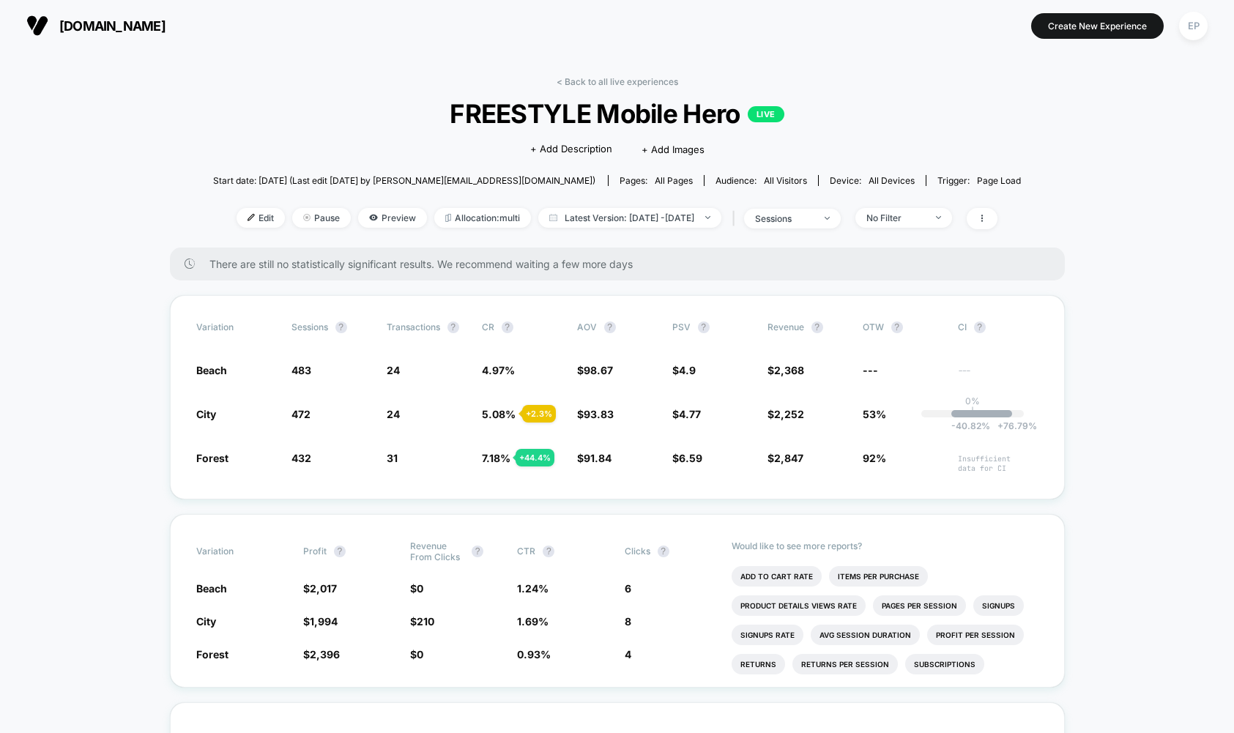
click at [358, 214] on span "Preview" at bounding box center [392, 218] width 69 height 20
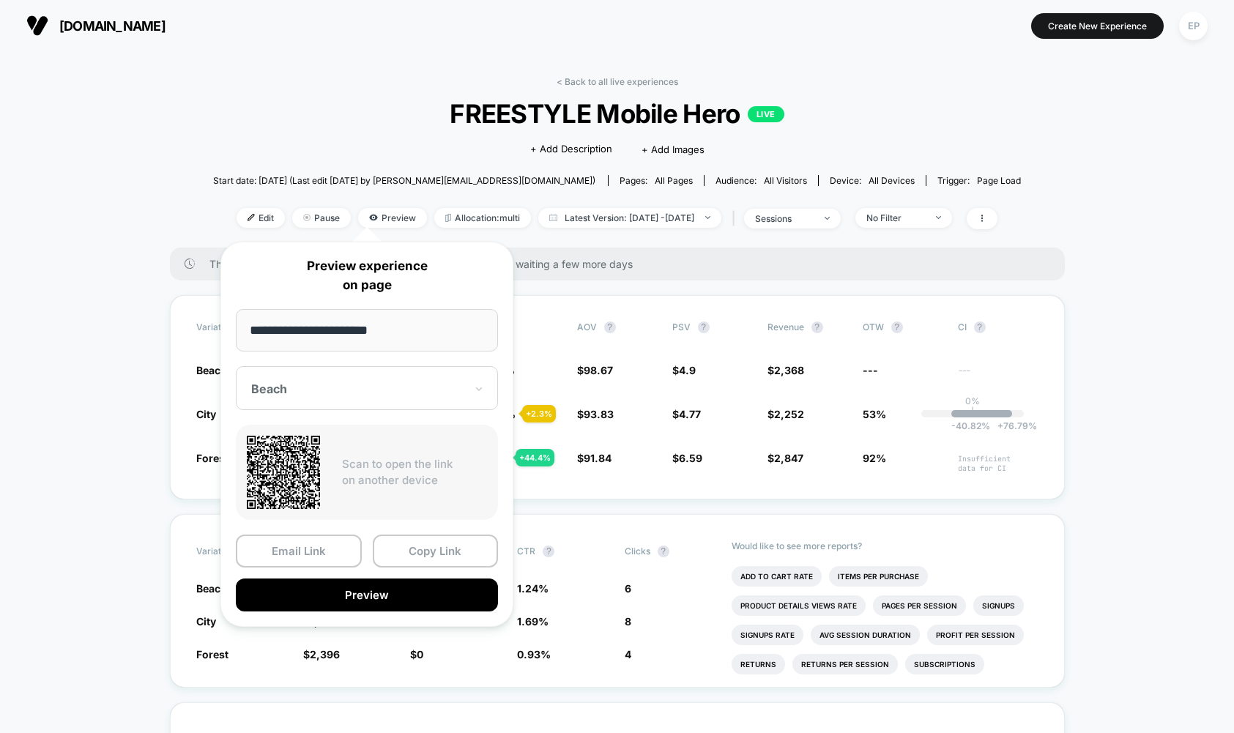
click at [338, 377] on div "Beach" at bounding box center [367, 388] width 262 height 44
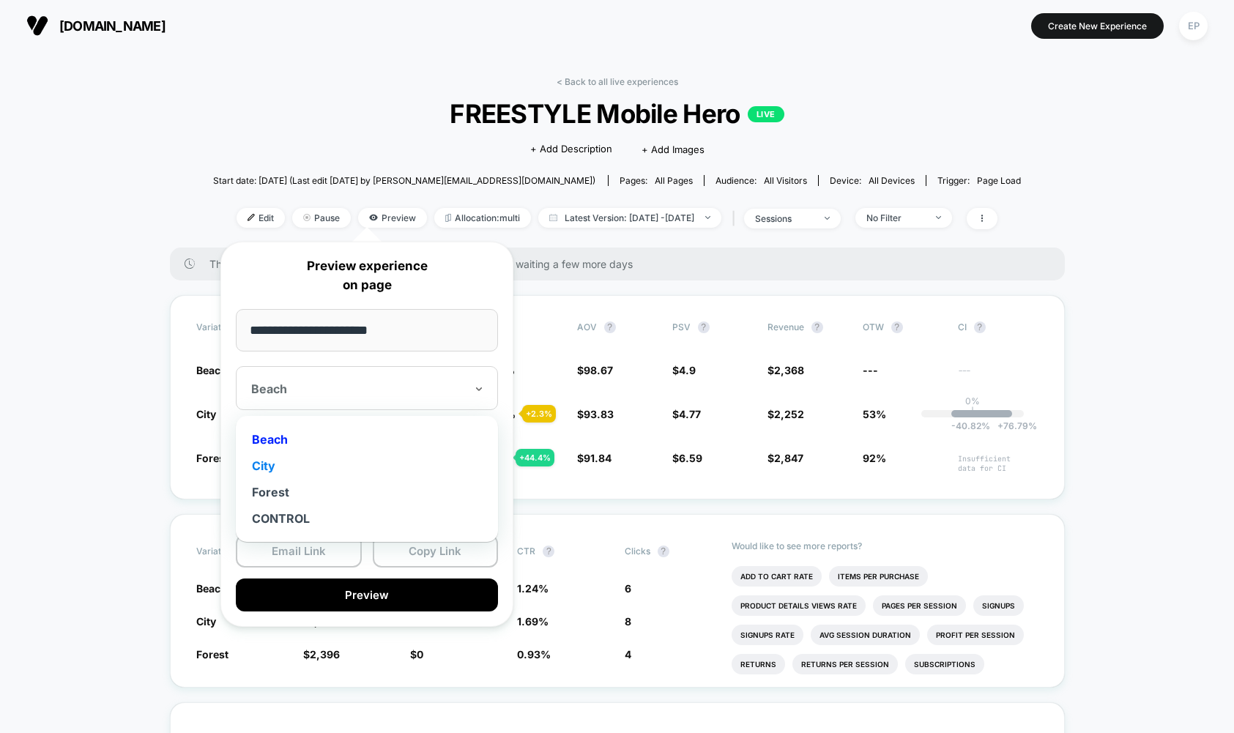
click at [294, 463] on div "City" at bounding box center [366, 465] width 247 height 26
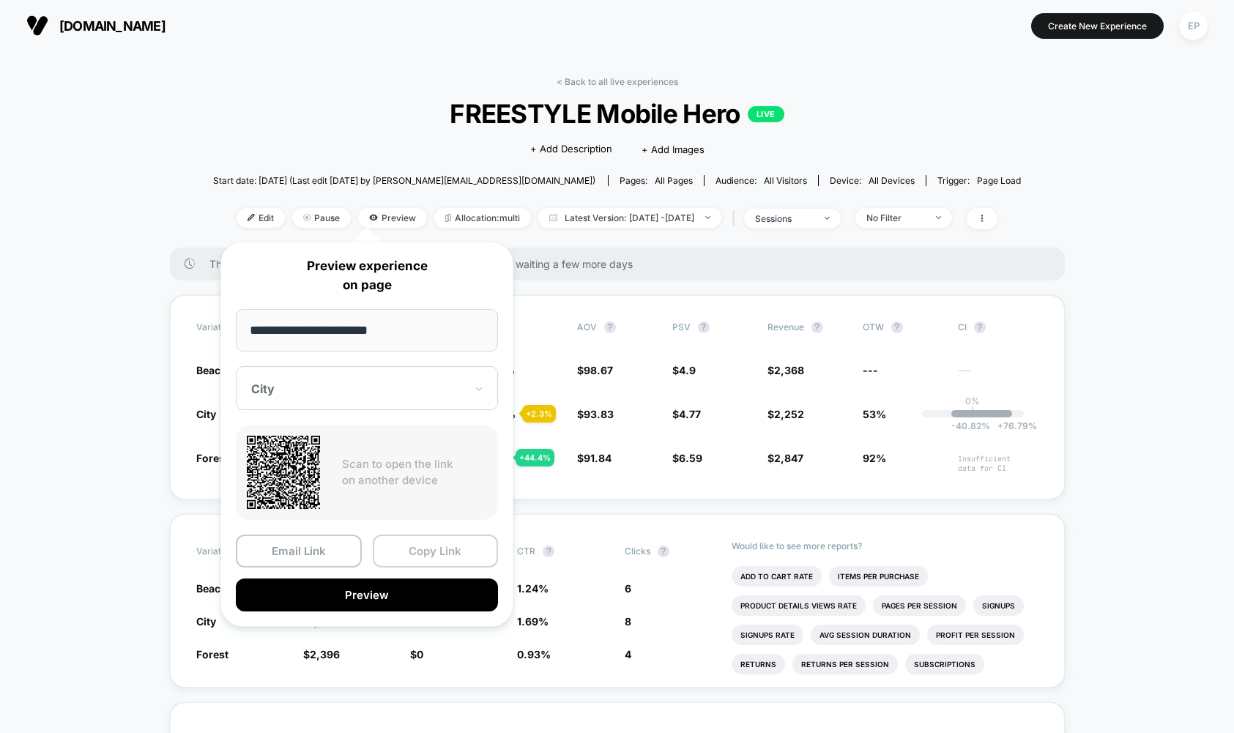
click at [424, 555] on button "Copy Link" at bounding box center [436, 550] width 126 height 33
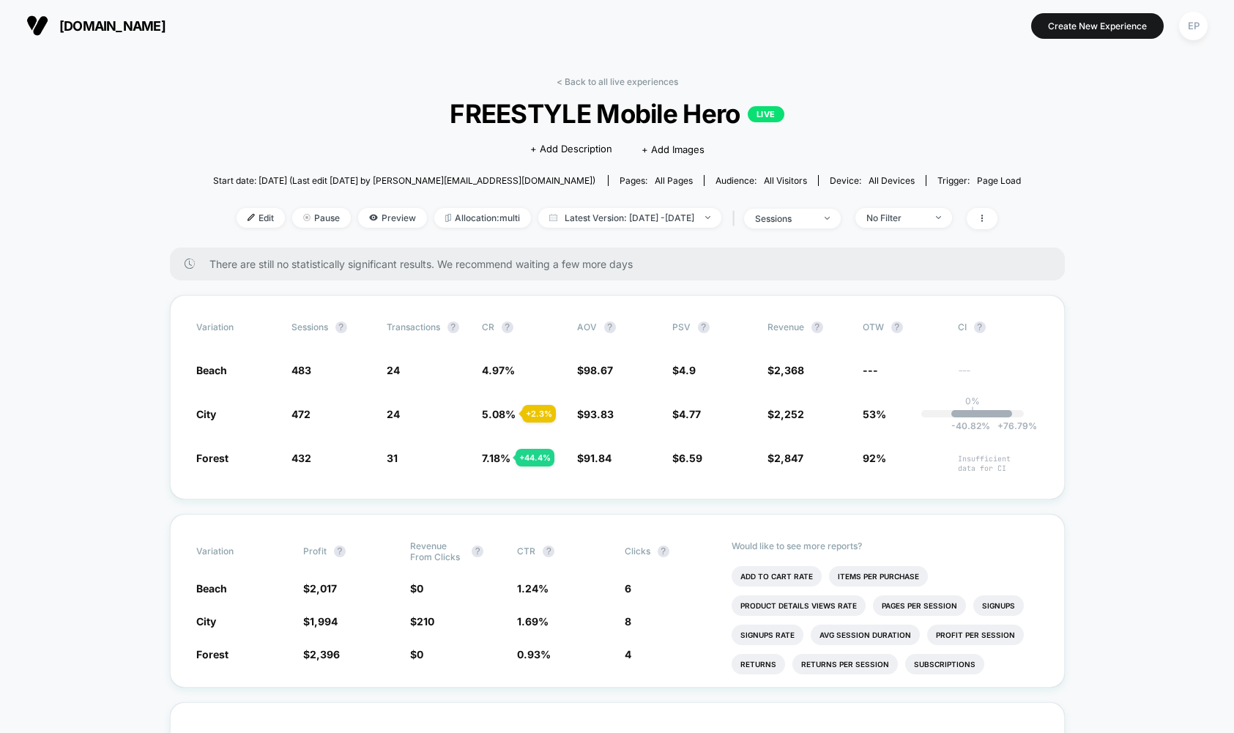
click at [270, 103] on span "FREESTYLE Mobile Hero LIVE" at bounding box center [616, 113] width 727 height 31
click at [381, 92] on div "< Back to all live experiences FREESTYLE Mobile Hero LIVE Click to edit experie…" at bounding box center [617, 161] width 808 height 171
click at [306, 141] on div "< Back to all live experiences FREESTYLE Mobile Hero LIVE Click to edit experie…" at bounding box center [617, 161] width 808 height 171
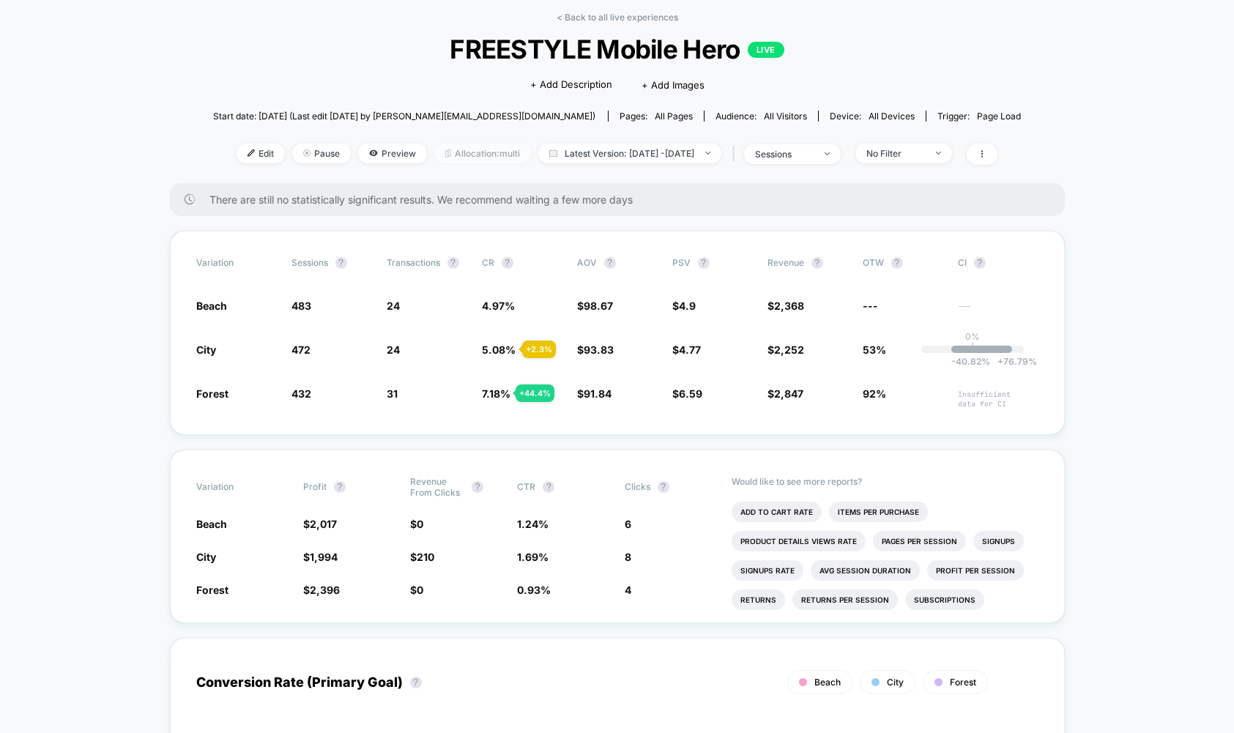
scroll to position [86, 0]
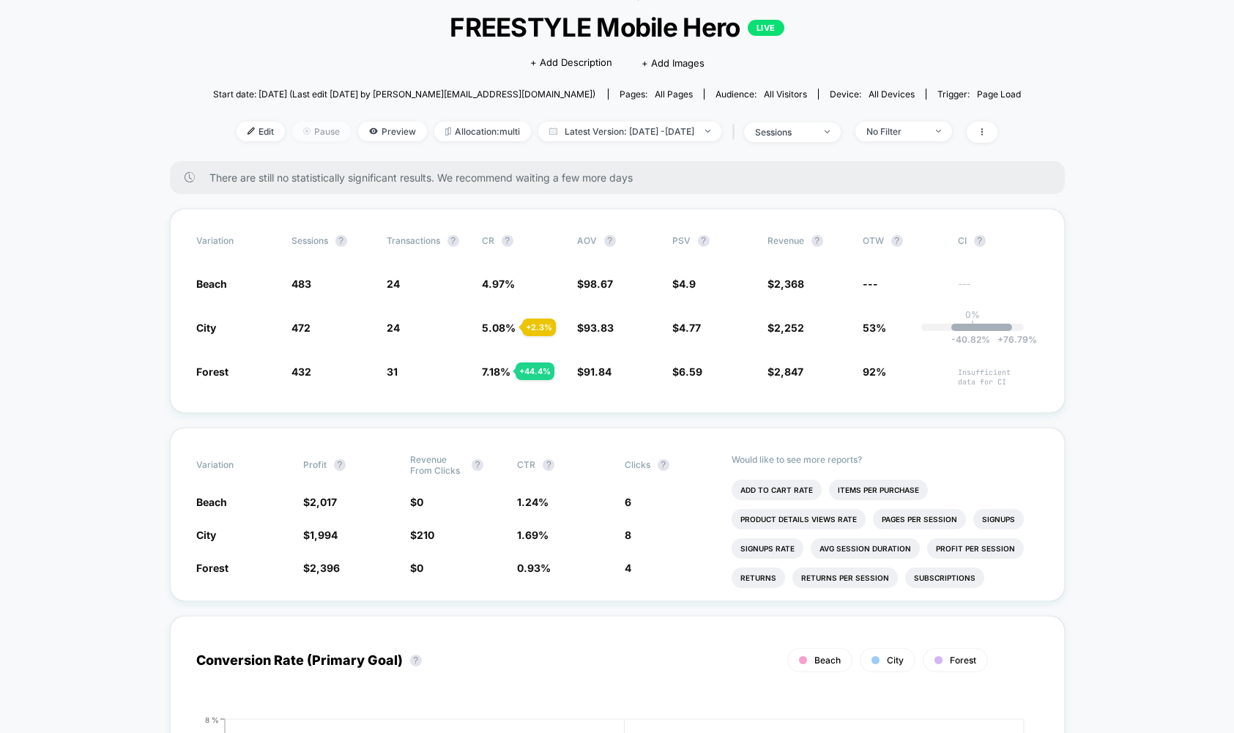
click at [299, 128] on span "Pause" at bounding box center [321, 132] width 59 height 20
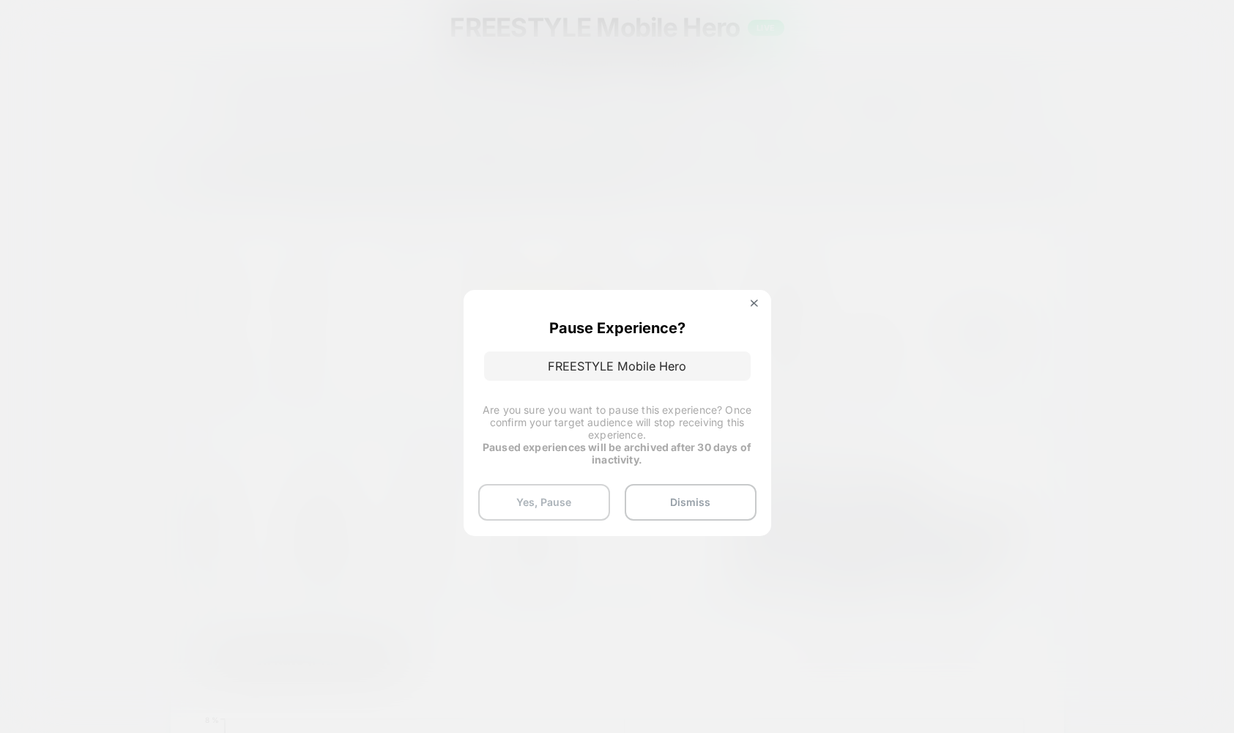
click at [572, 510] on button "Yes, Pause" at bounding box center [544, 502] width 132 height 37
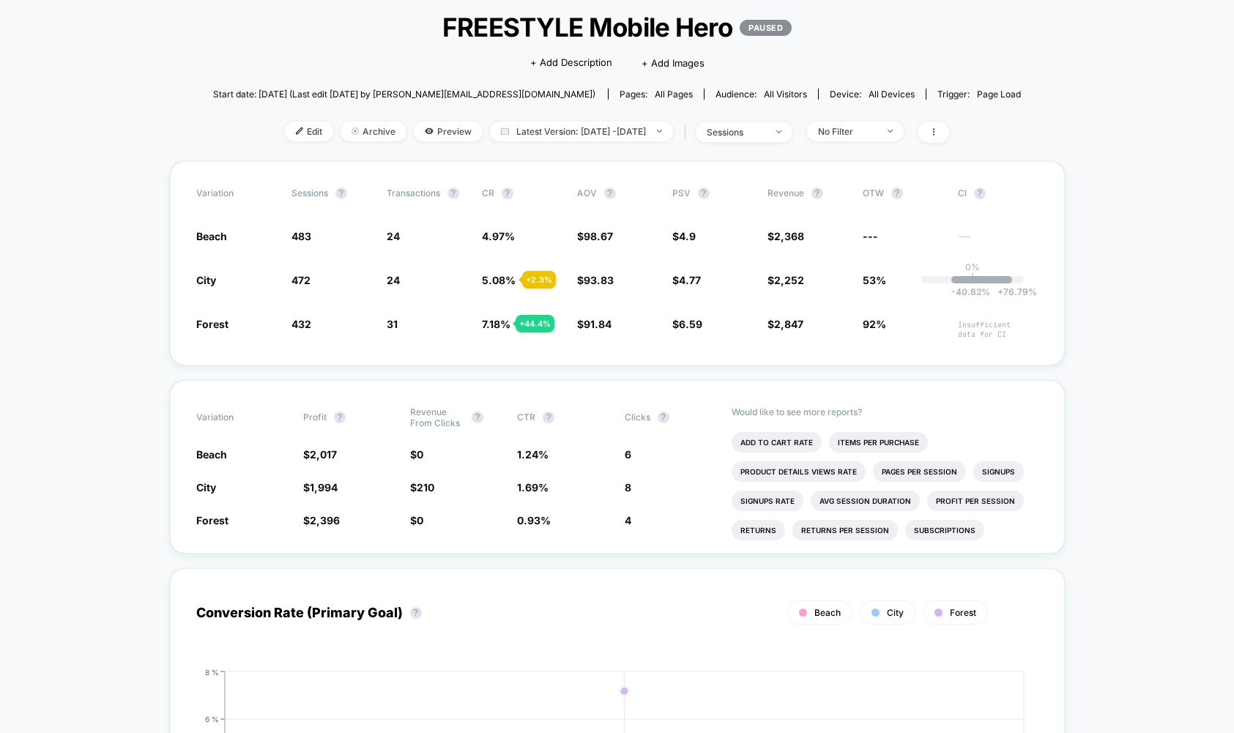
scroll to position [0, 0]
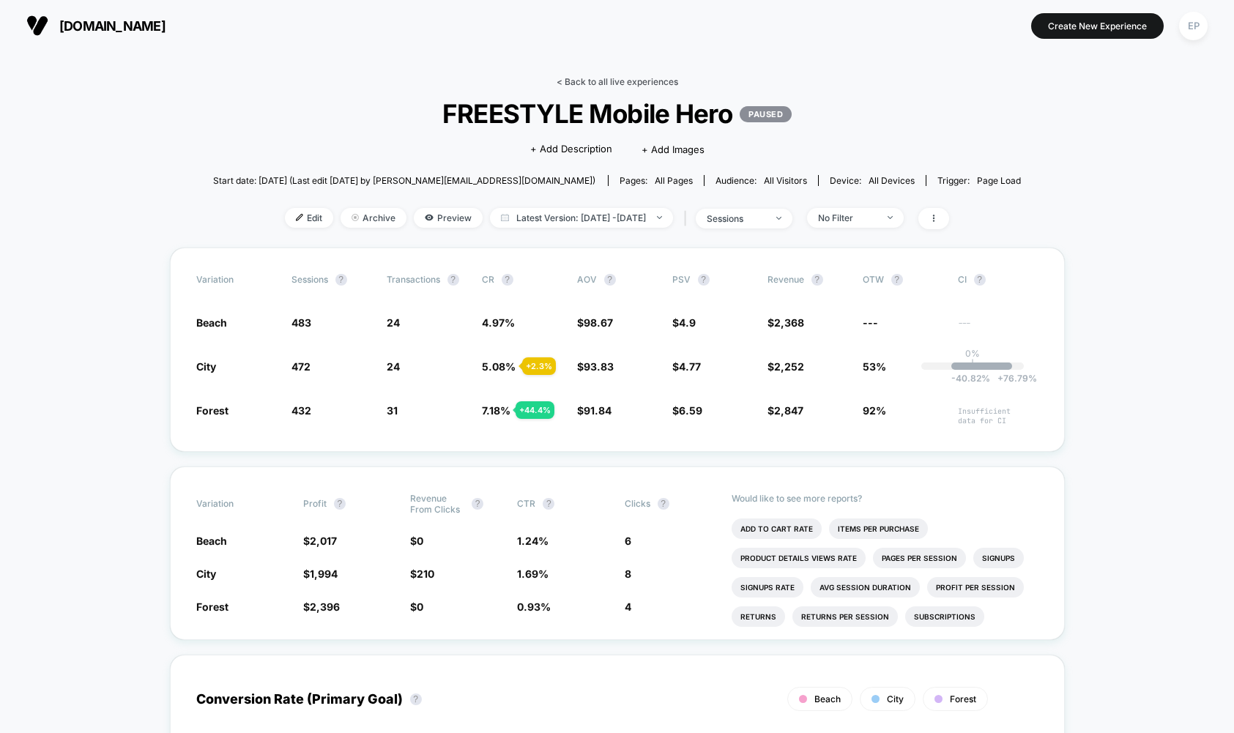
click at [609, 80] on link "< Back to all live experiences" at bounding box center [617, 81] width 122 height 11
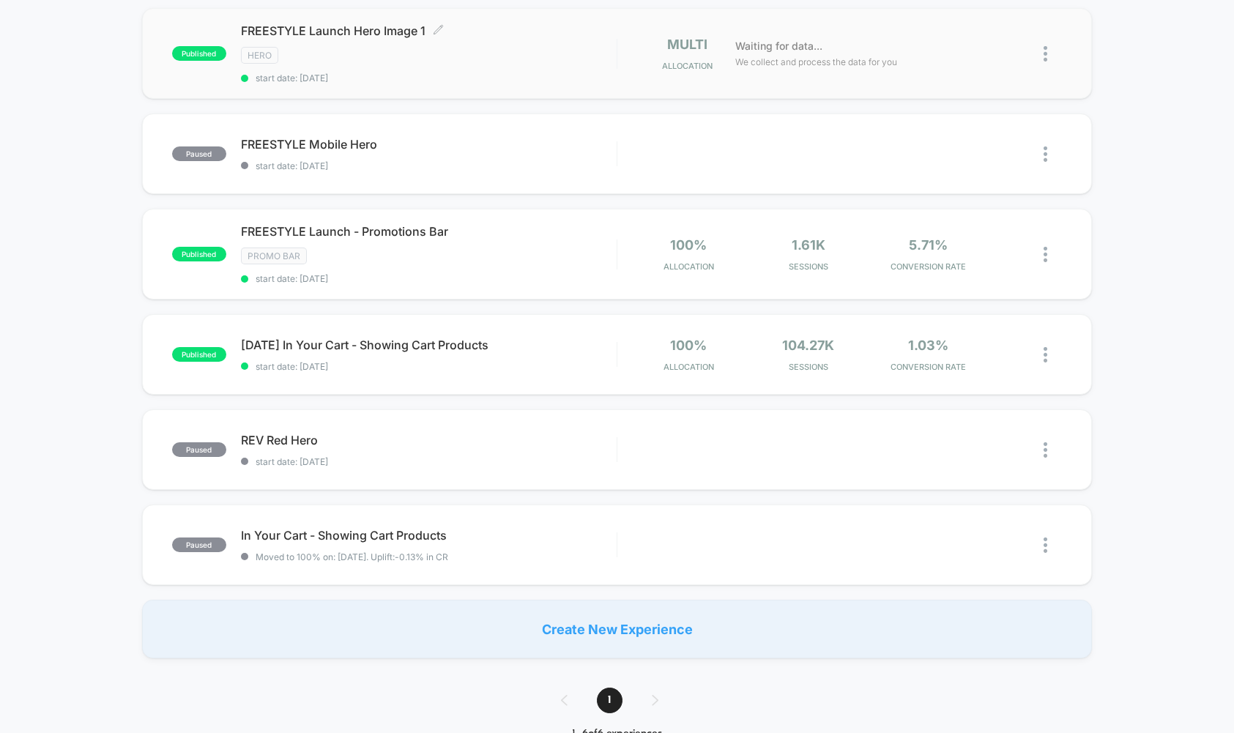
scroll to position [103, 0]
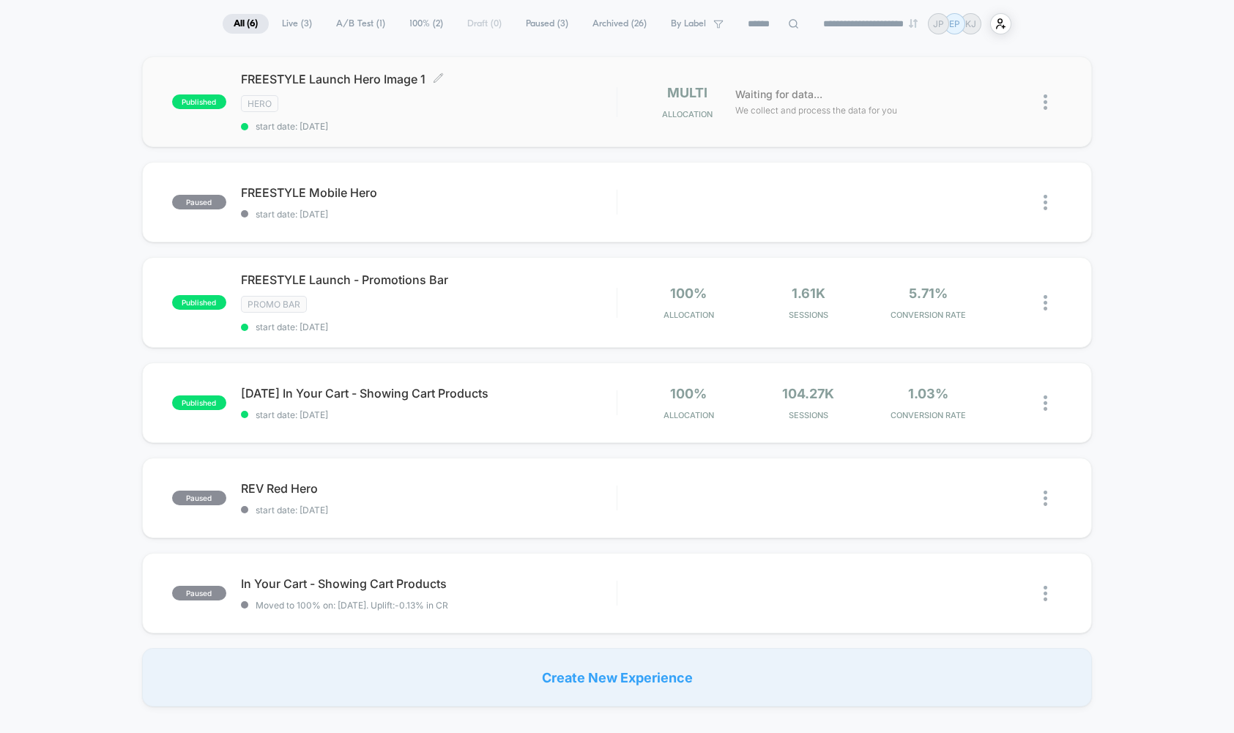
click at [378, 78] on span "FREESTYLE Launch Hero Image 1 Click to edit experience details" at bounding box center [429, 79] width 376 height 15
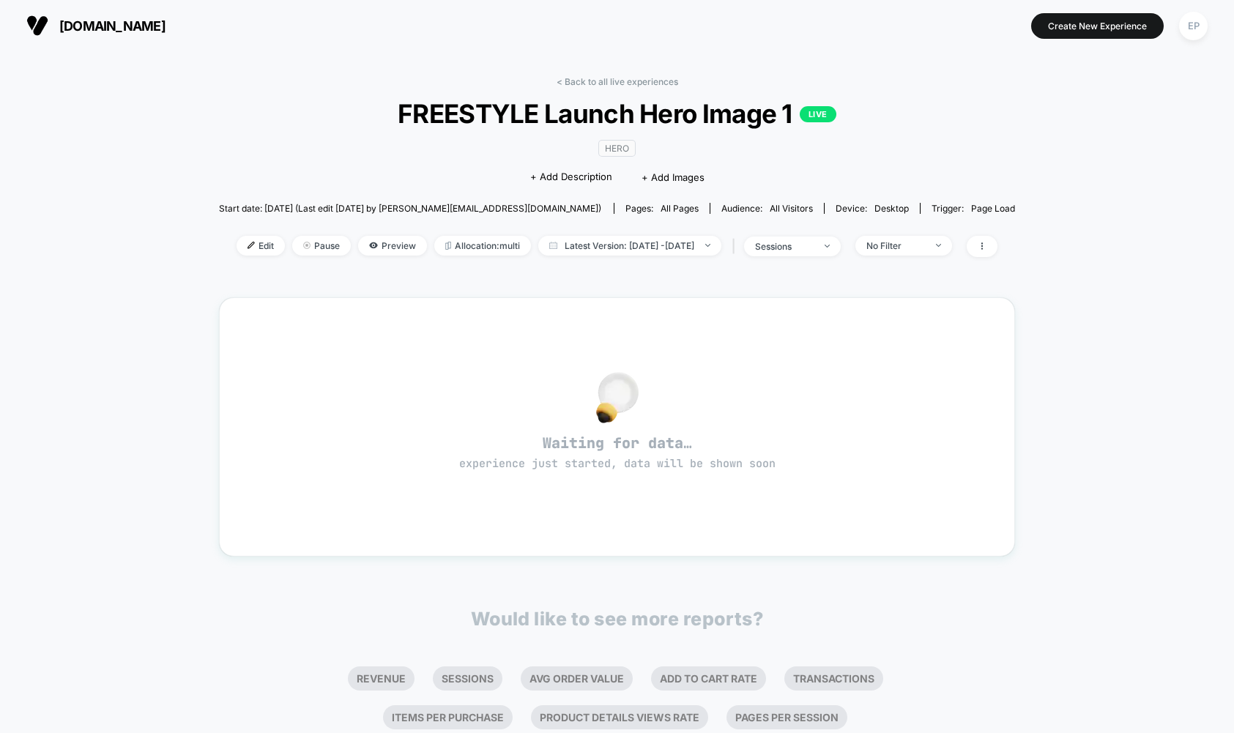
scroll to position [107, 0]
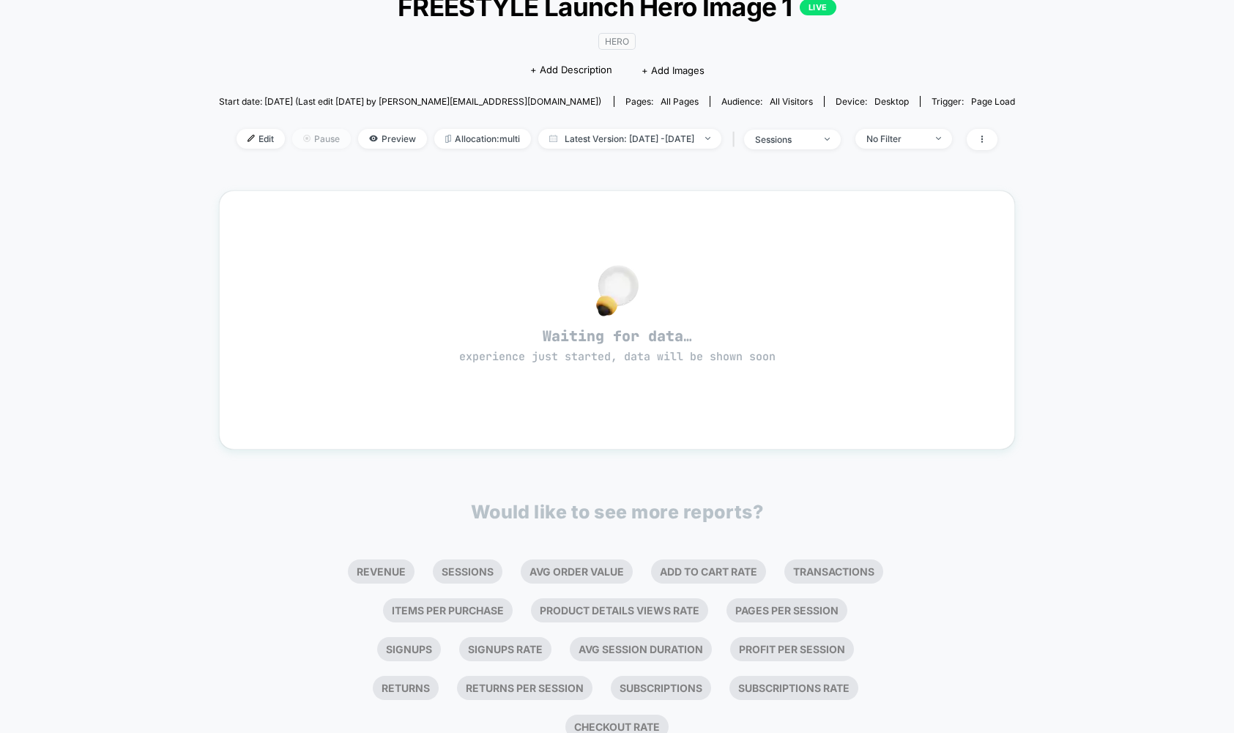
click at [292, 133] on span "Pause" at bounding box center [321, 139] width 59 height 20
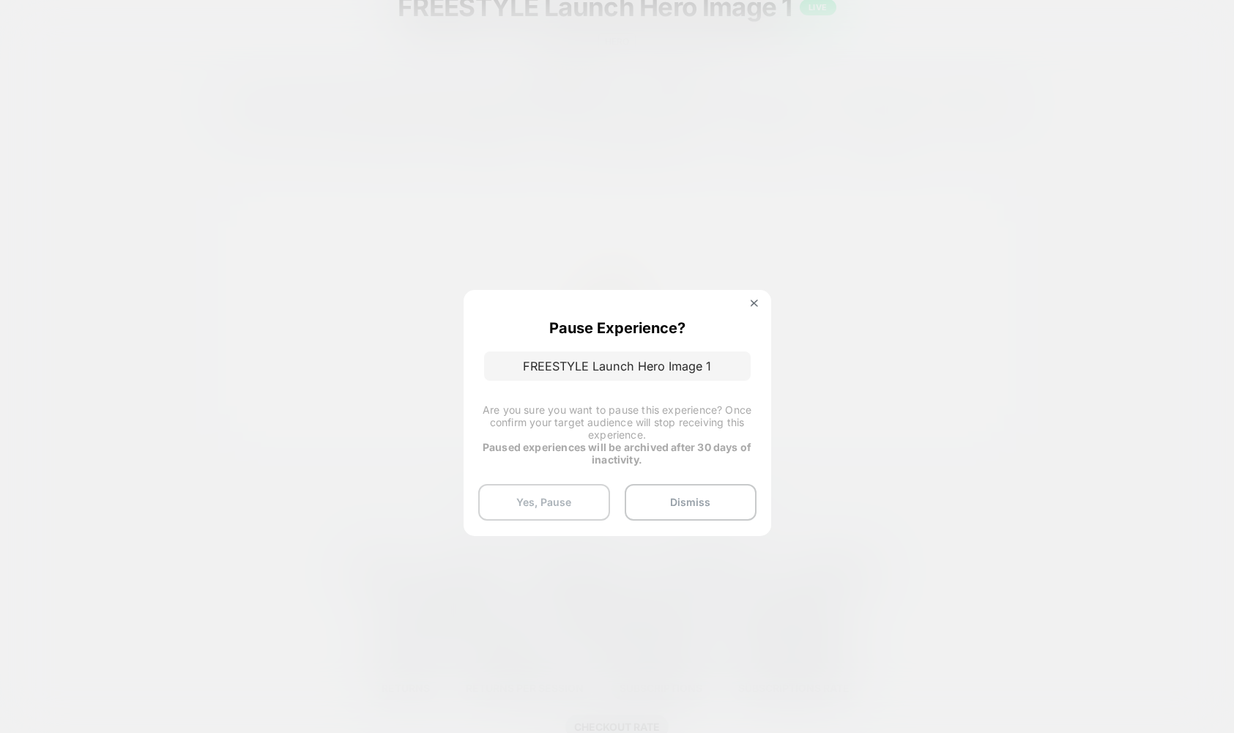
click at [545, 499] on button "Yes, Pause" at bounding box center [544, 502] width 132 height 37
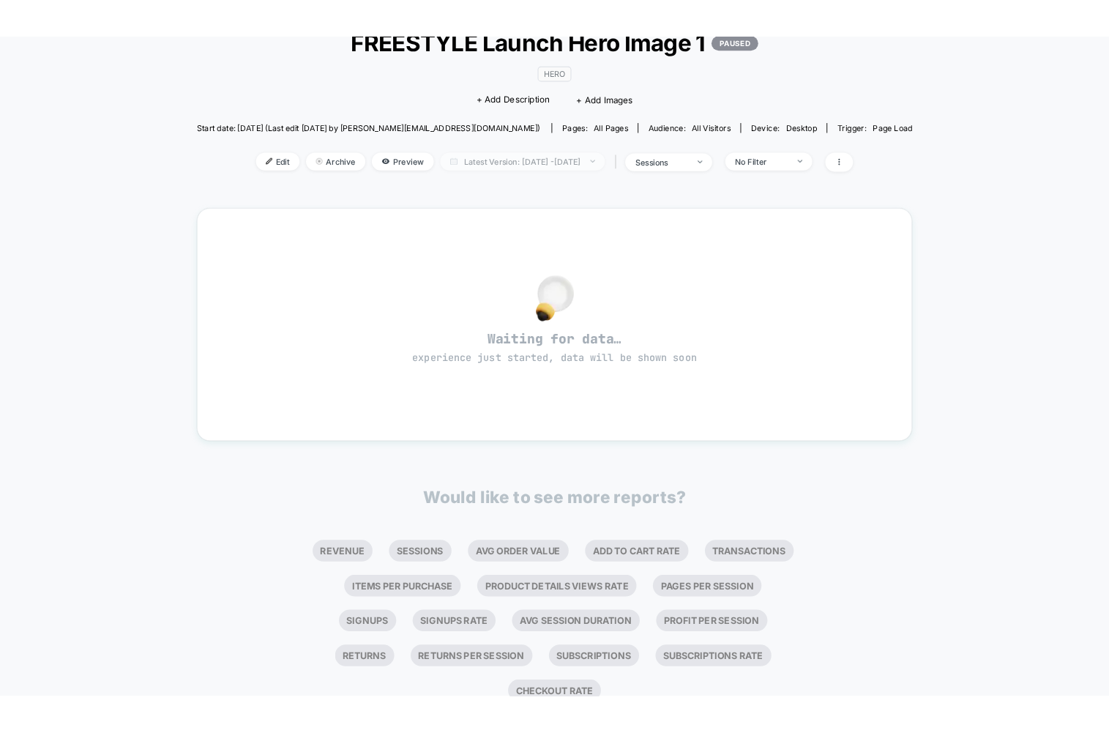
scroll to position [0, 0]
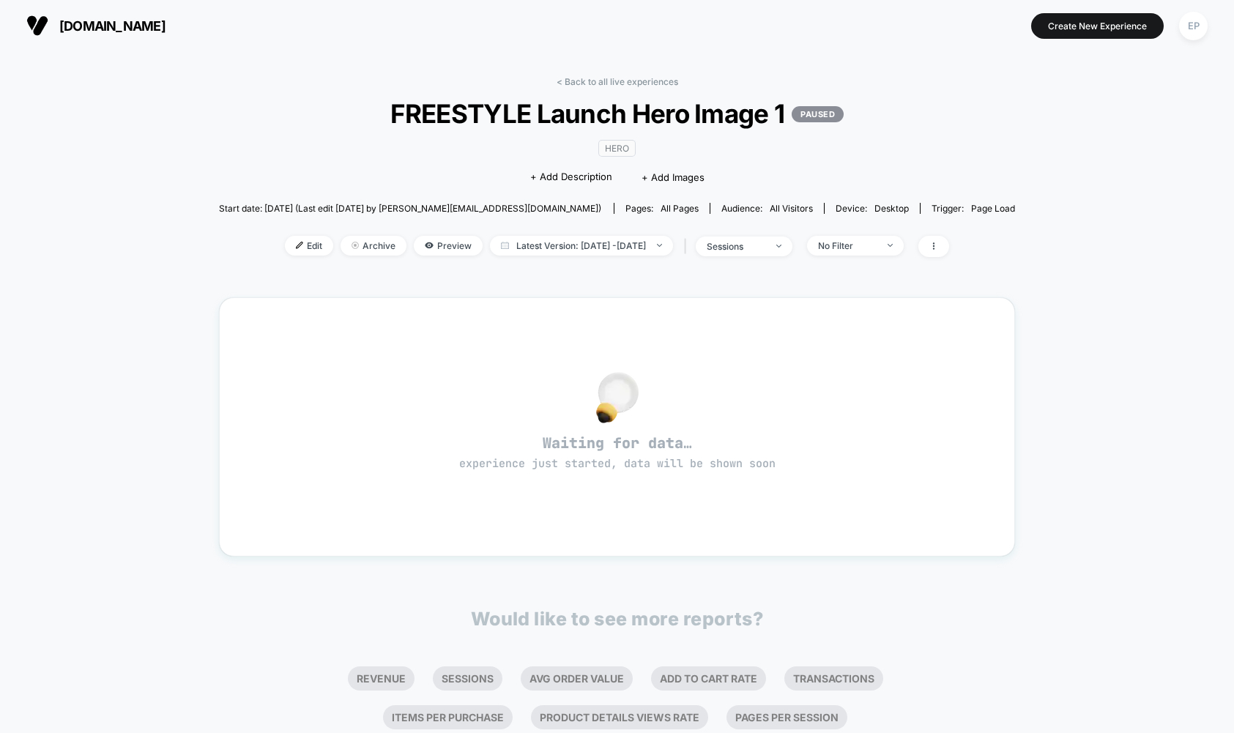
click at [262, 53] on div "< Back to all live experiences FREESTYLE Launch Hero Image 1 PAUSED HERO Click …" at bounding box center [617, 474] width 1234 height 846
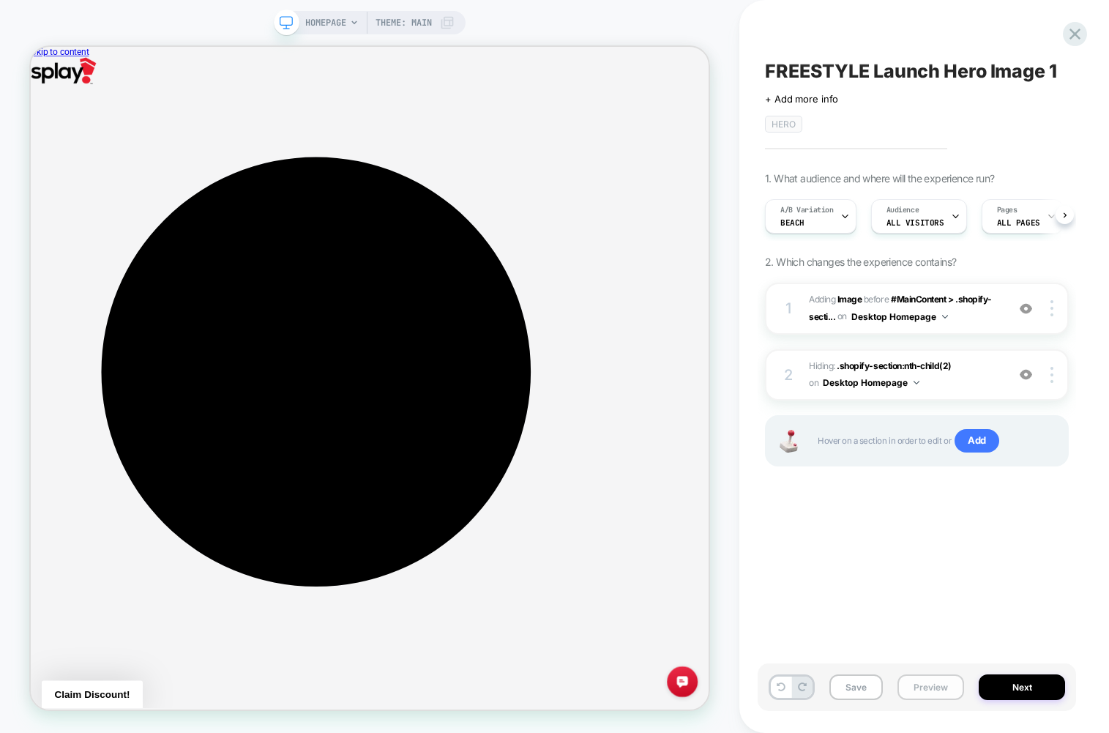
scroll to position [0, 1]
click at [931, 683] on button "Preview" at bounding box center [931, 687] width 67 height 26
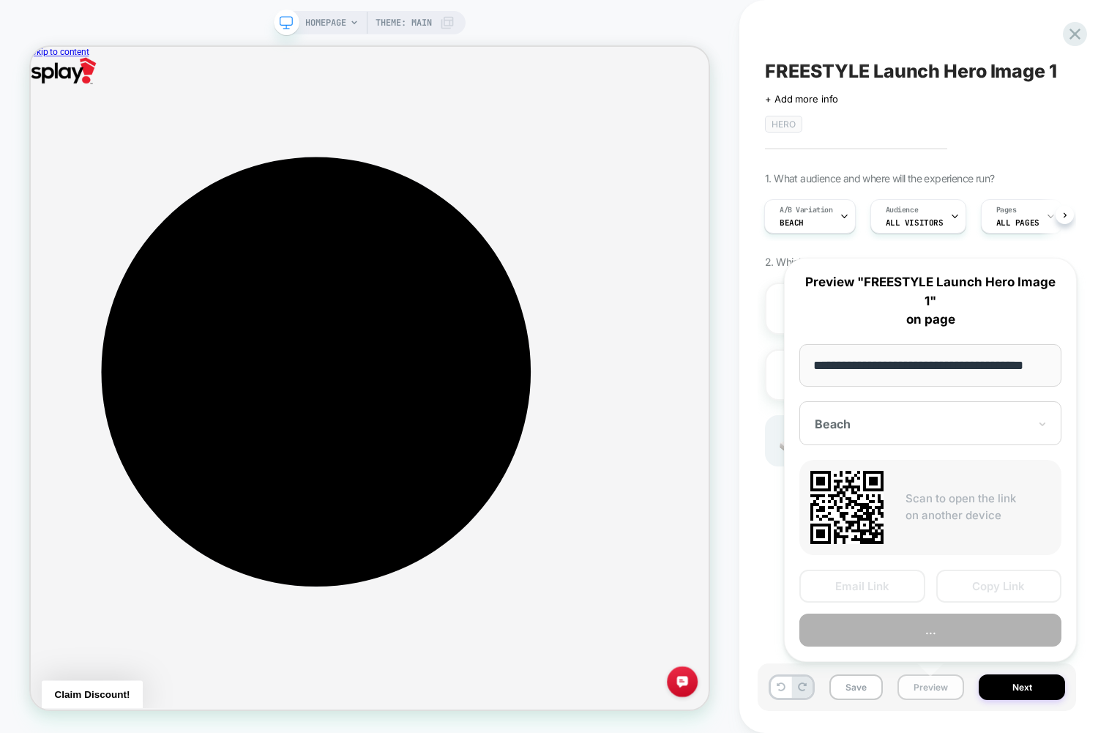
scroll to position [0, 24]
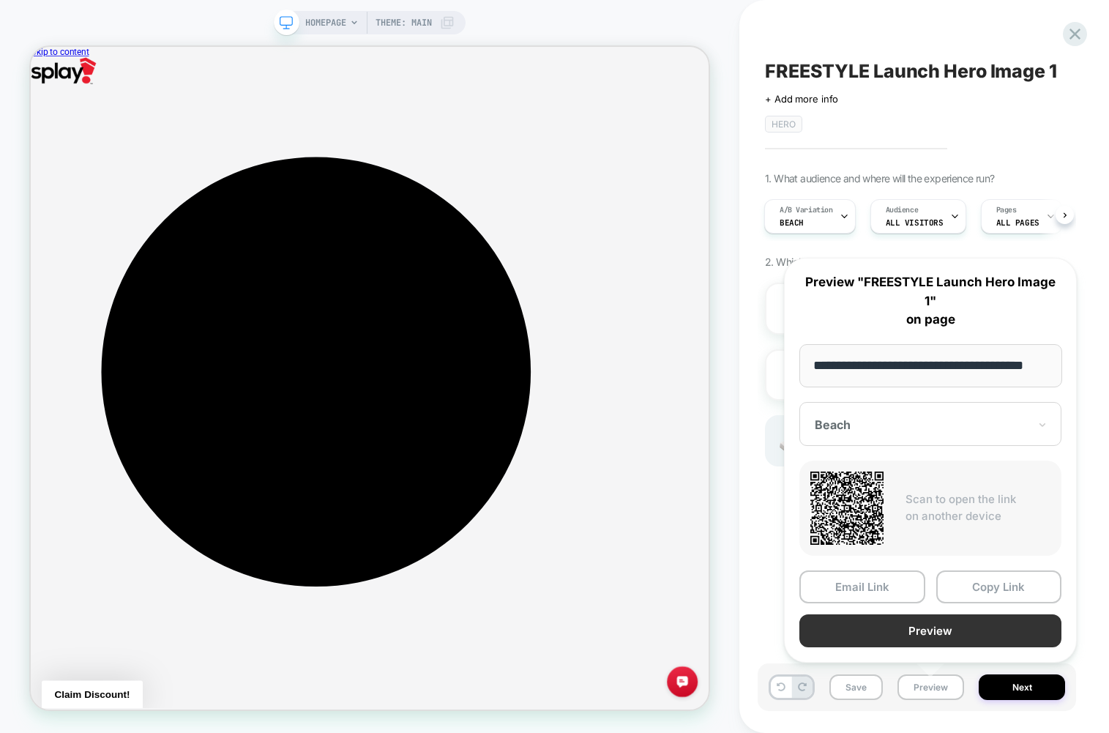
click at [903, 634] on button "Preview" at bounding box center [930, 630] width 262 height 33
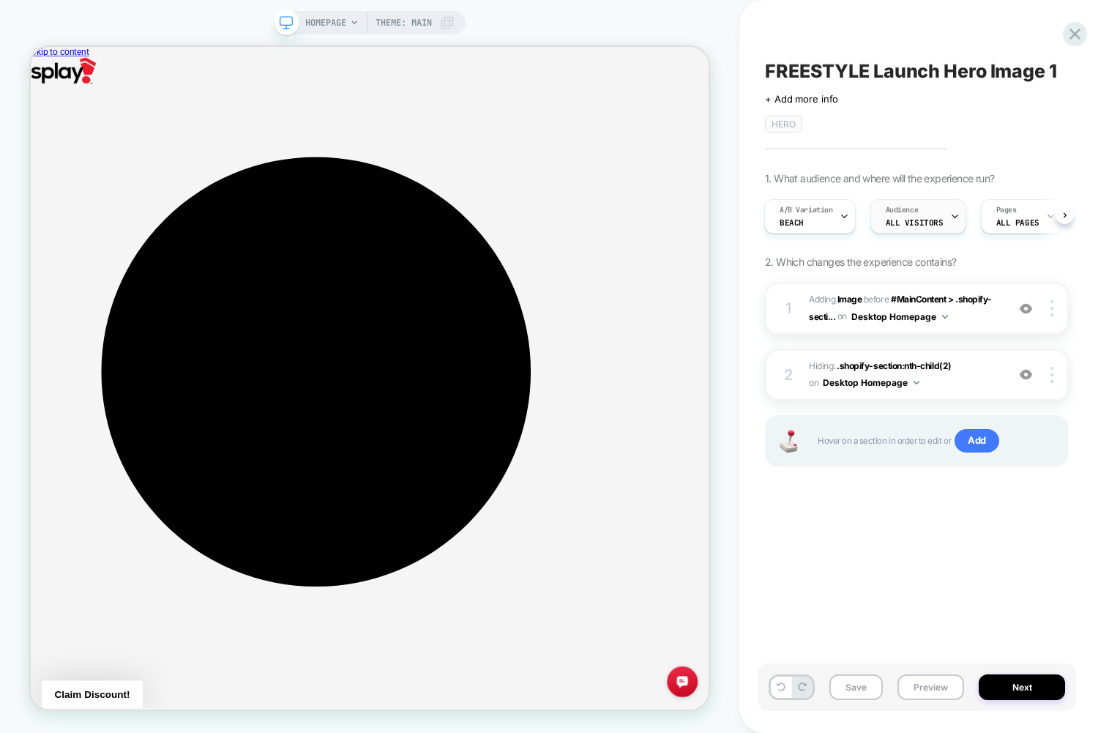
scroll to position [0, 4]
click at [792, 222] on span "Beach" at bounding box center [789, 222] width 24 height 10
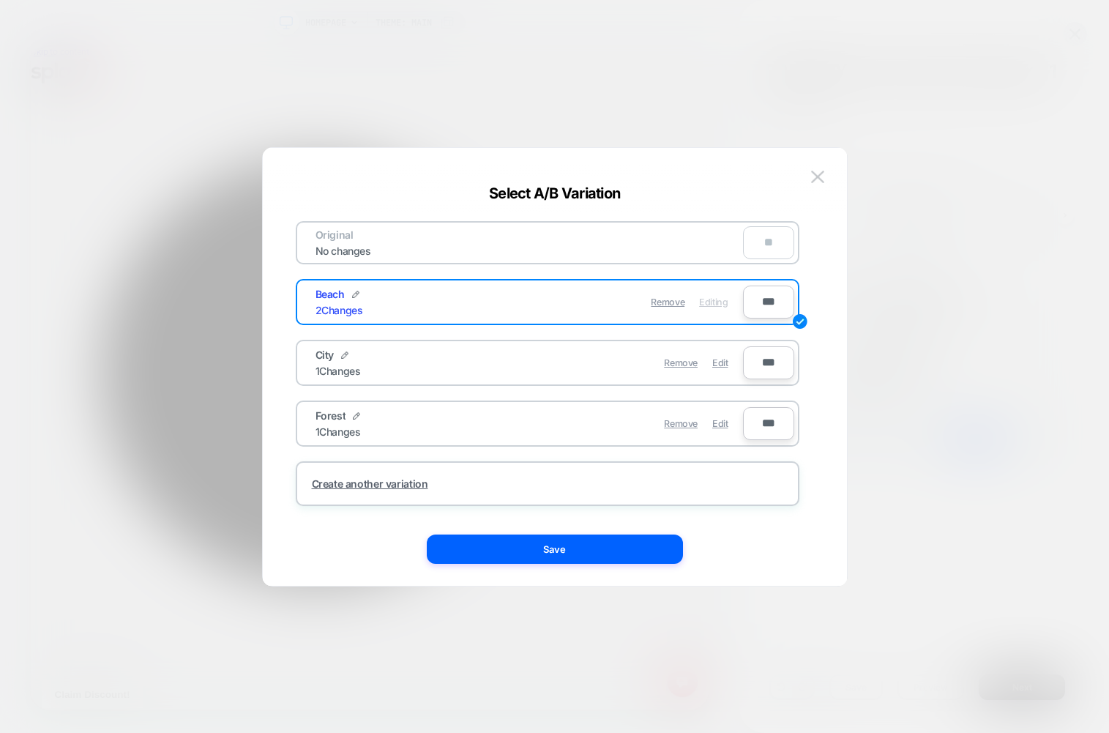
click at [973, 286] on div at bounding box center [554, 366] width 1109 height 733
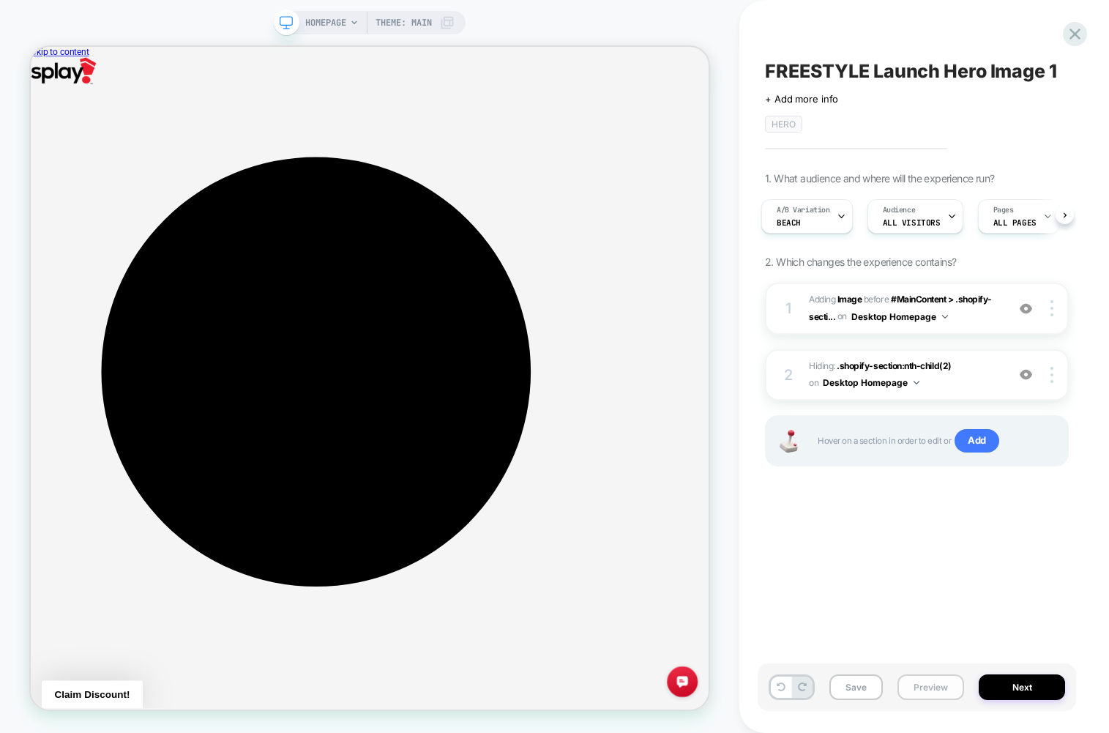
click at [916, 676] on button "Preview" at bounding box center [931, 687] width 67 height 26
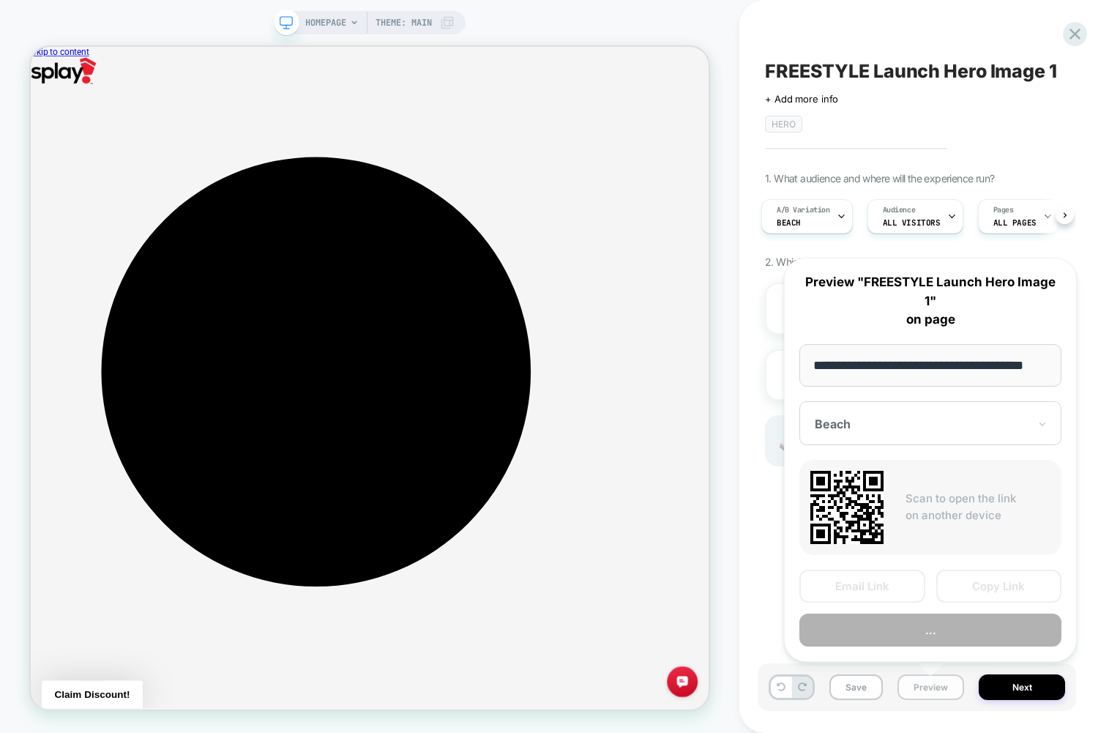
scroll to position [0, 24]
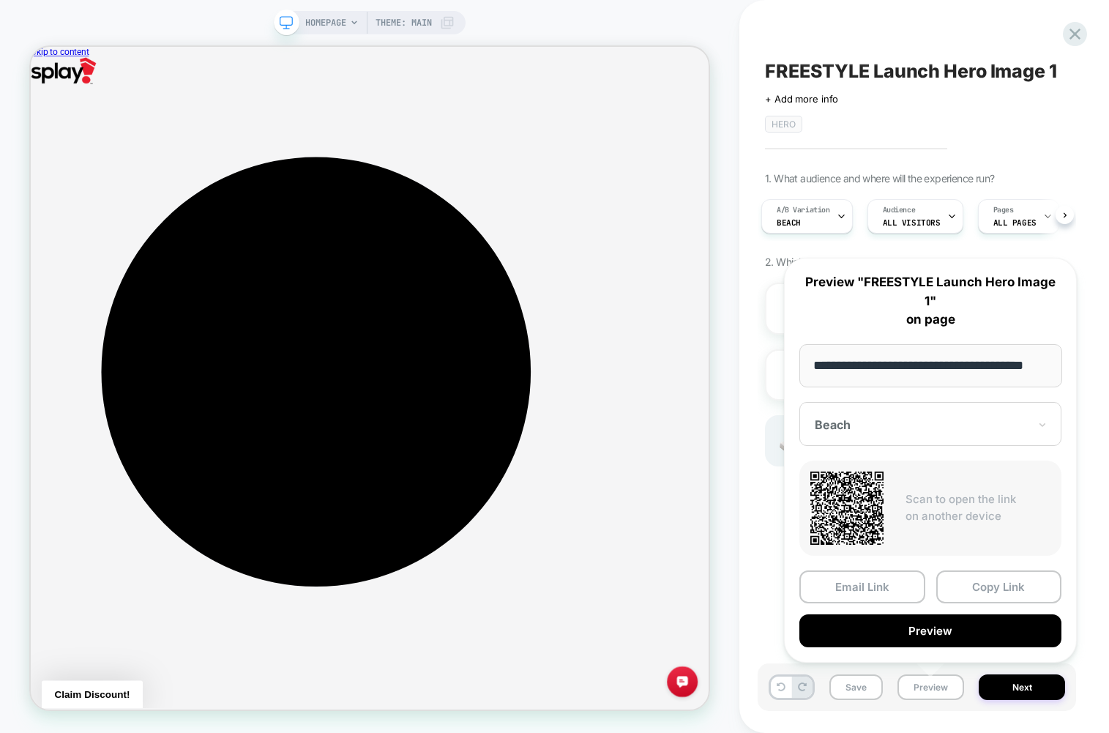
click at [910, 413] on div "Beach" at bounding box center [930, 424] width 262 height 44
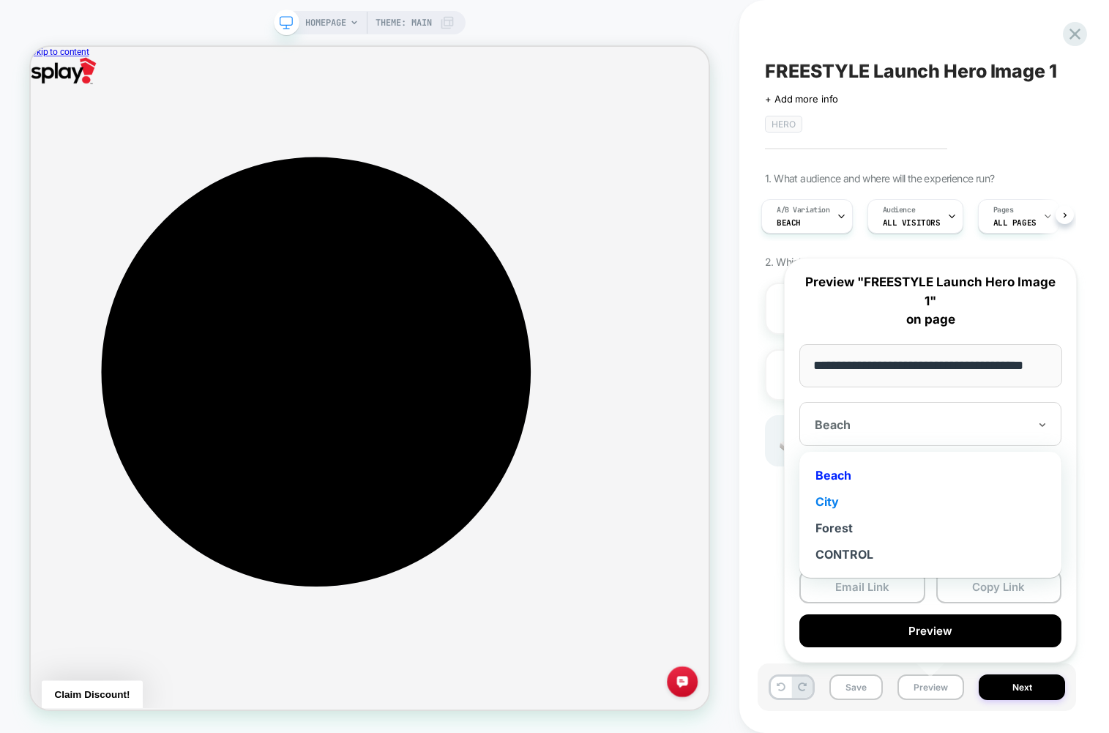
click at [876, 502] on div "City" at bounding box center [930, 501] width 247 height 26
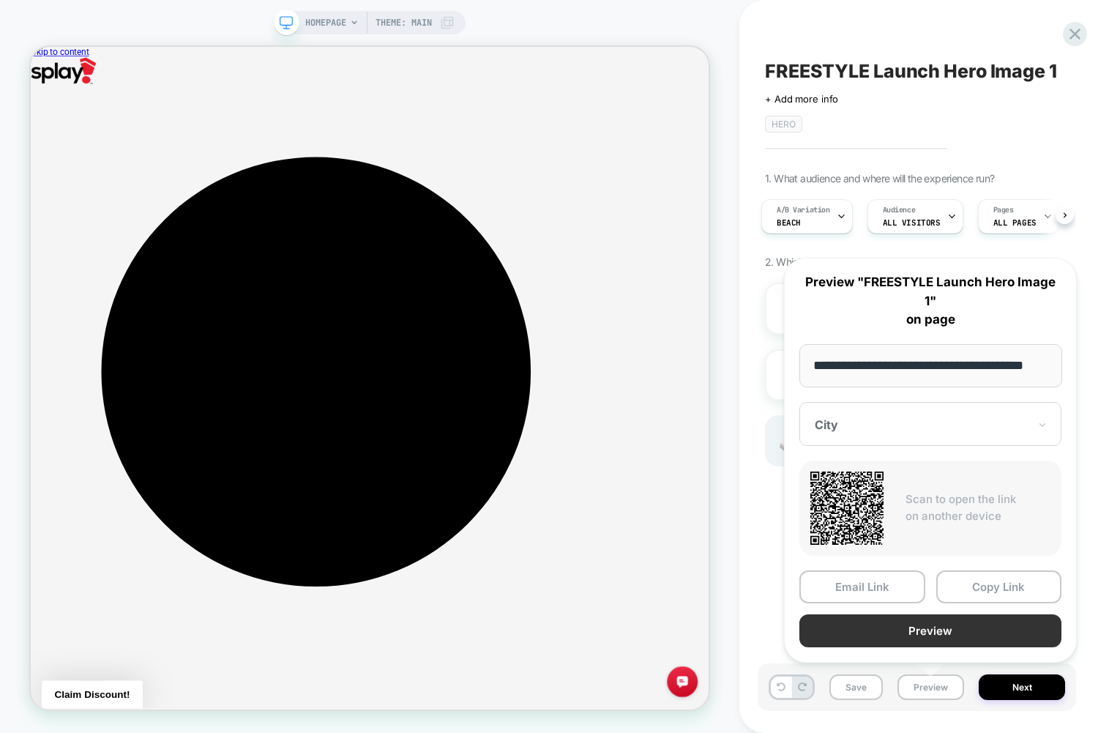
click at [897, 624] on button "Preview" at bounding box center [930, 630] width 262 height 33
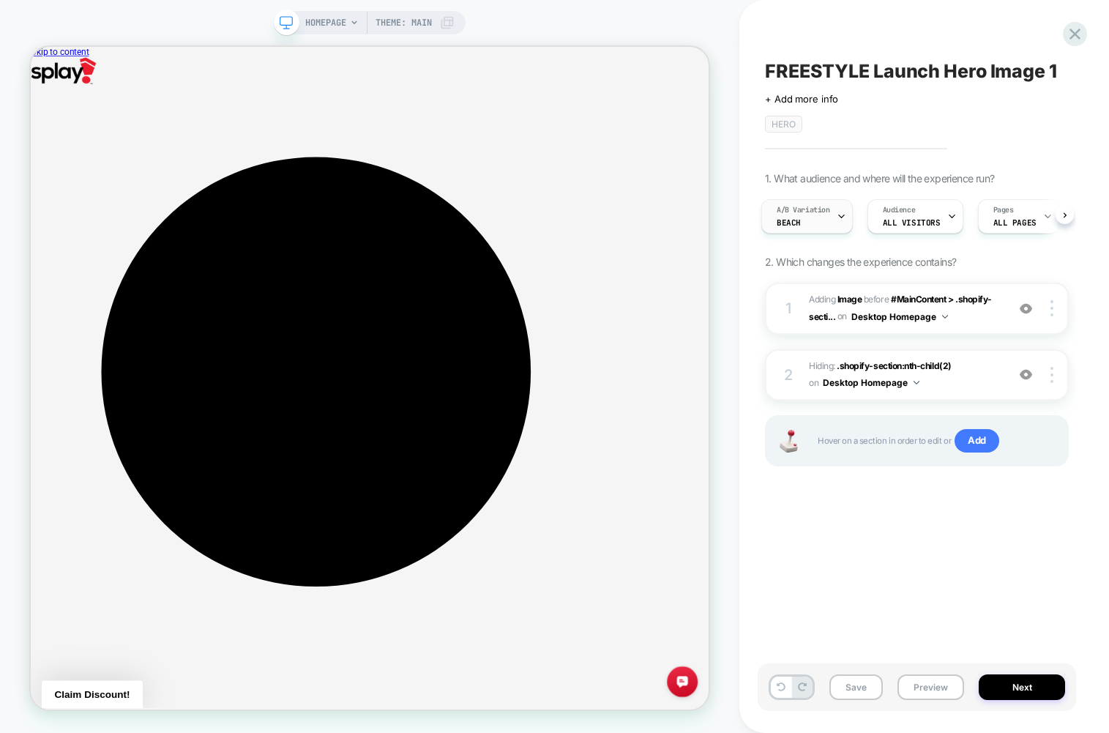
click at [829, 214] on span "A/B Variation" at bounding box center [803, 210] width 53 height 10
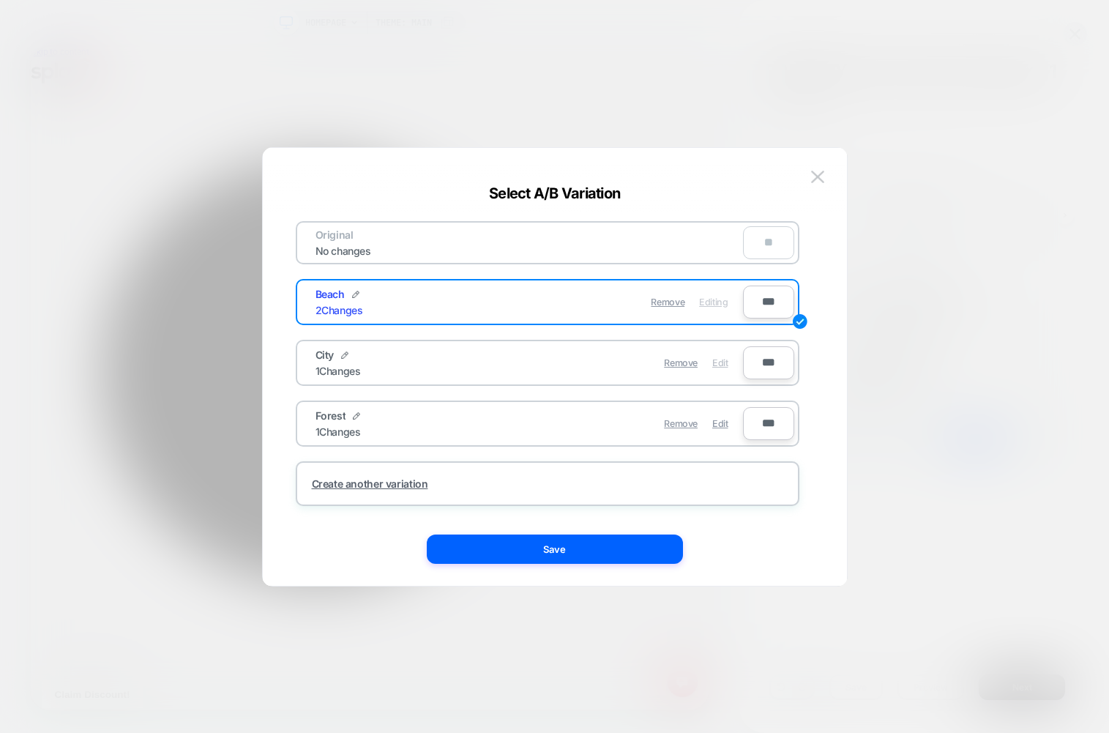
click at [721, 362] on span "Edit" at bounding box center [719, 362] width 15 height 11
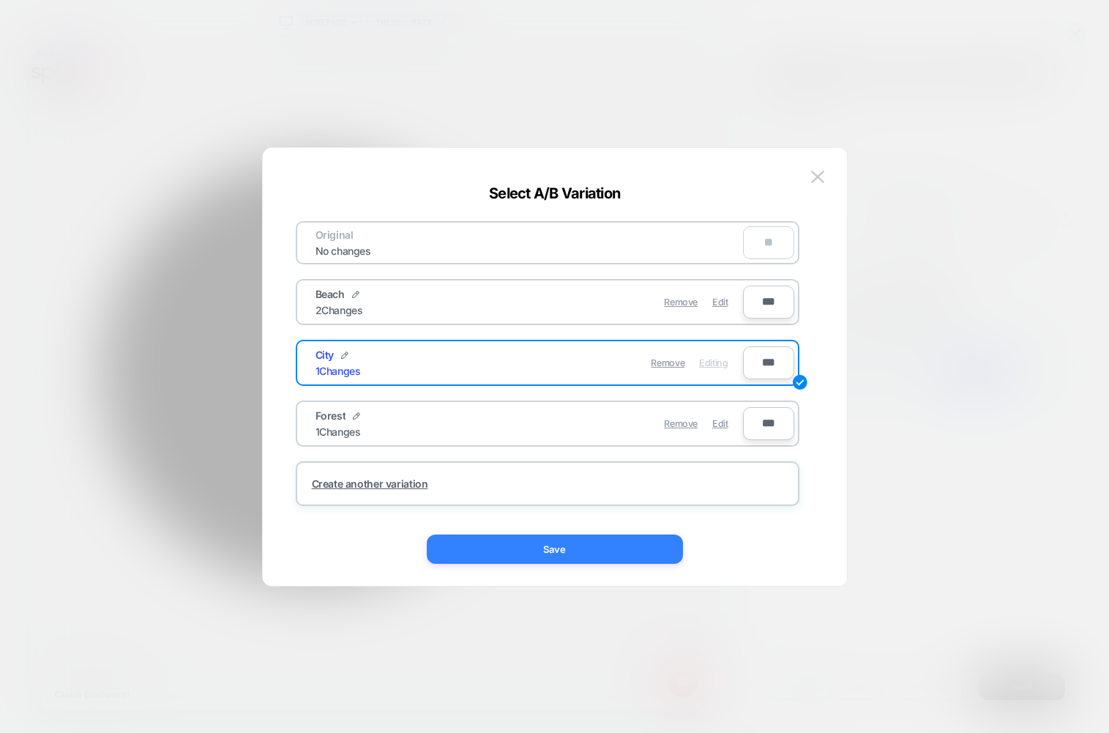
click at [570, 563] on button "Save" at bounding box center [555, 548] width 256 height 29
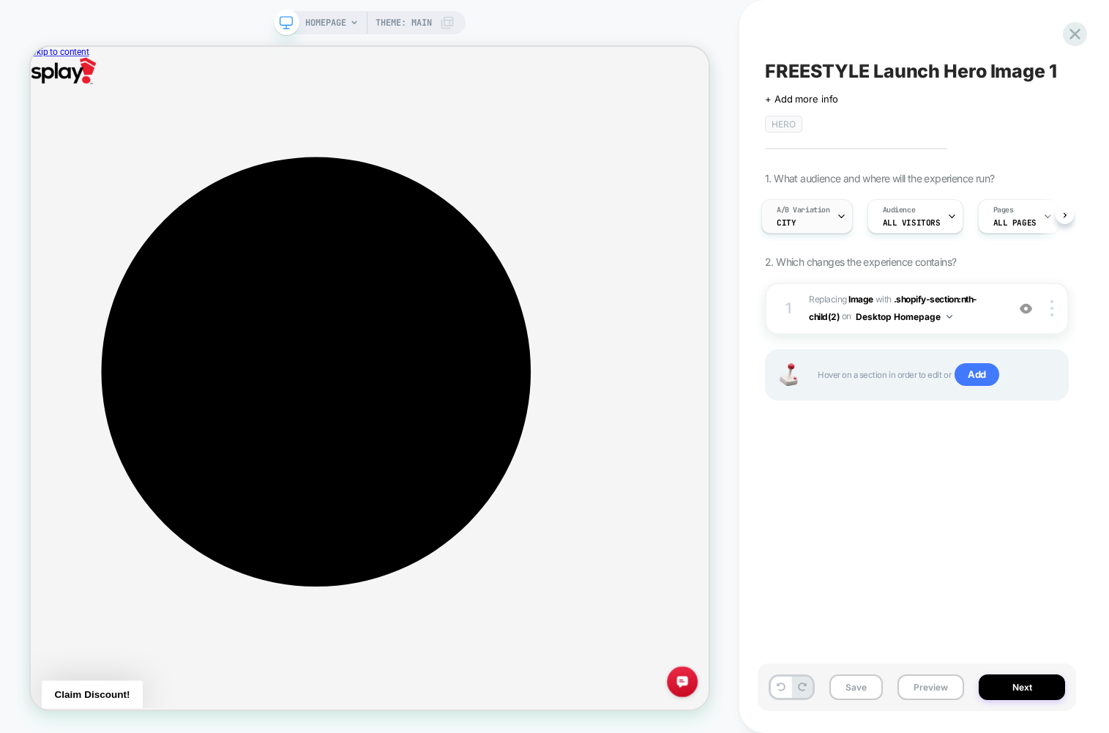
click at [821, 216] on div "A/B Variation City" at bounding box center [803, 216] width 83 height 33
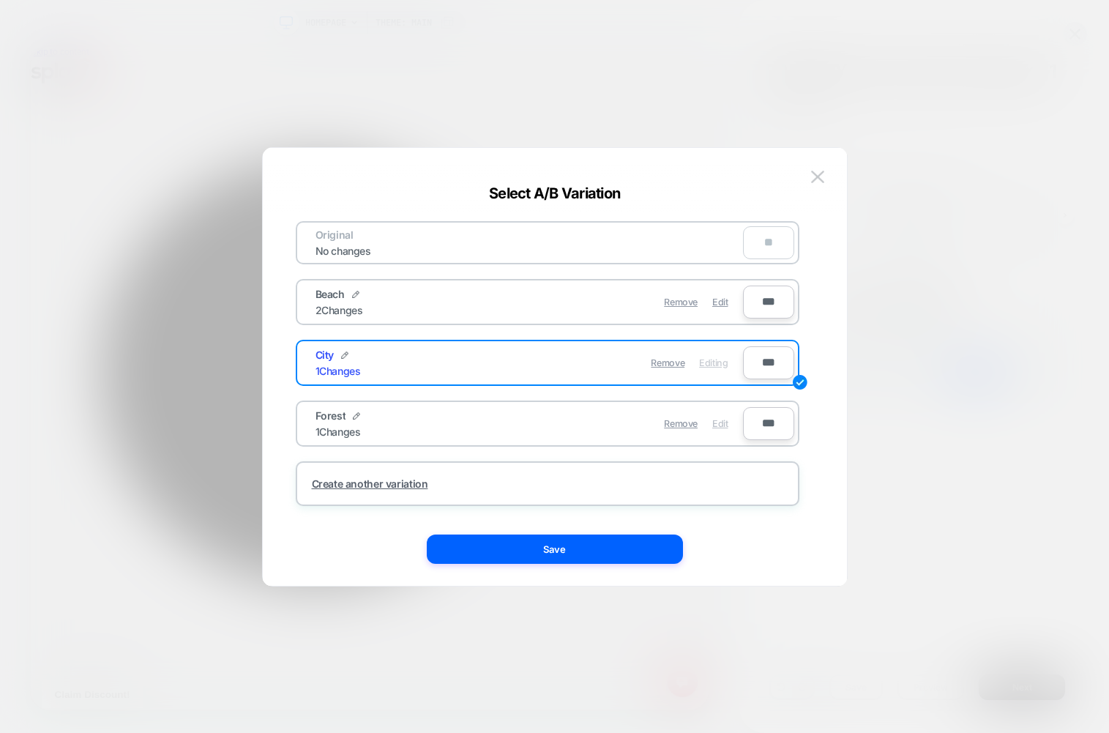
click at [726, 428] on span "Edit" at bounding box center [719, 423] width 15 height 11
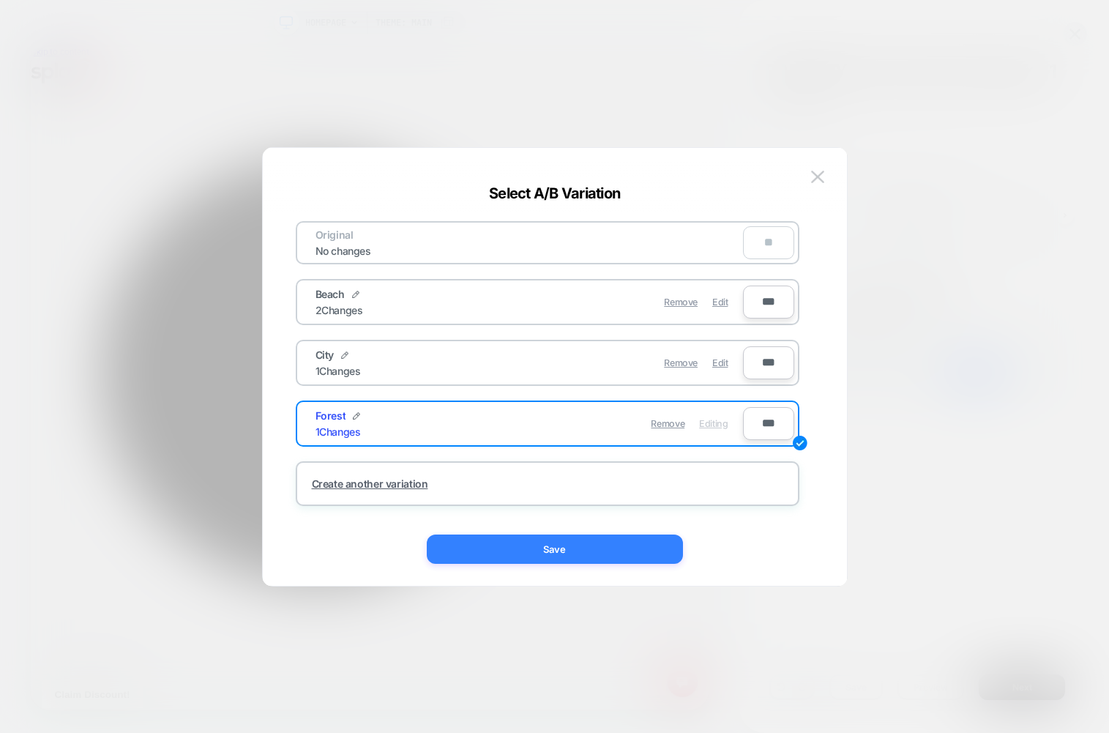
click at [638, 542] on button "Save" at bounding box center [555, 548] width 256 height 29
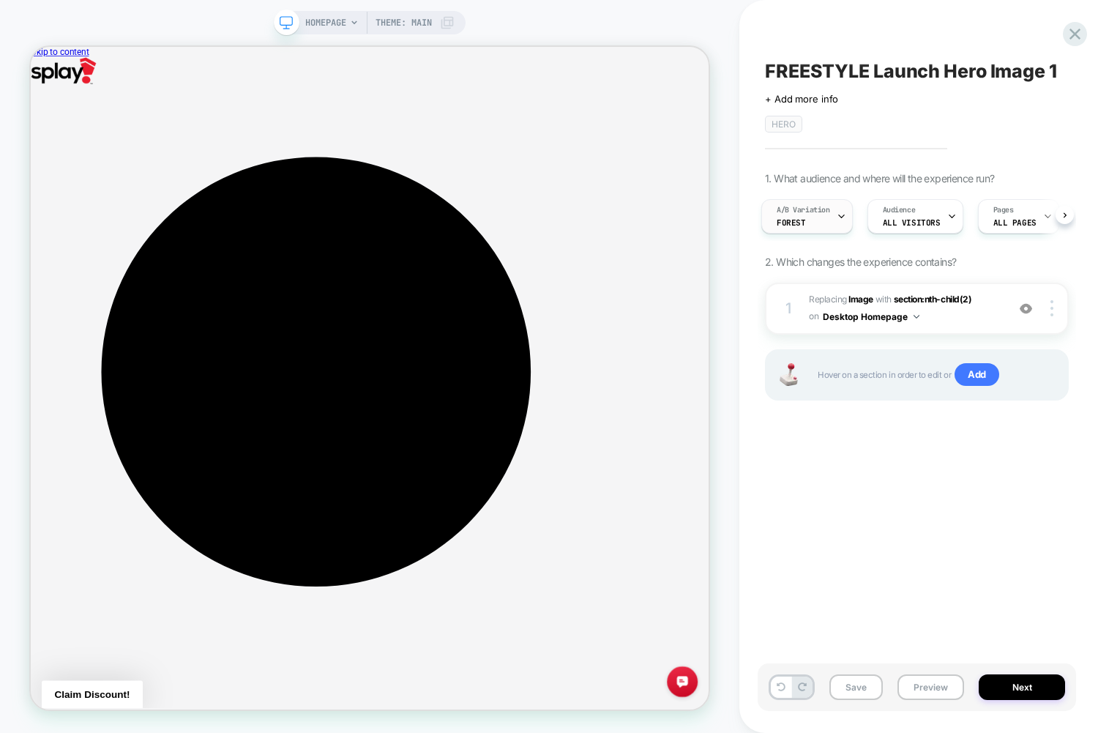
click at [833, 223] on div "A/B Variation Forest" at bounding box center [803, 216] width 83 height 33
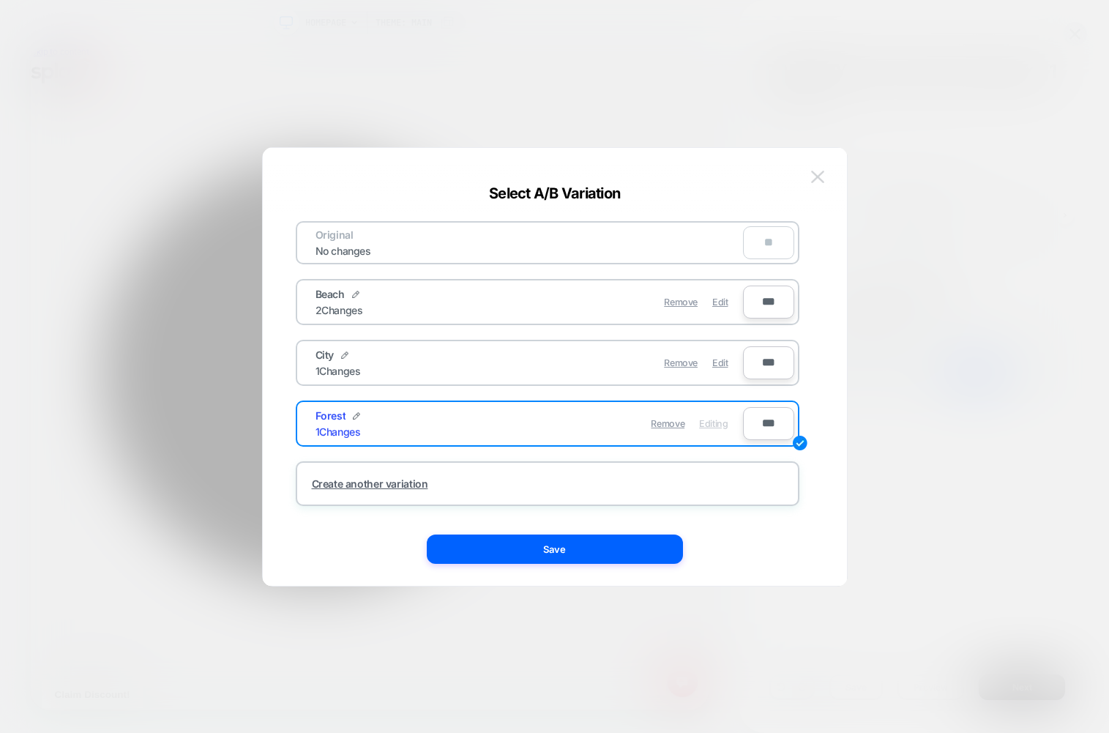
click at [814, 186] on button at bounding box center [818, 177] width 22 height 22
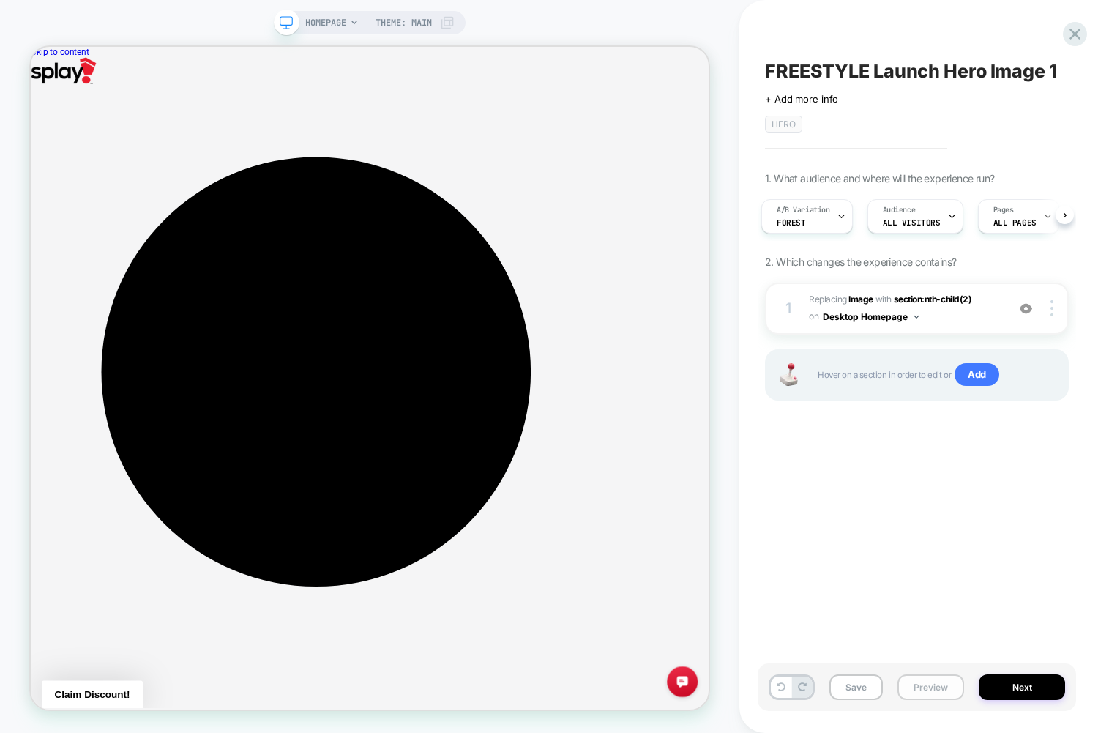
click at [925, 676] on button "Preview" at bounding box center [931, 687] width 67 height 26
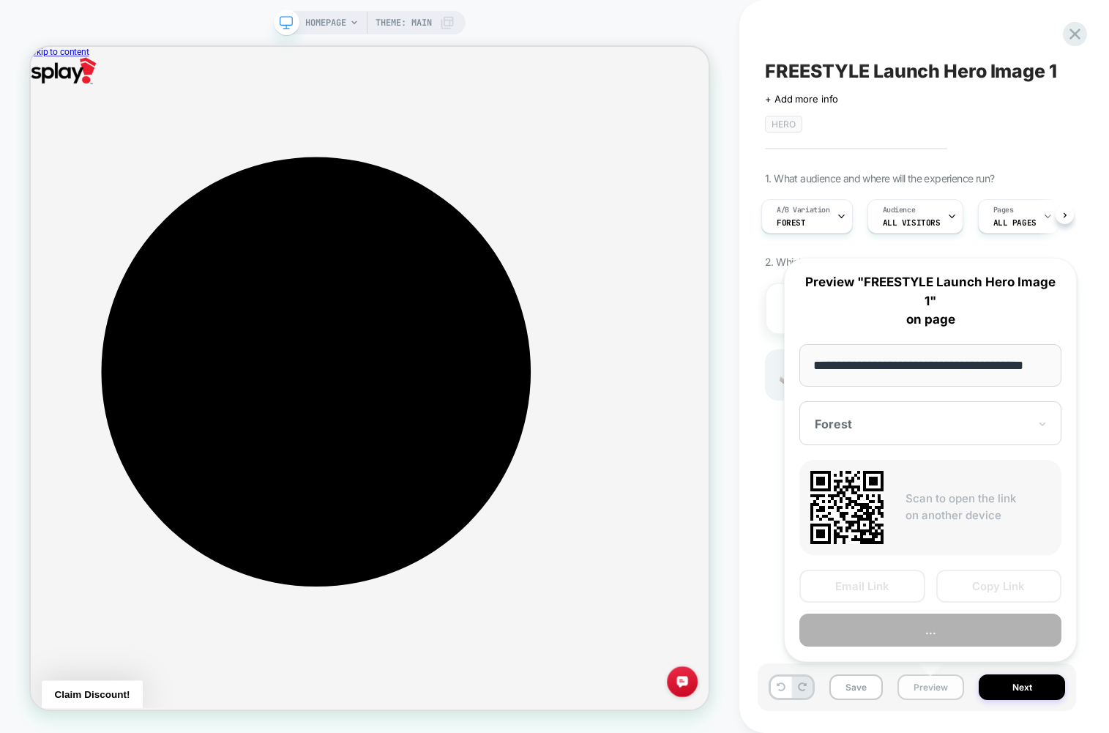
scroll to position [0, 24]
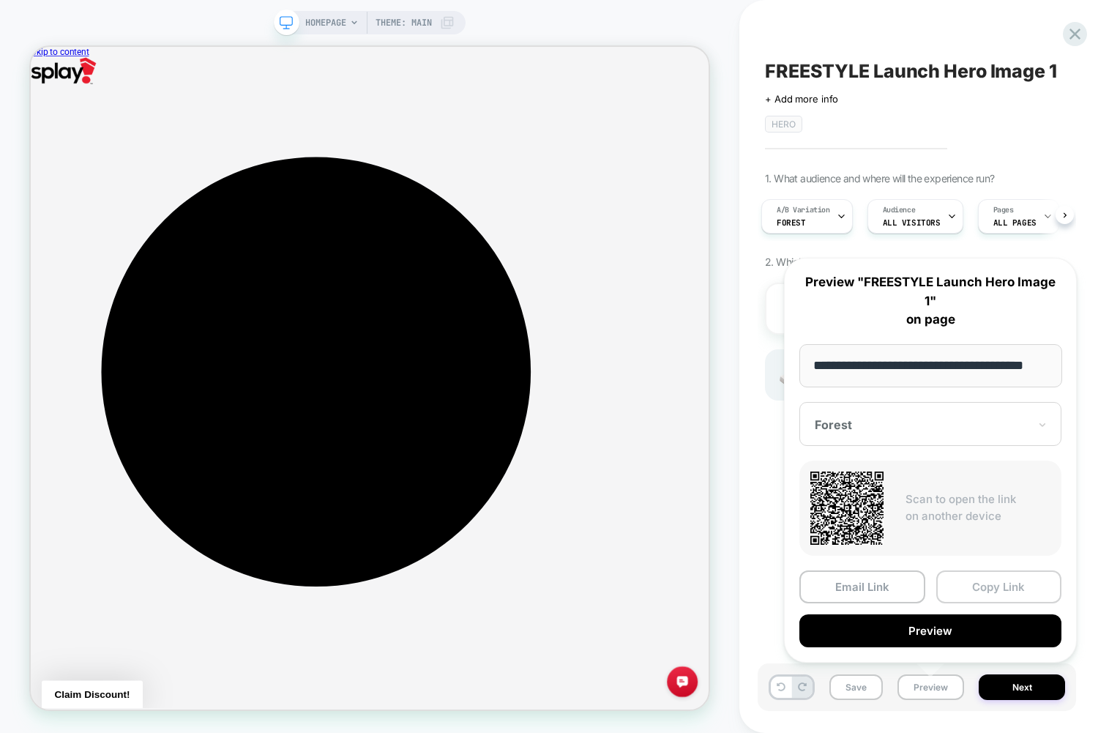
click at [982, 597] on button "Copy Link" at bounding box center [999, 586] width 126 height 33
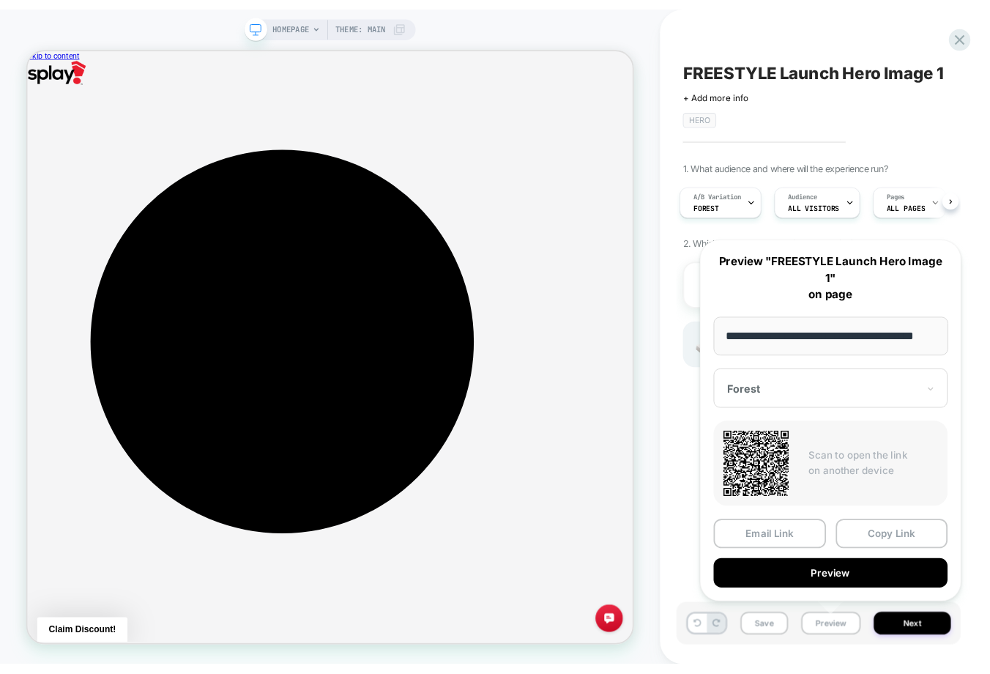
scroll to position [0, 0]
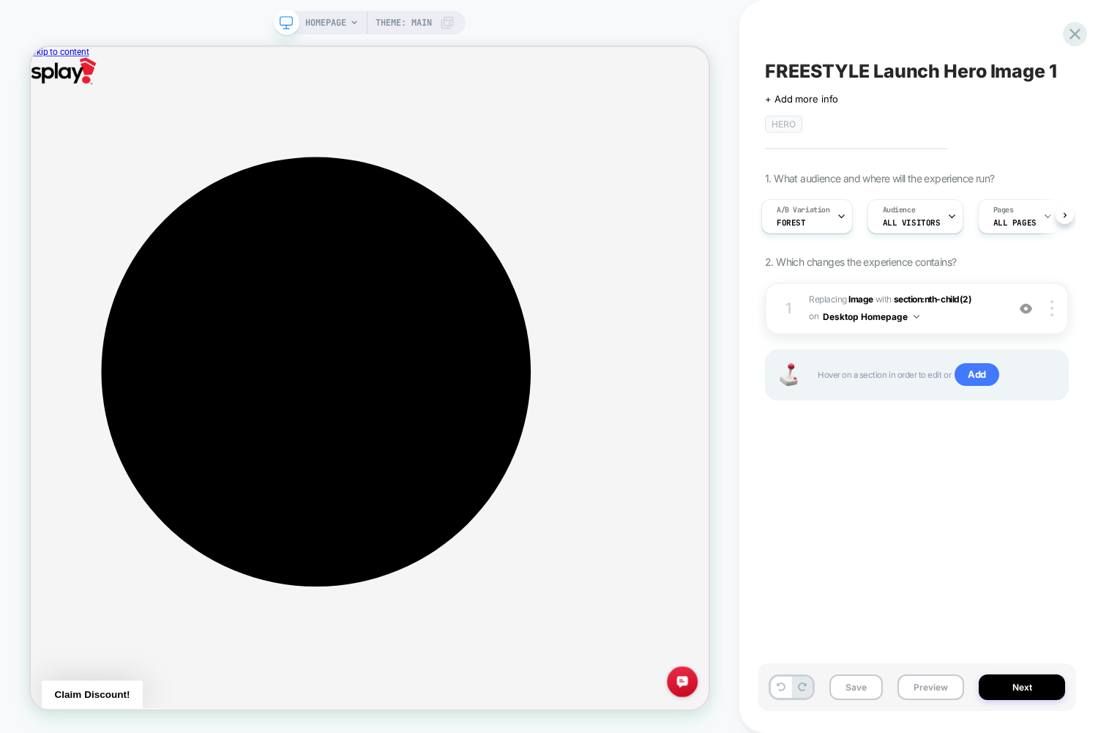
click at [943, 488] on div "FREESTYLE Launch Hero Image 1 Click to edit experience details + Add more info …" at bounding box center [917, 367] width 318 height 704
click at [833, 201] on div "A/B Variation Forest" at bounding box center [803, 216] width 83 height 33
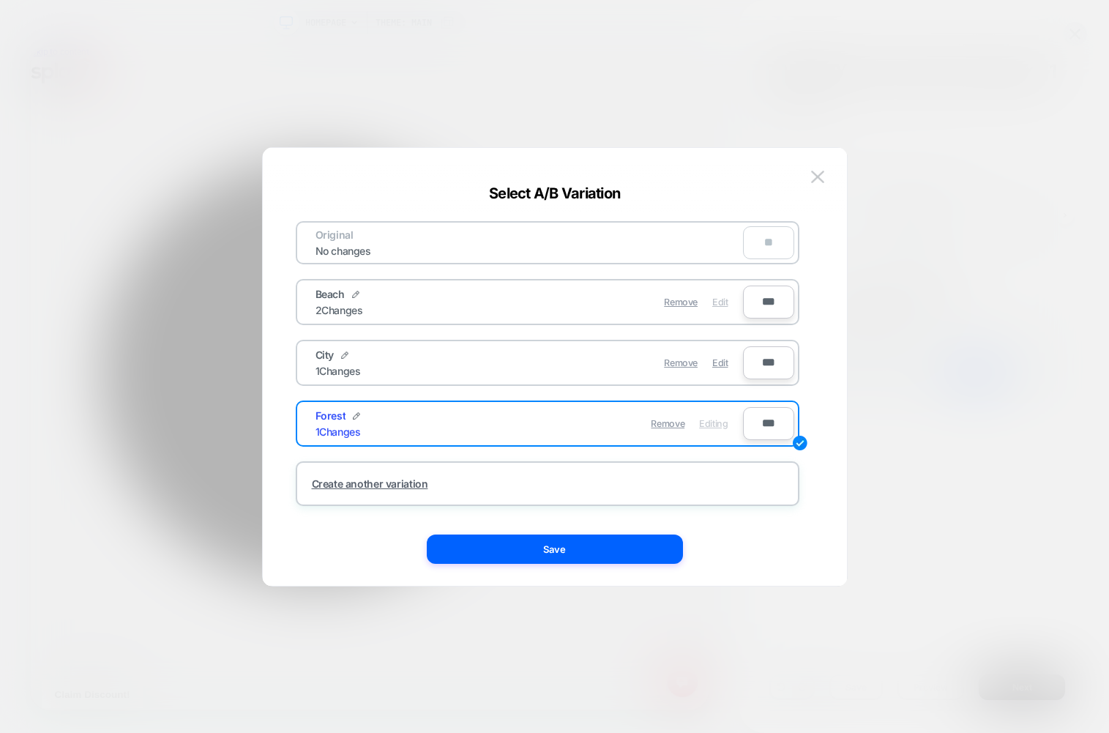
click at [718, 298] on span "Edit" at bounding box center [719, 302] width 15 height 11
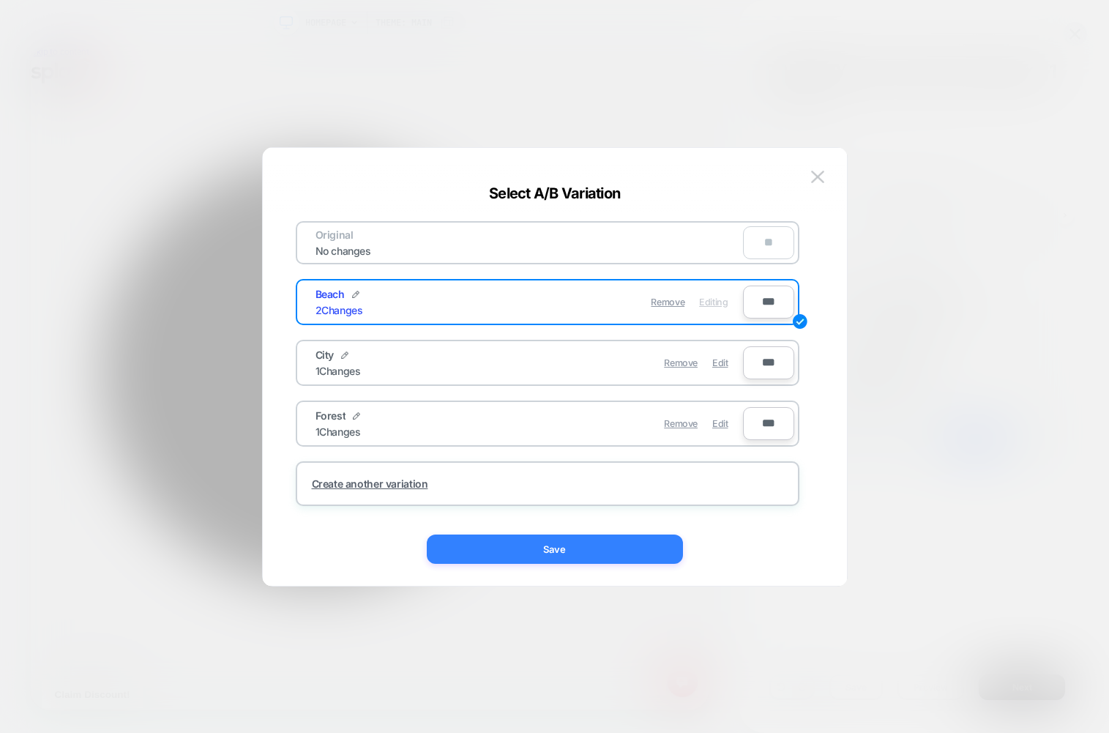
click at [591, 540] on button "Save" at bounding box center [555, 548] width 256 height 29
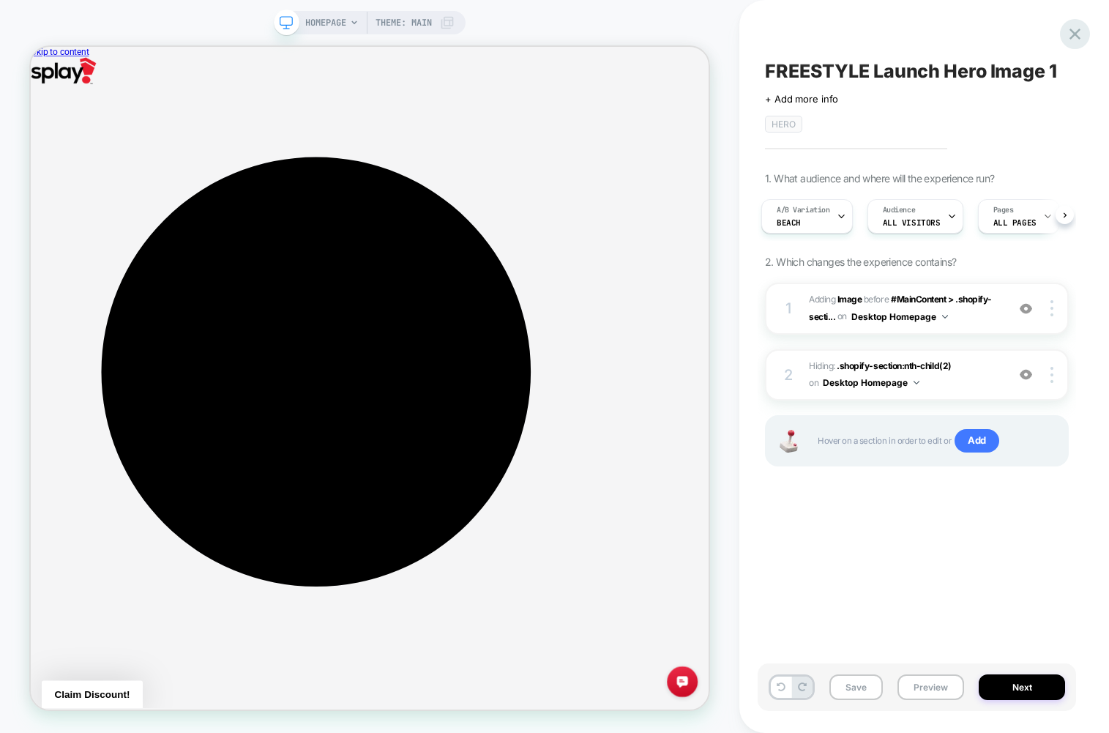
click at [1069, 32] on icon at bounding box center [1075, 34] width 20 height 20
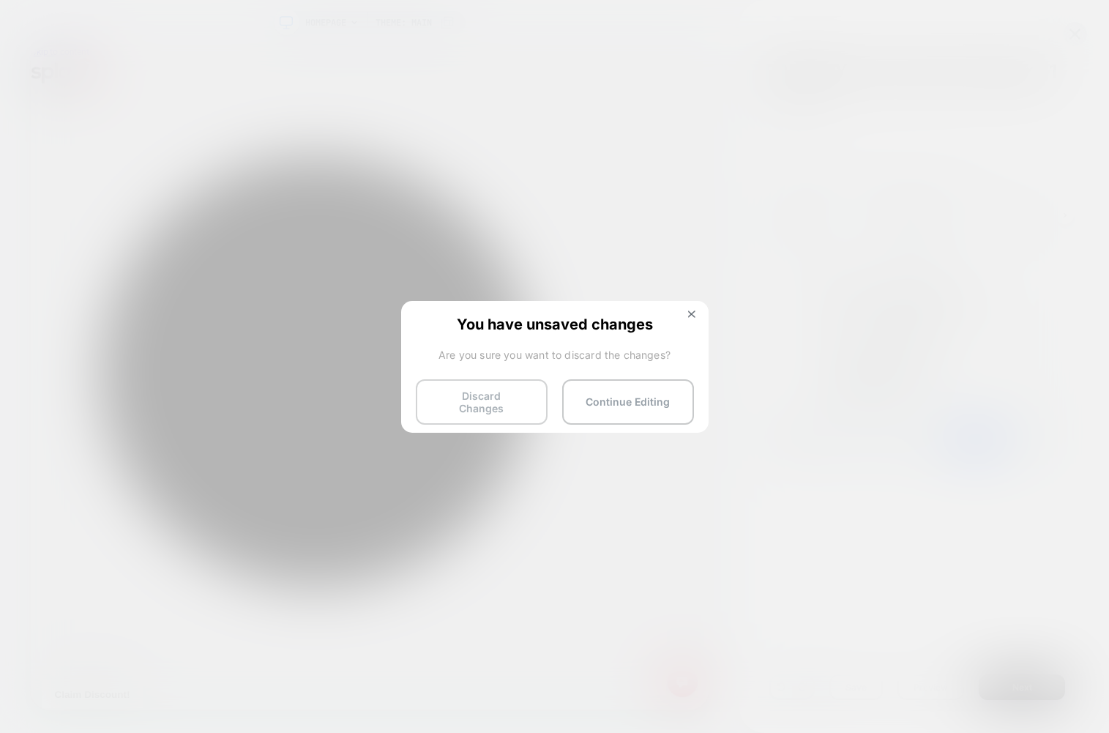
click at [526, 398] on button "Discard Changes" at bounding box center [482, 401] width 132 height 45
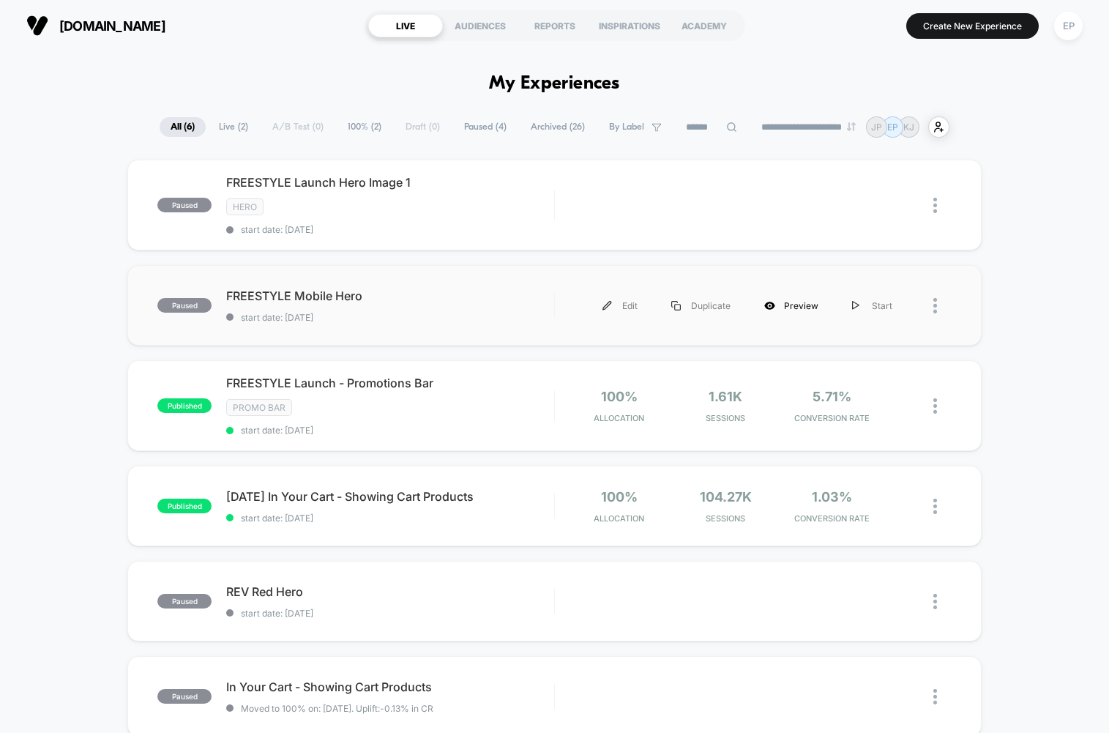
click at [797, 296] on div "Preview" at bounding box center [791, 305] width 88 height 33
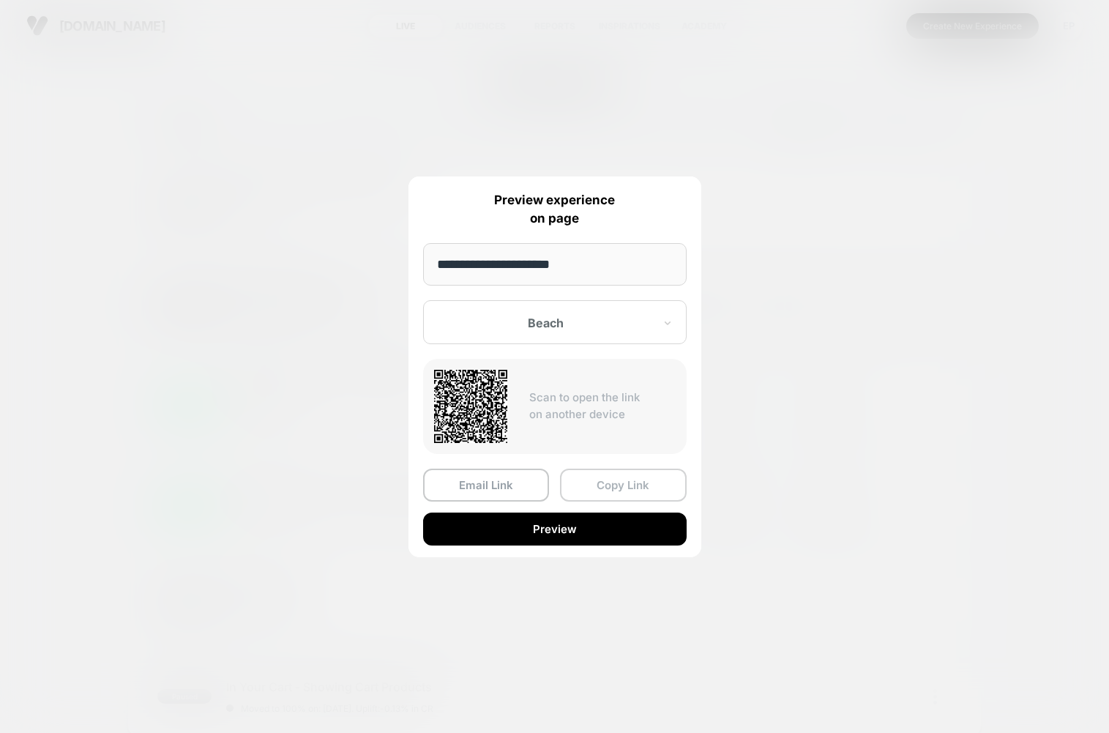
click at [628, 480] on button "Copy Link" at bounding box center [623, 485] width 127 height 33
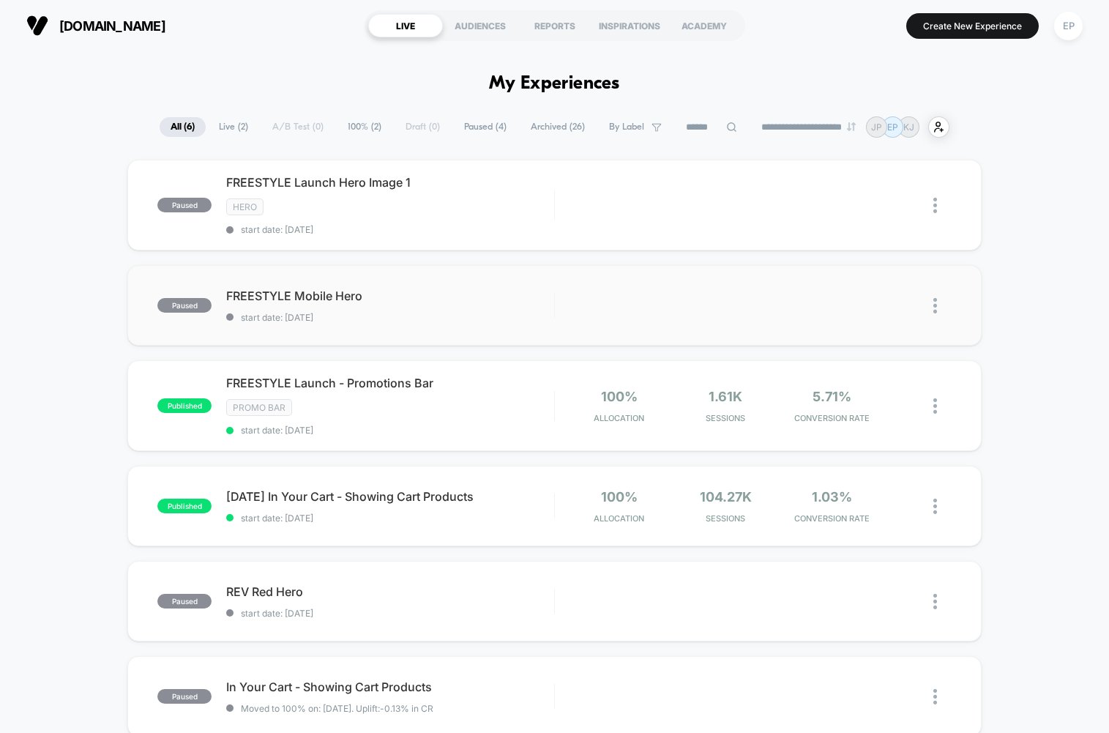
click at [335, 292] on span "FREESTYLE Mobile Hero Click to edit experience details" at bounding box center [390, 295] width 328 height 15
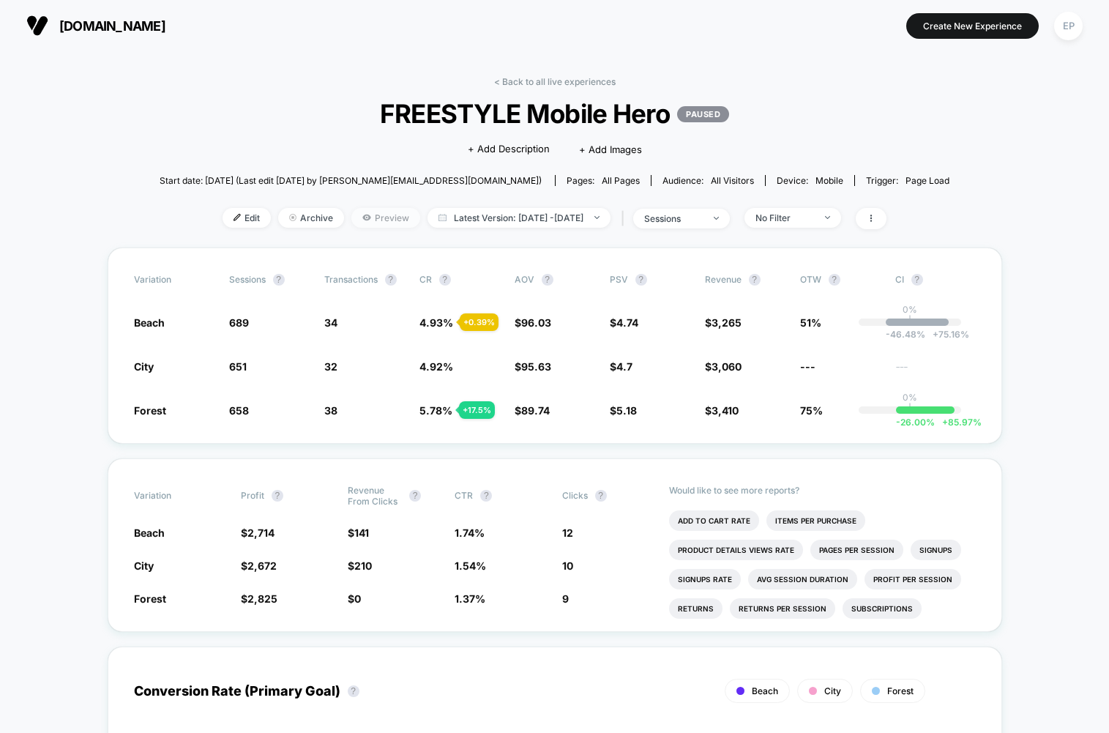
click at [362, 219] on icon at bounding box center [366, 217] width 9 height 9
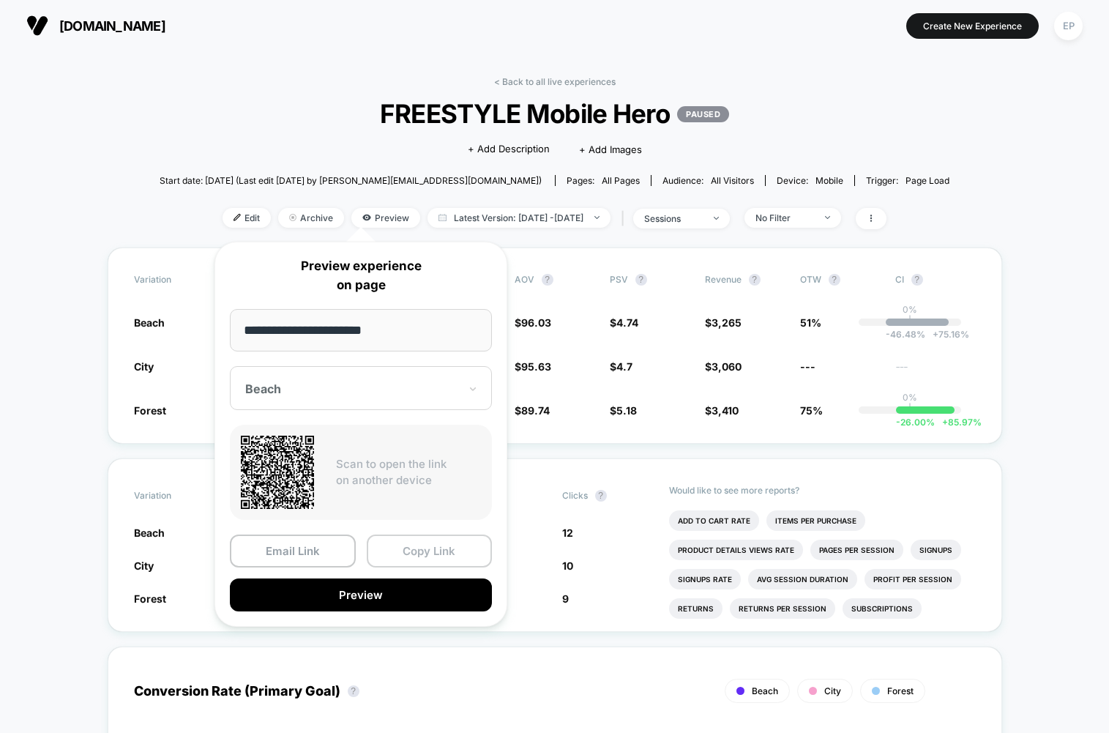
click at [399, 561] on button "Copy Link" at bounding box center [430, 550] width 126 height 33
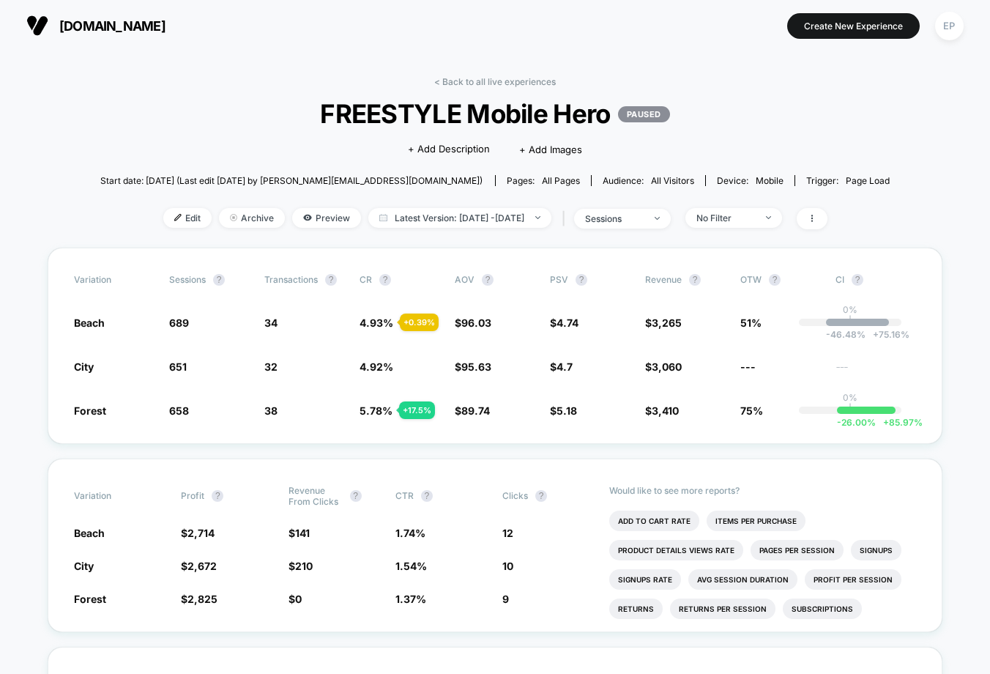
click at [791, 134] on div "< Back to all live experiences FREESTYLE Mobile Hero PAUSED Click to edit exper…" at bounding box center [495, 161] width 790 height 171
click at [766, 133] on div "< Back to all live experiences FREESTYLE Mobile Hero PAUSED Click to edit exper…" at bounding box center [495, 161] width 790 height 171
drag, startPoint x: 131, startPoint y: 325, endPoint x: 337, endPoint y: 323, distance: 205.7
click at [337, 323] on div "Beach 689 + 5.8 % 34 + 0.39 % 4.93 % + 0.39 % $ 96.03 + 0.42 % $ 4.74 + 0.81 % …" at bounding box center [495, 322] width 842 height 15
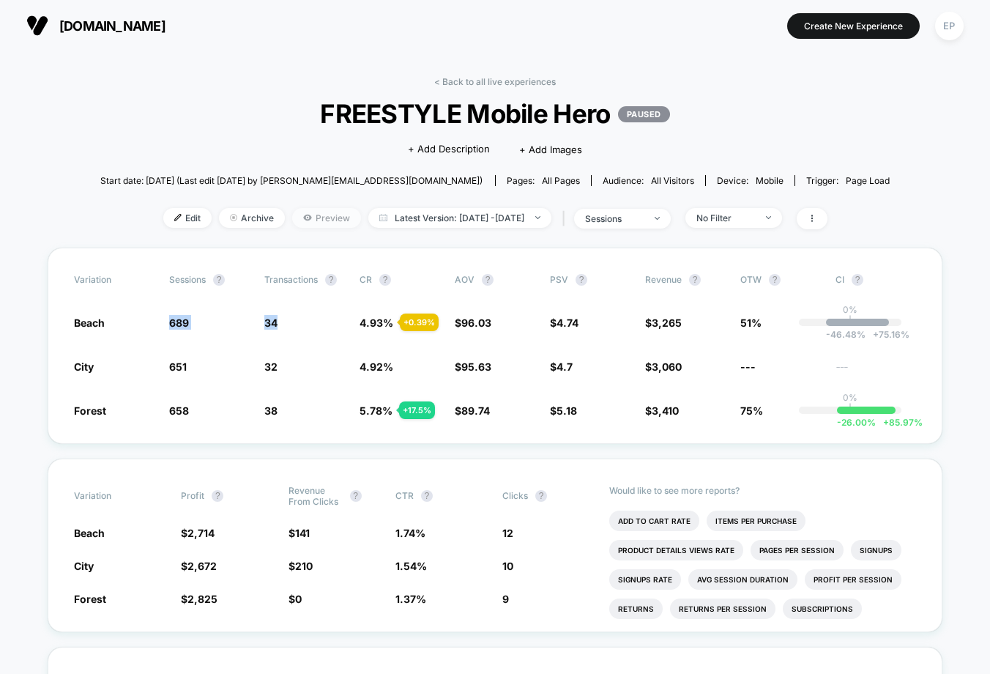
click at [307, 223] on span "Preview" at bounding box center [326, 218] width 69 height 20
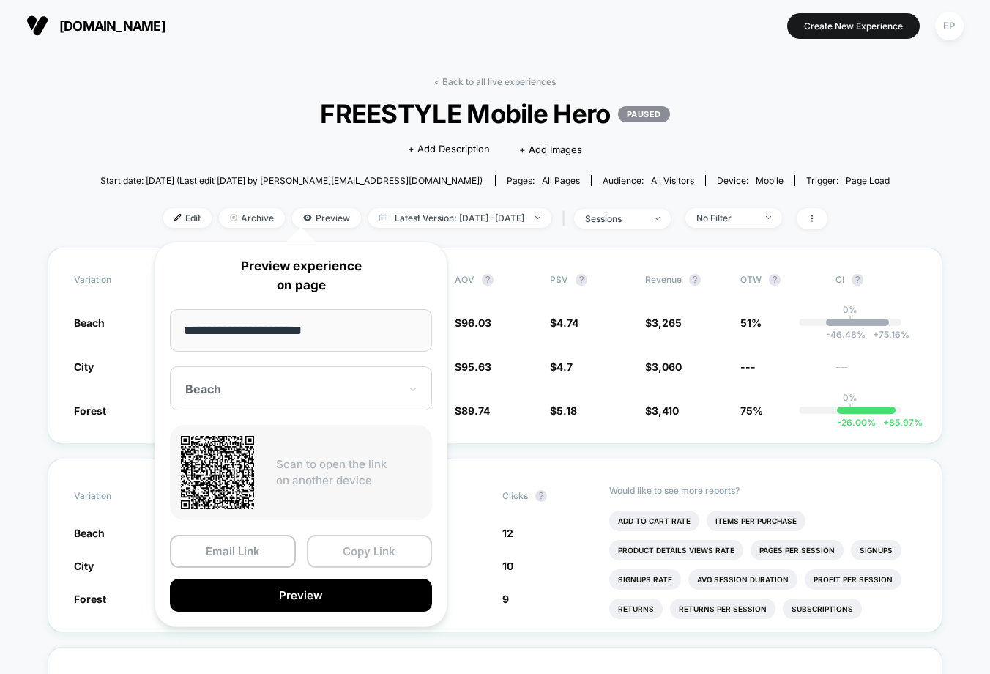
click at [359, 547] on button "Copy Link" at bounding box center [370, 550] width 126 height 33
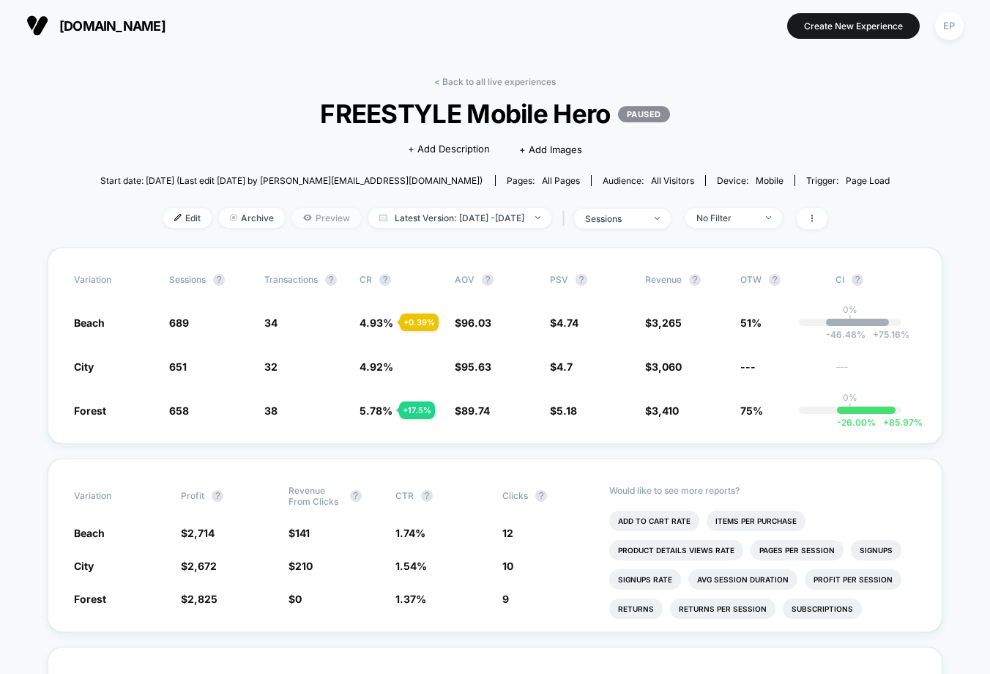
click at [292, 216] on span "Preview" at bounding box center [326, 218] width 69 height 20
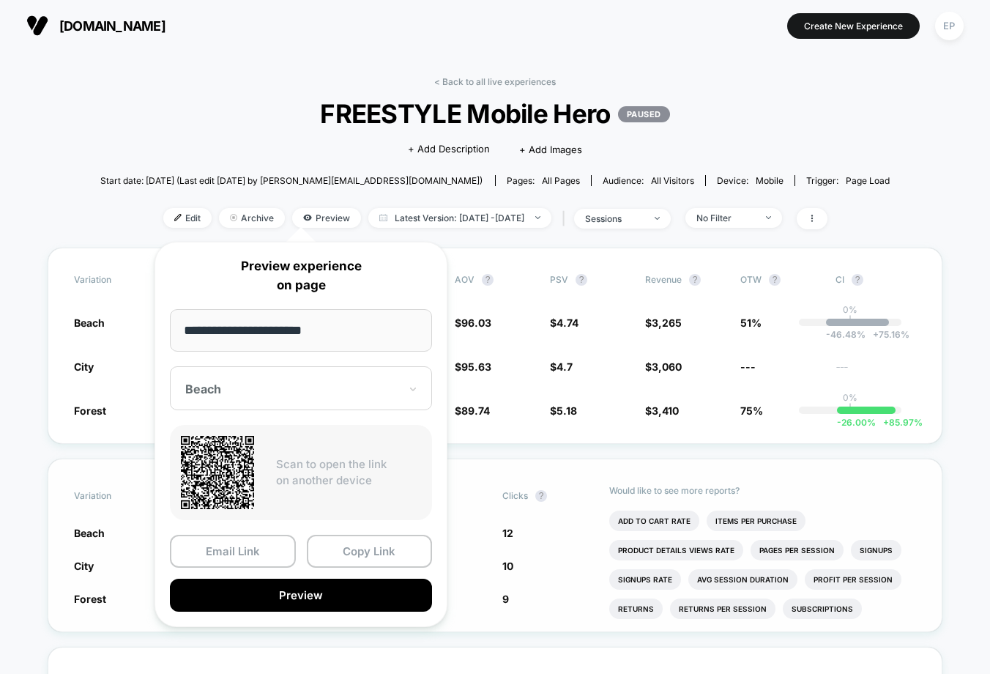
click at [478, 608] on div "Variation Profit ? Revenue From Clicks ? CTR ? Clicks ? Beach $ 2,714 - 4 % $ 1…" at bounding box center [495, 545] width 895 height 174
